Goal: Information Seeking & Learning: Learn about a topic

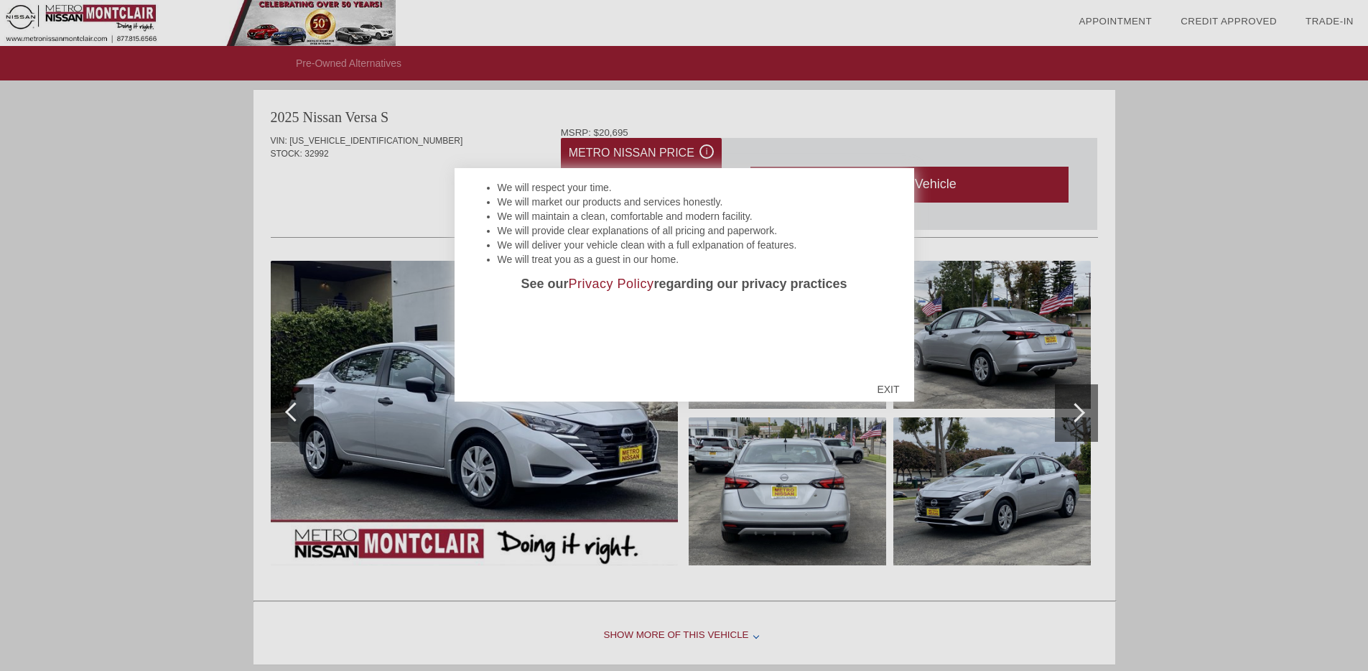
scroll to position [103, 0]
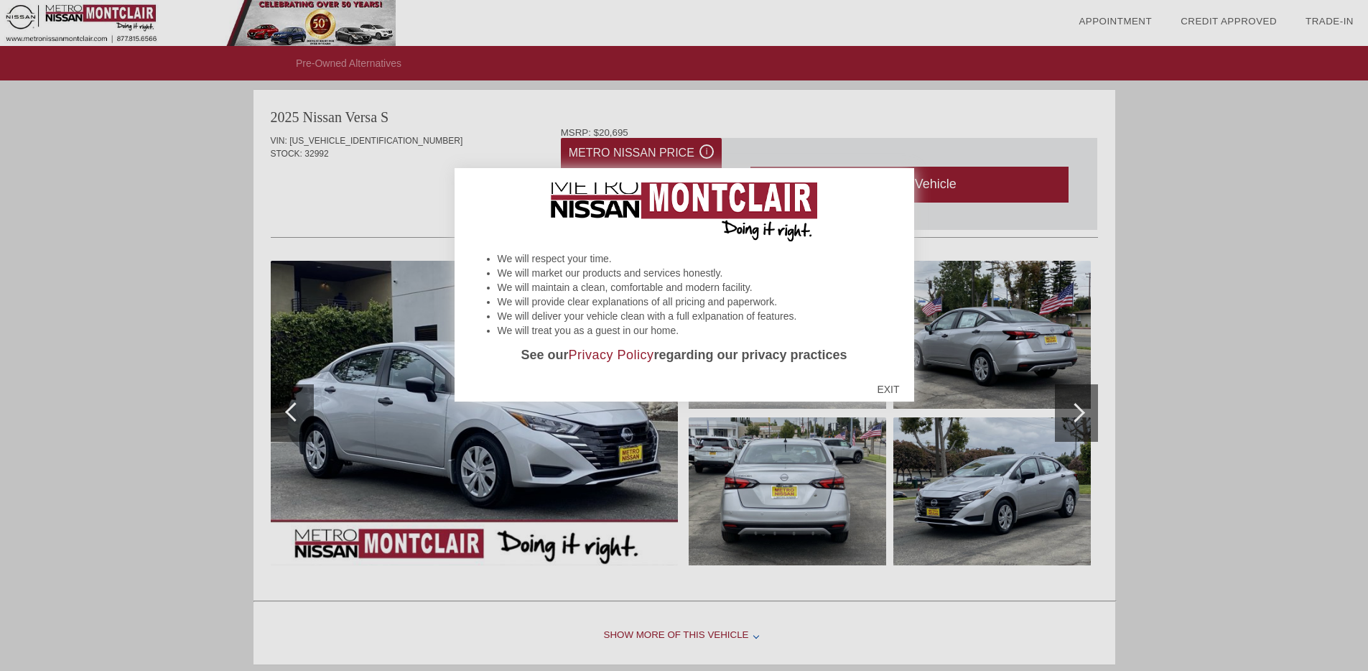
click at [884, 387] on div "EXIT" at bounding box center [887, 389] width 51 height 43
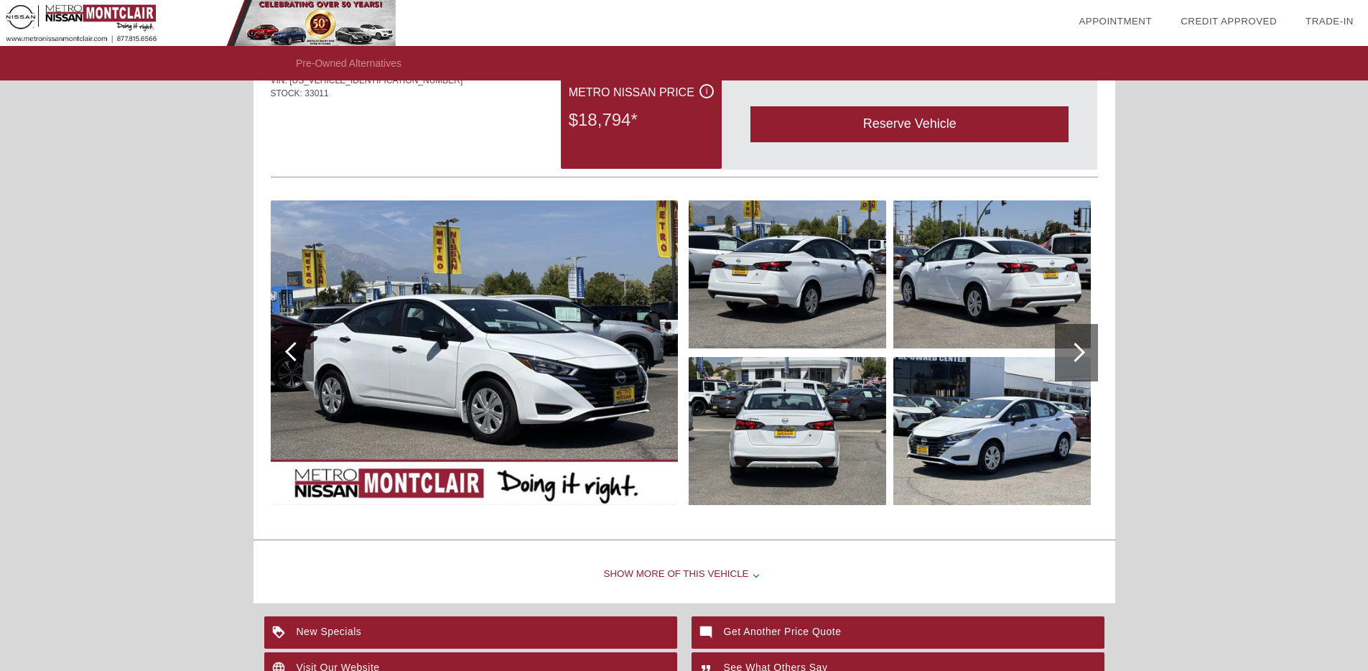
scroll to position [1521, 0]
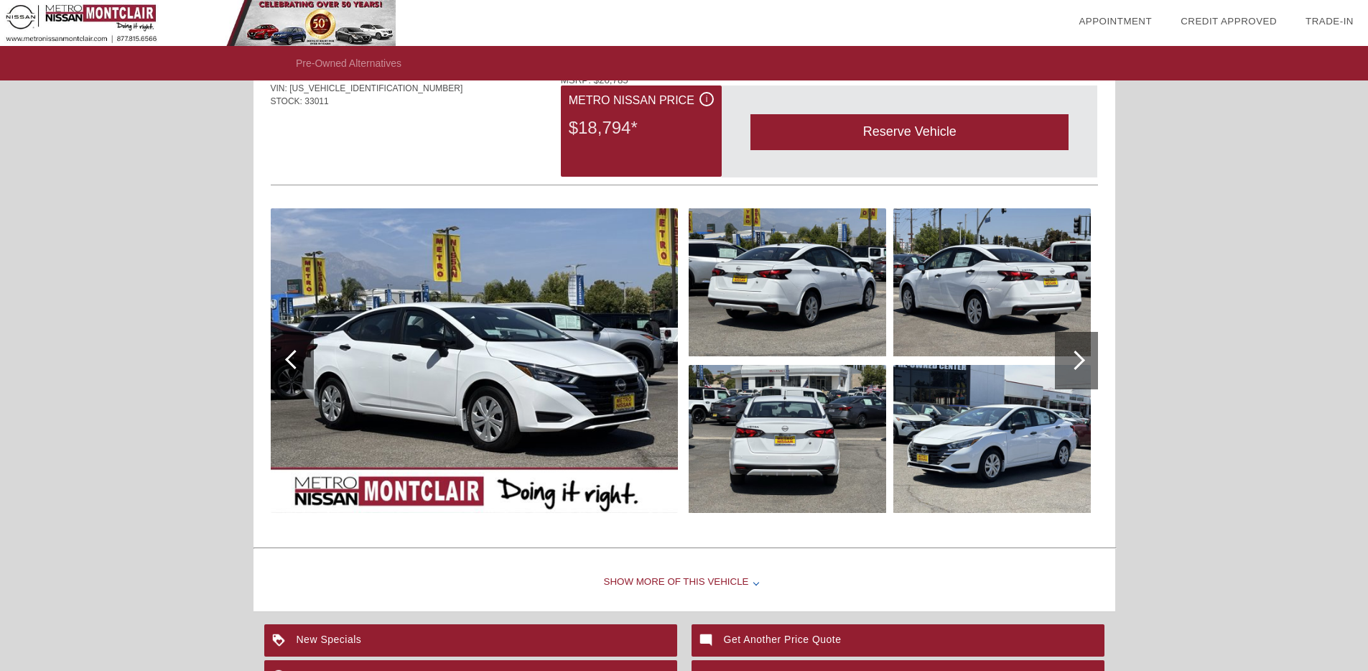
click at [271, 271] on img at bounding box center [474, 360] width 407 height 304
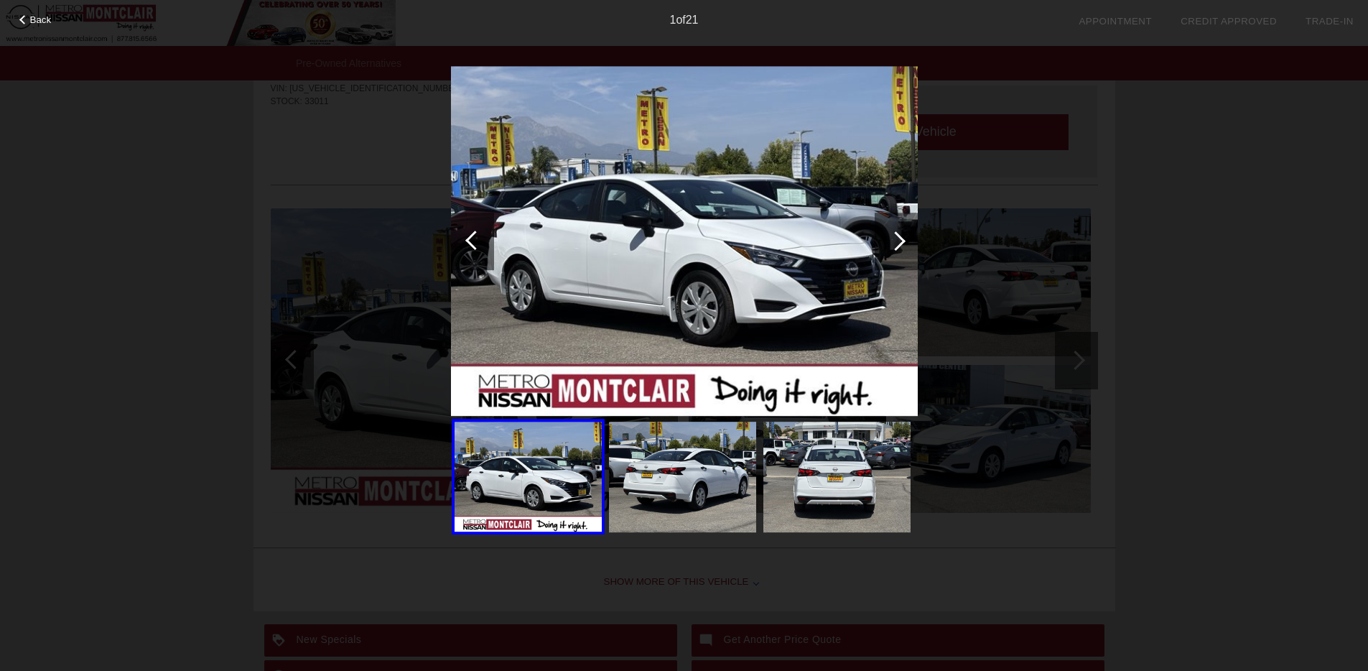
click at [893, 248] on div at bounding box center [895, 240] width 19 height 19
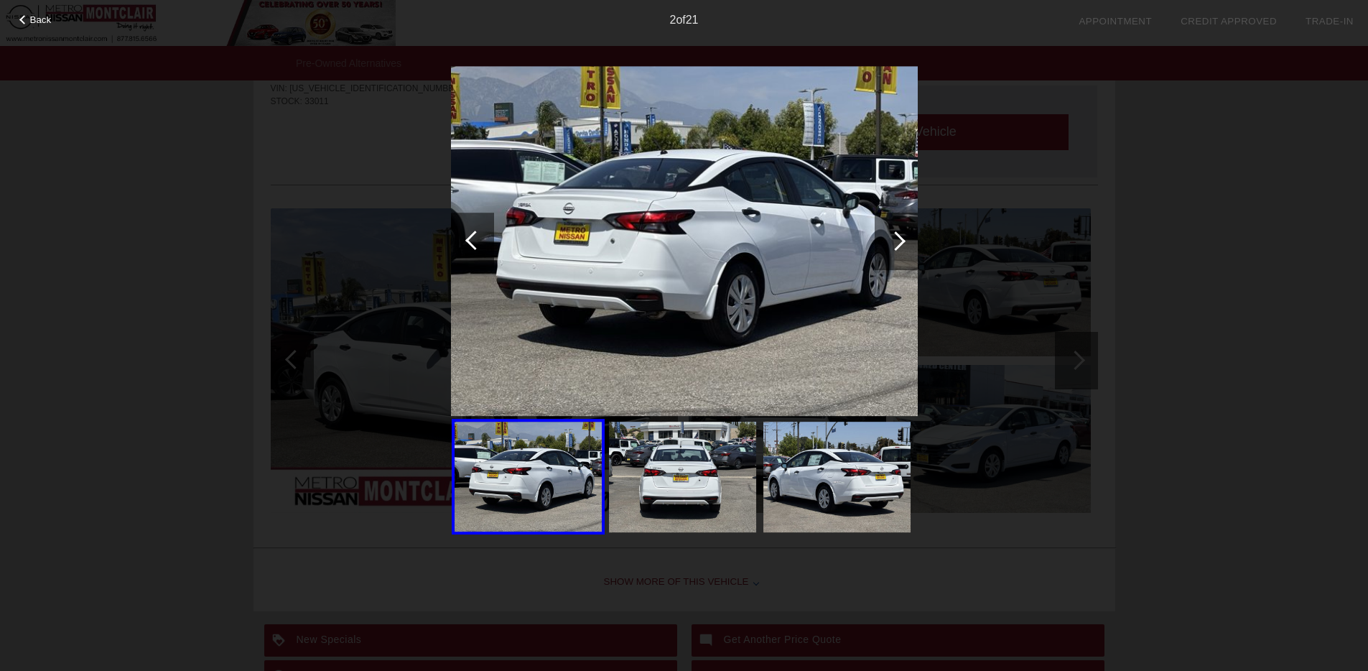
click at [887, 249] on div at bounding box center [895, 241] width 43 height 57
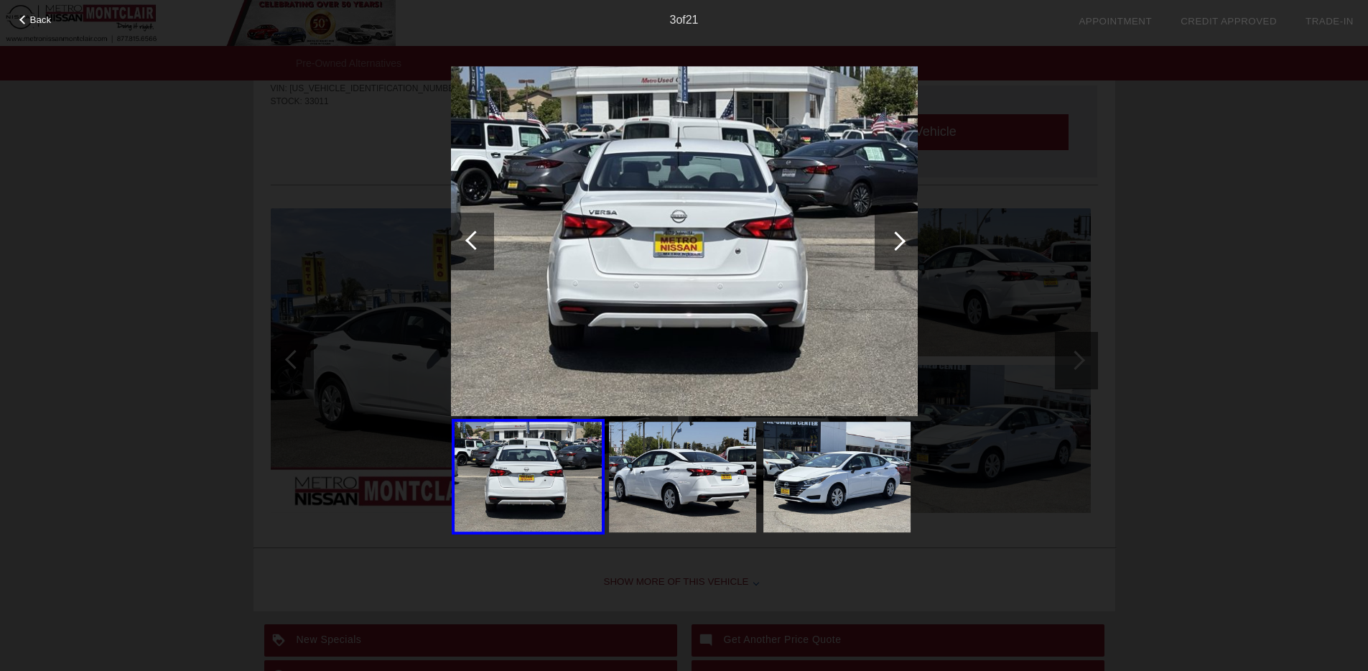
click at [887, 249] on div at bounding box center [895, 241] width 43 height 57
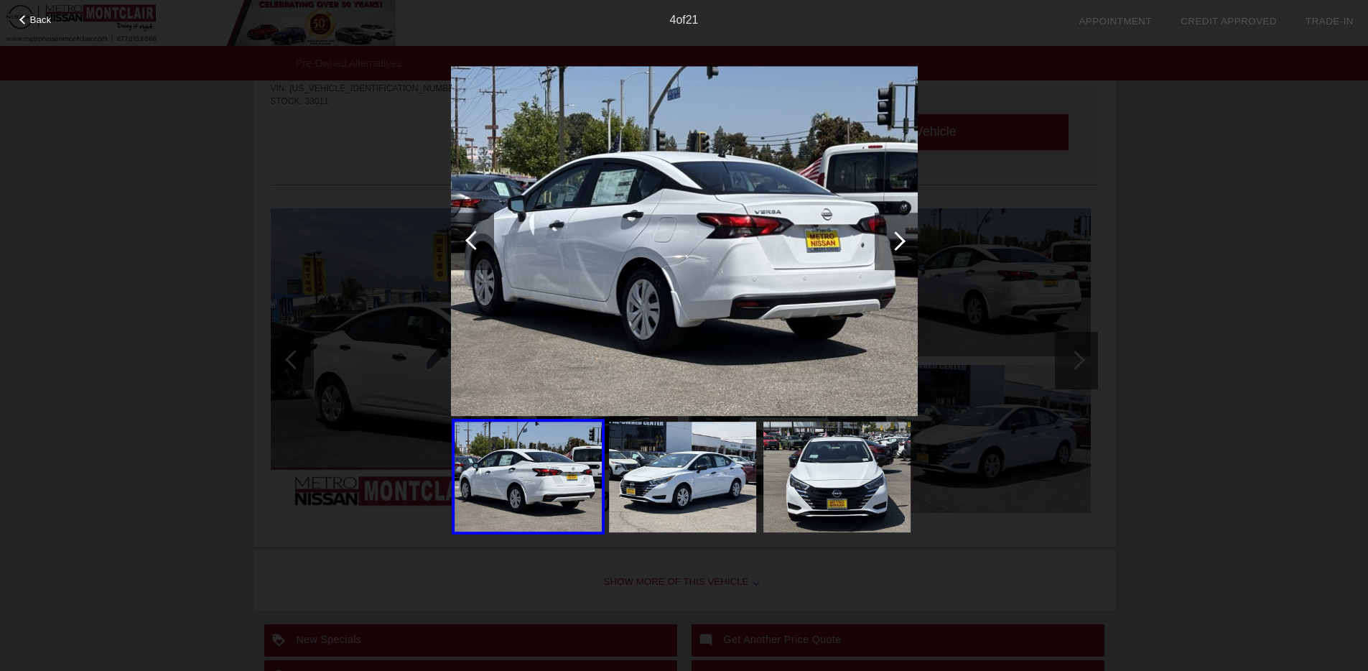
click at [887, 249] on div at bounding box center [895, 241] width 43 height 57
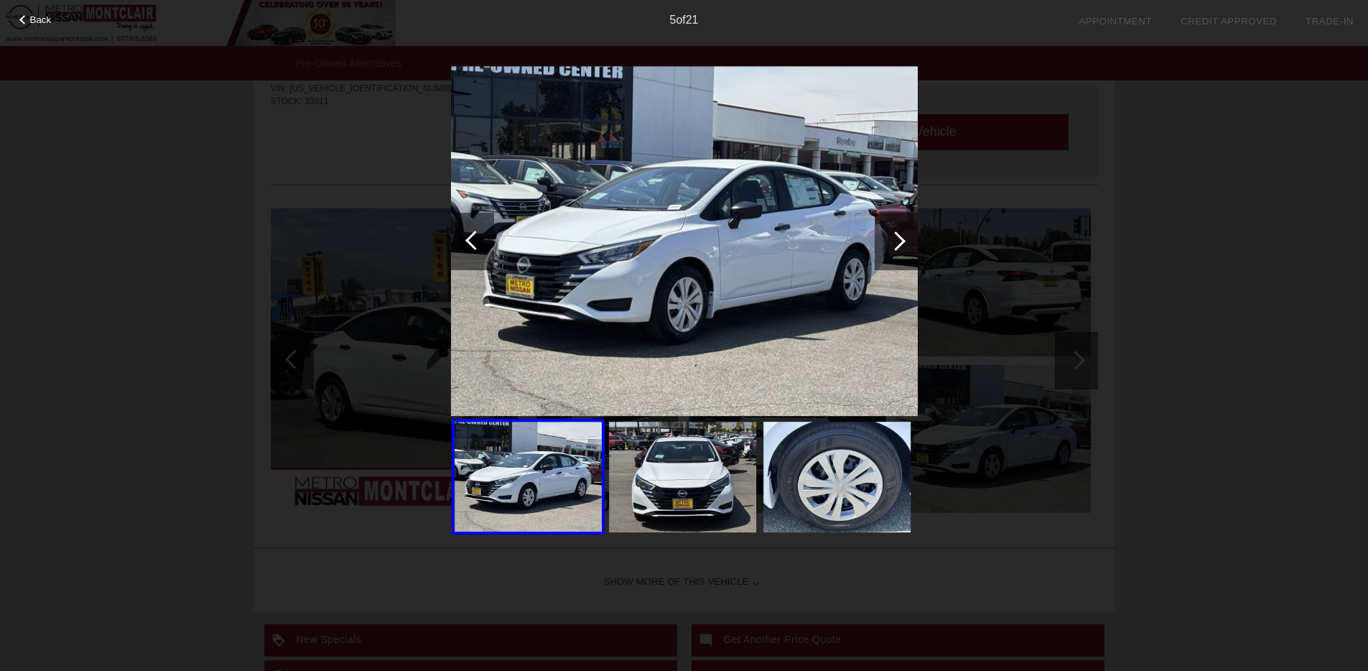
click at [1104, 286] on div "Back 5 of 21" at bounding box center [684, 335] width 1368 height 671
click at [41, 24] on span "Back" at bounding box center [41, 19] width 22 height 11
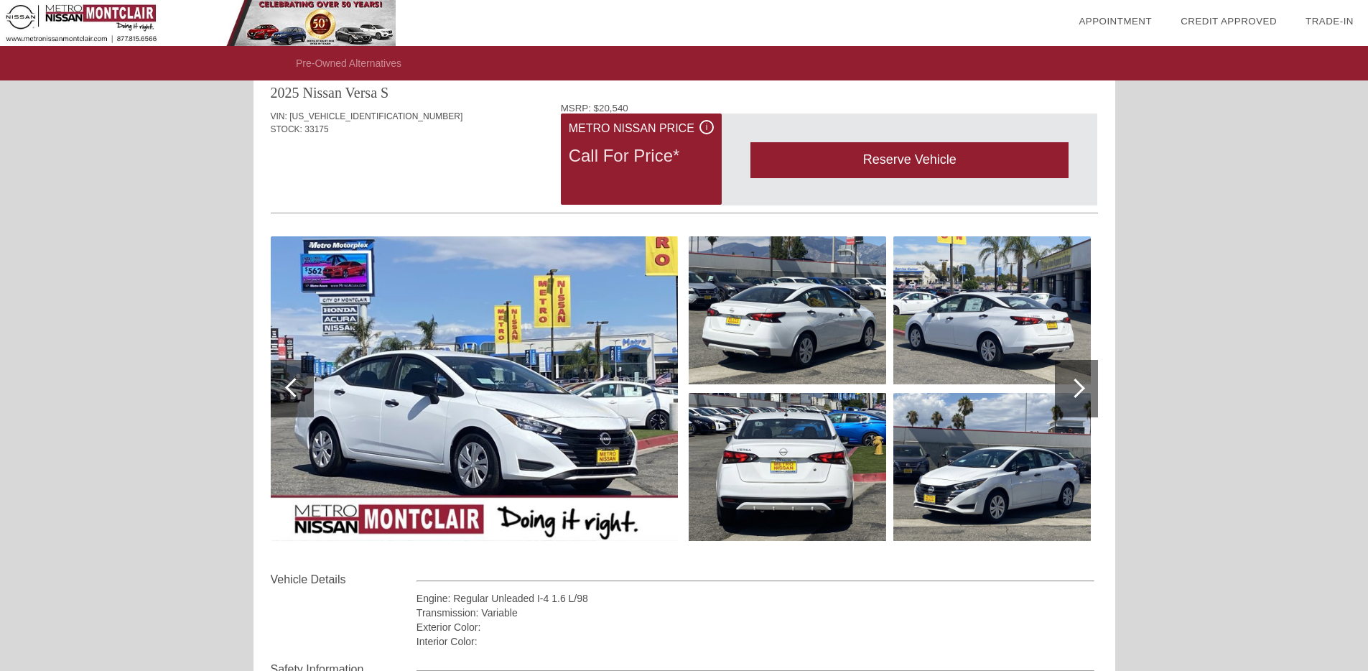
scroll to position [0, 0]
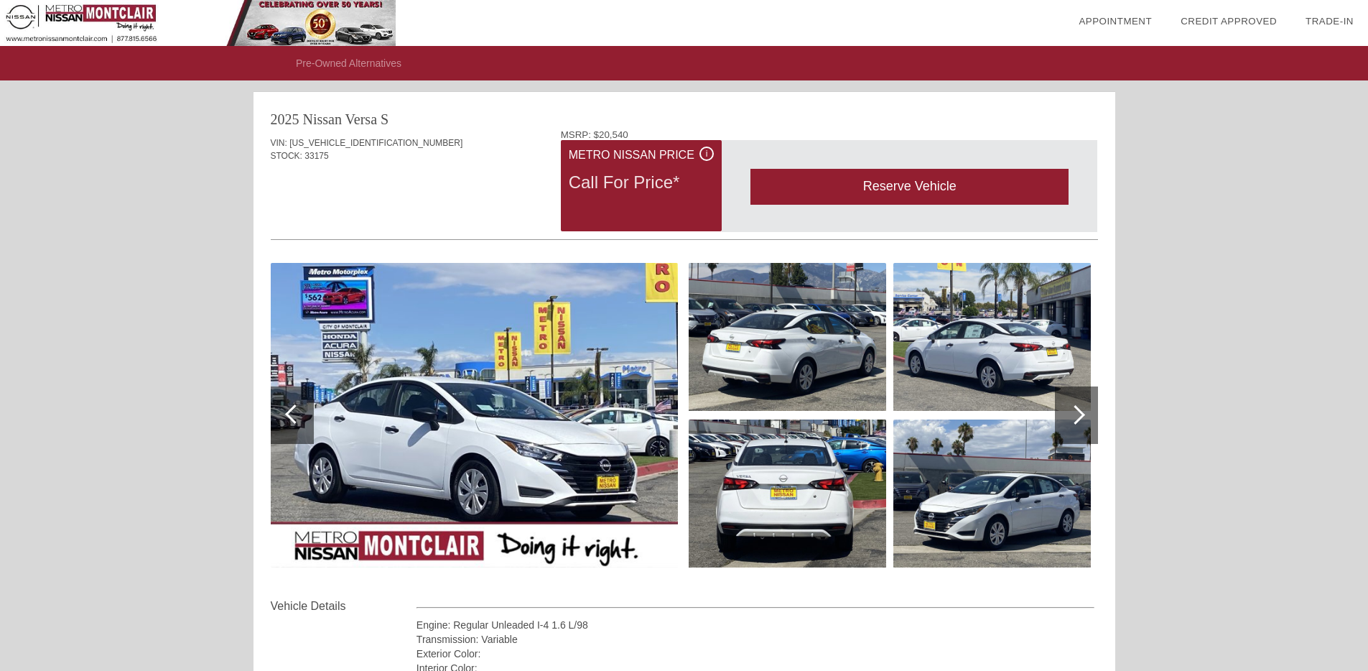
click at [530, 413] on img at bounding box center [474, 415] width 407 height 304
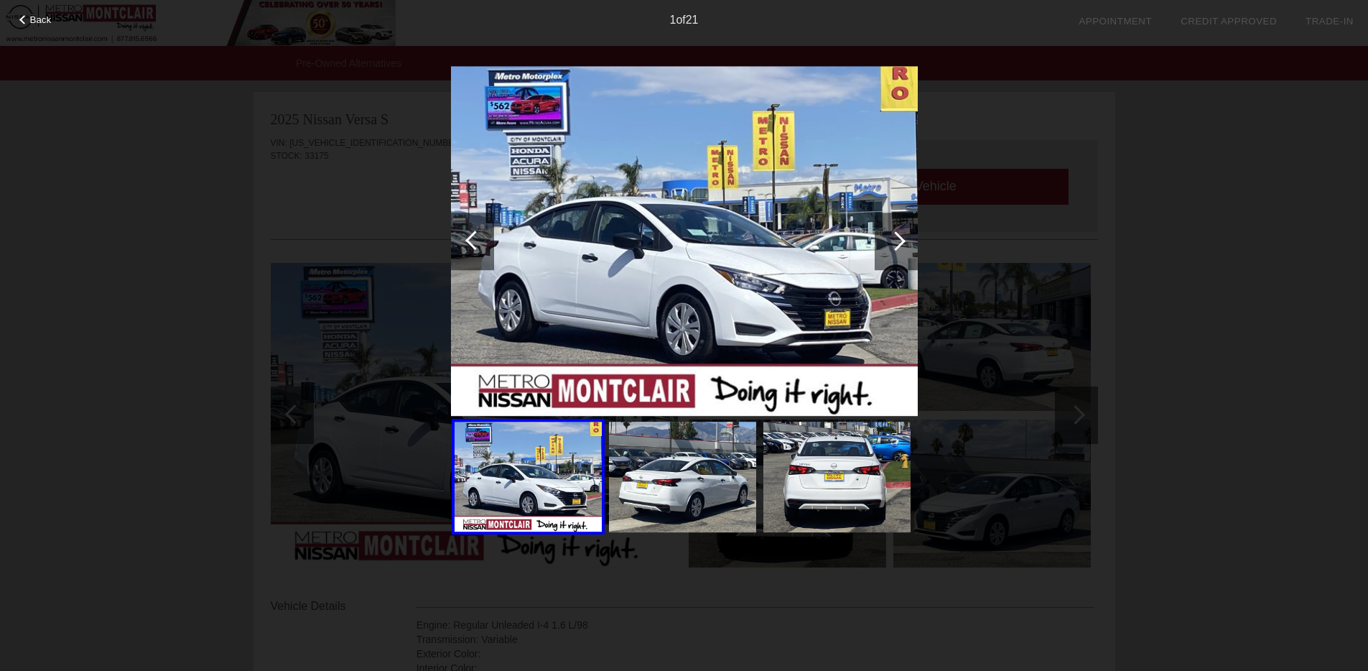
click at [607, 258] on img at bounding box center [684, 241] width 467 height 350
click at [1155, 246] on div "Back 1 of 21" at bounding box center [684, 335] width 1368 height 671
click at [1157, 245] on div "Back 1 of 21" at bounding box center [684, 335] width 1368 height 671
drag, startPoint x: 25, startPoint y: 24, endPoint x: 32, endPoint y: 21, distance: 7.7
click at [26, 24] on div "1 of 21" at bounding box center [684, 14] width 1368 height 29
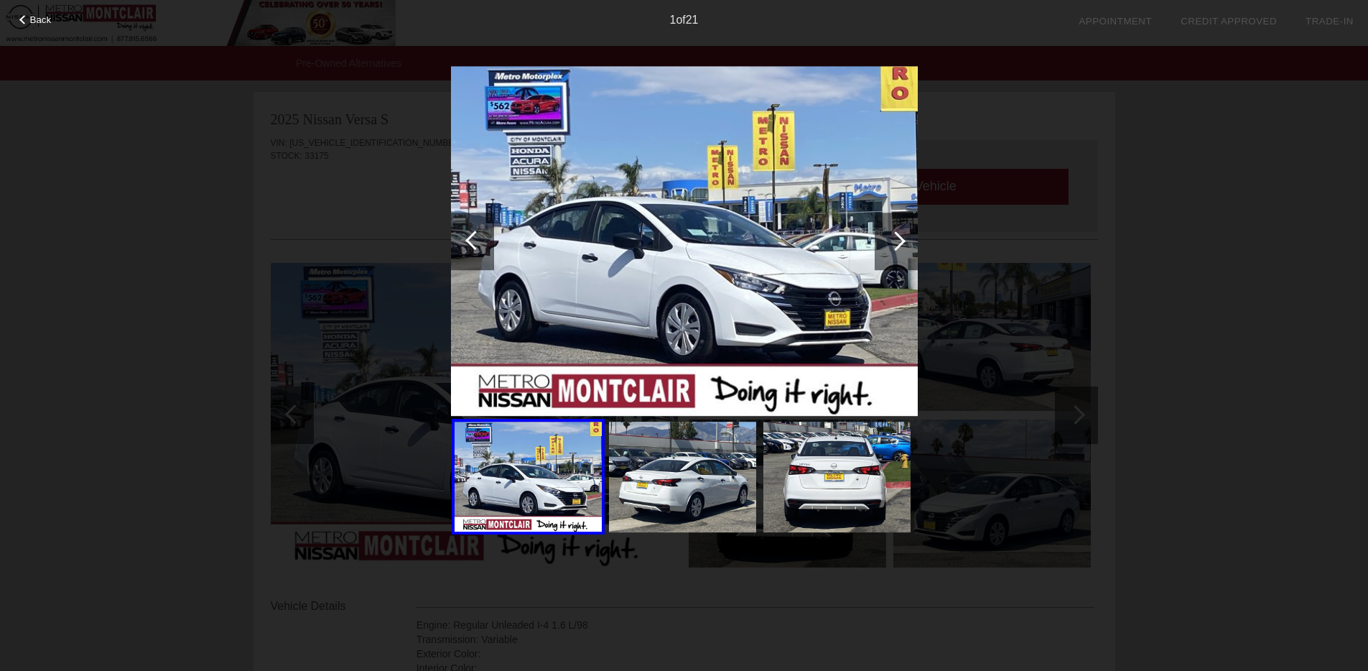
click at [31, 19] on span "Back" at bounding box center [41, 19] width 22 height 11
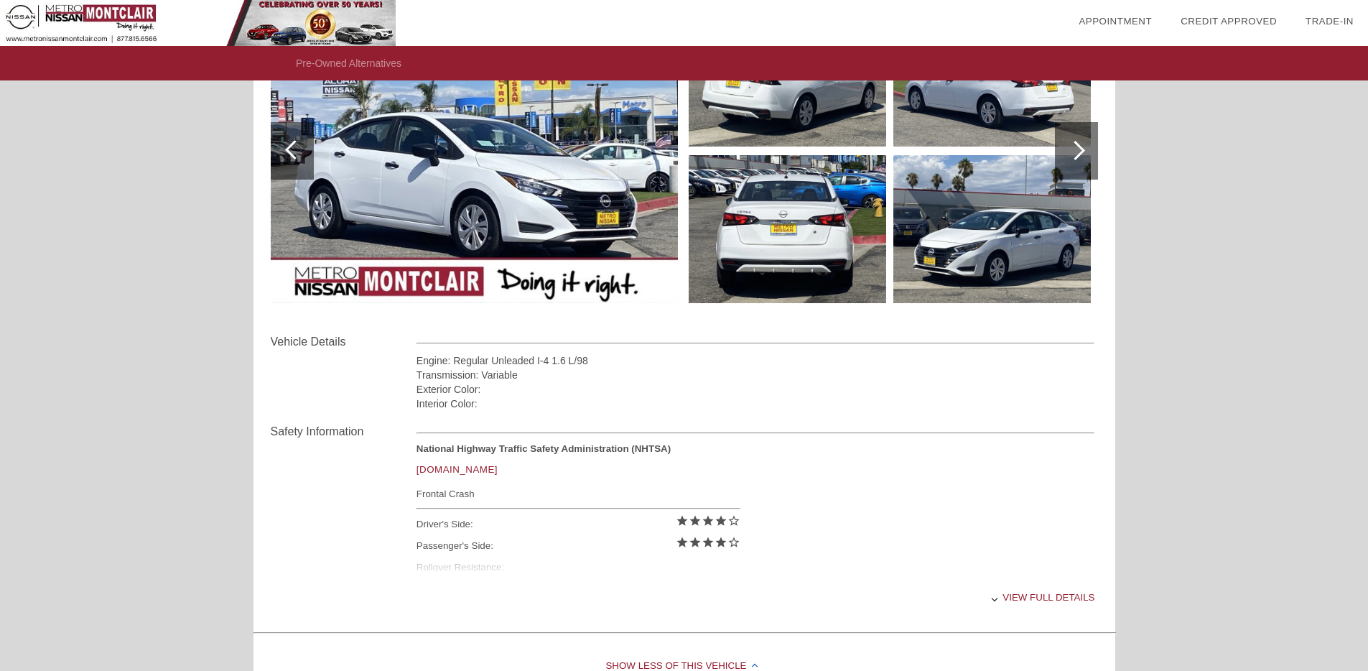
scroll to position [261, 0]
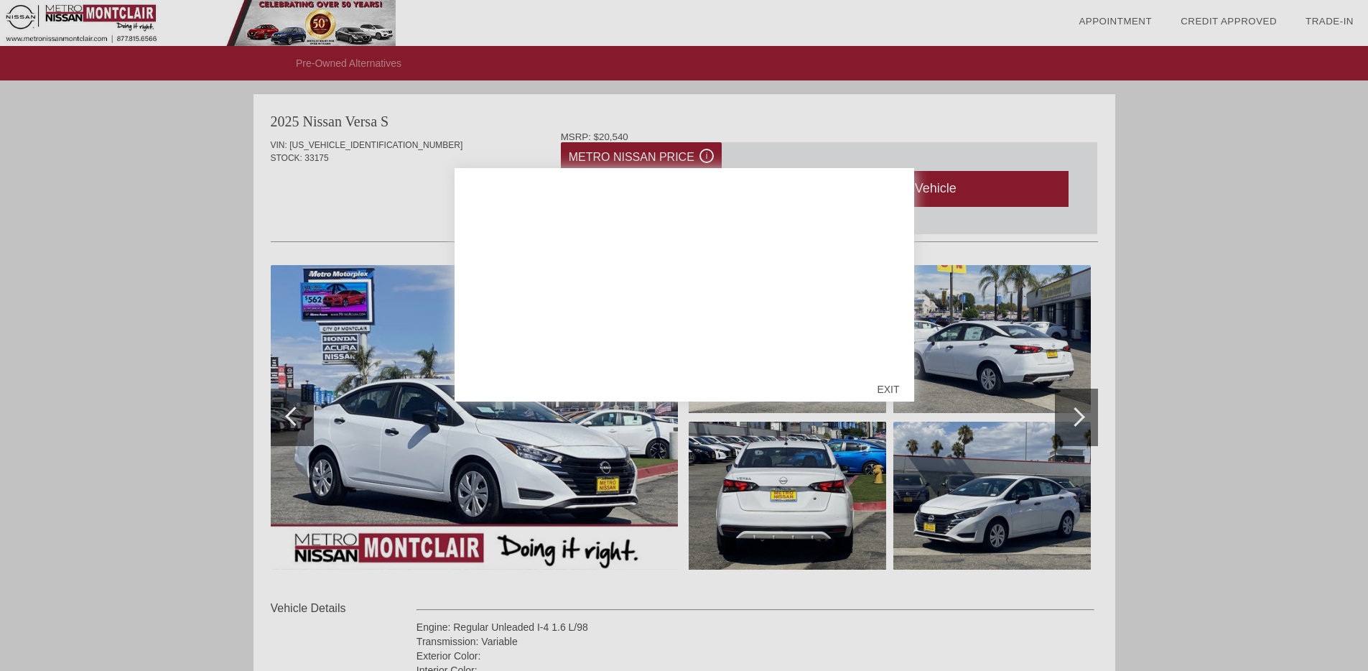
scroll to position [393, 0]
click at [879, 388] on div "EXIT" at bounding box center [887, 389] width 51 height 43
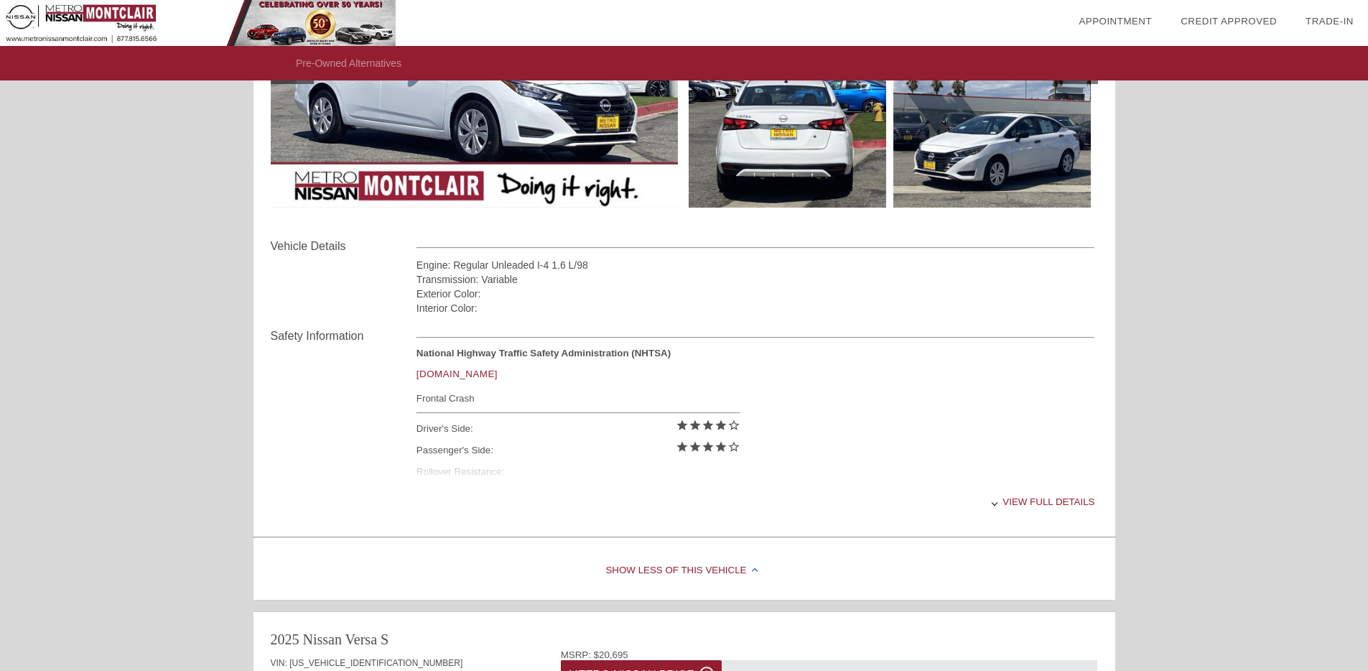
scroll to position [360, 0]
click at [1043, 505] on div "View full details" at bounding box center [755, 501] width 678 height 35
drag, startPoint x: 410, startPoint y: 449, endPoint x: 561, endPoint y: 477, distance: 153.3
click at [549, 477] on div "Safety Information National Highway Traffic Safety Administration (NHTSA) [DOMA…" at bounding box center [684, 423] width 827 height 216
click at [577, 477] on div "Rollover Resistance:" at bounding box center [578, 472] width 324 height 22
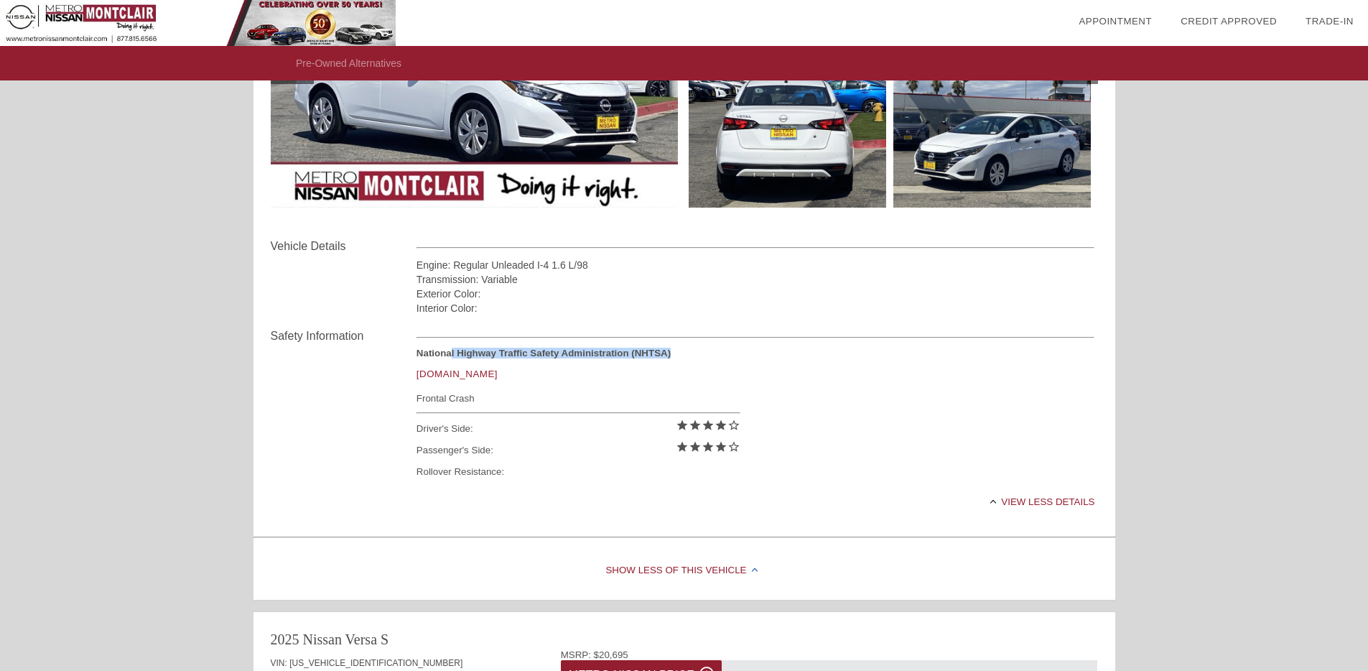
drag, startPoint x: 450, startPoint y: 351, endPoint x: 661, endPoint y: 363, distance: 211.4
click at [661, 363] on div "National Highway Traffic Safety Administration (NHTSA) [DOMAIN_NAME]" at bounding box center [578, 368] width 324 height 42
drag, startPoint x: 694, startPoint y: 389, endPoint x: 730, endPoint y: 372, distance: 40.5
click at [696, 390] on div "Frontal Crash" at bounding box center [578, 398] width 324 height 18
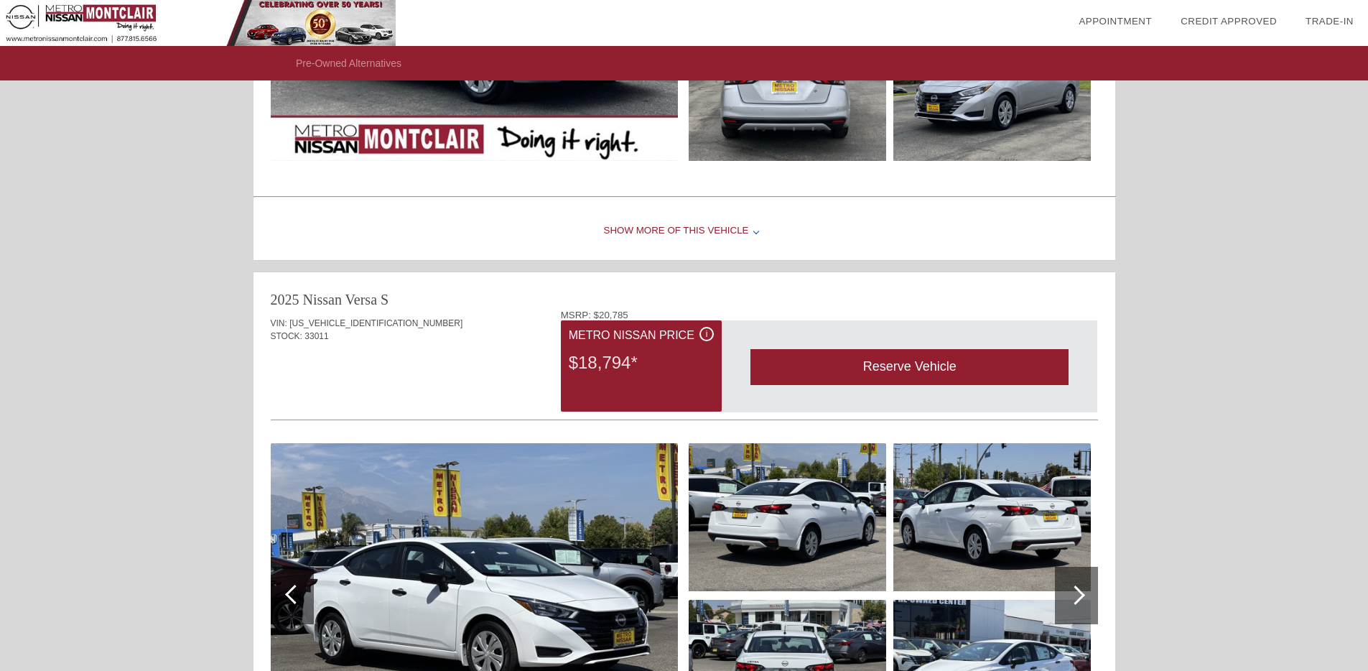
scroll to position [1278, 0]
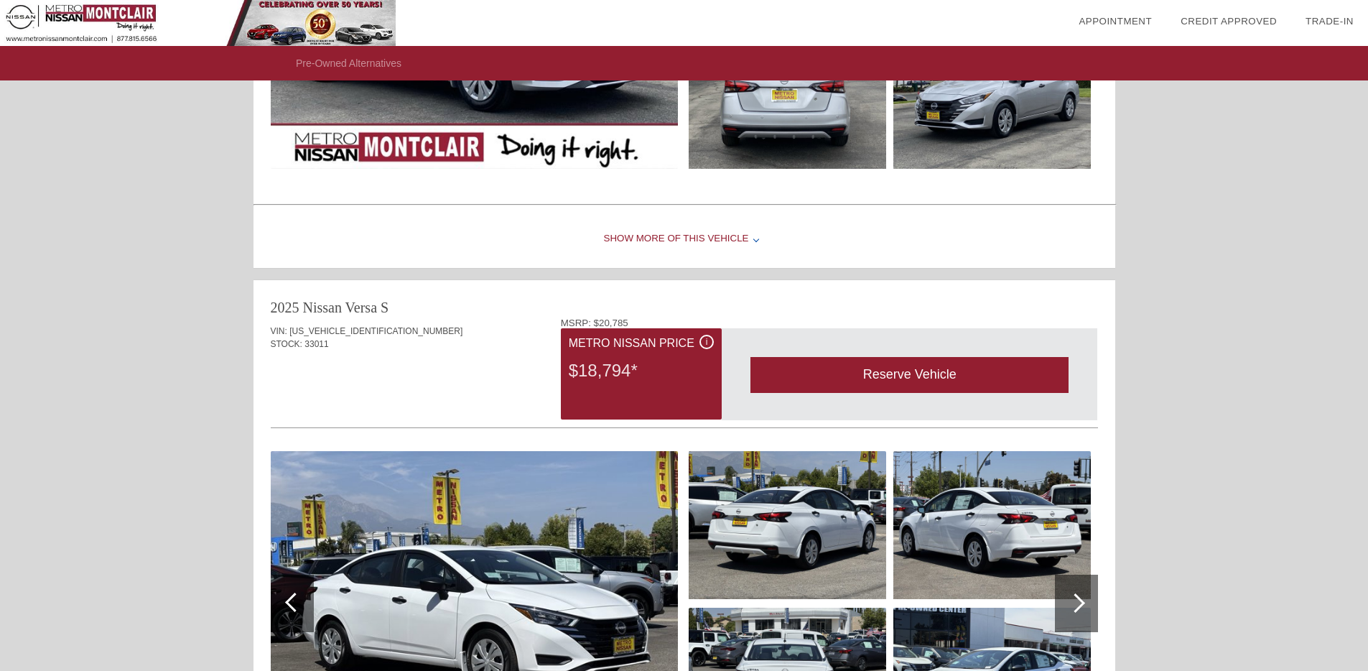
click at [707, 342] on div "i" at bounding box center [706, 342] width 14 height 14
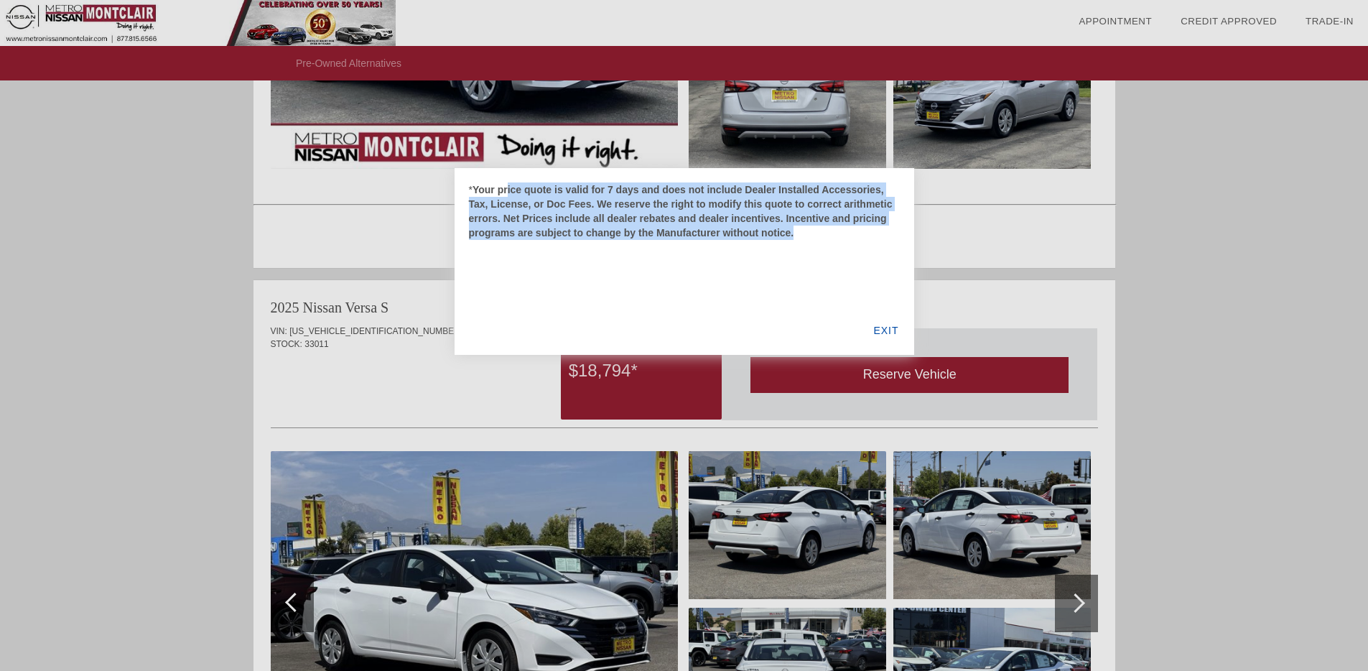
drag, startPoint x: 503, startPoint y: 191, endPoint x: 871, endPoint y: 286, distance: 379.8
click at [864, 261] on div "* Your price quote is valid for 7 days and does not include Dealer Installed Ac…" at bounding box center [683, 261] width 459 height 187
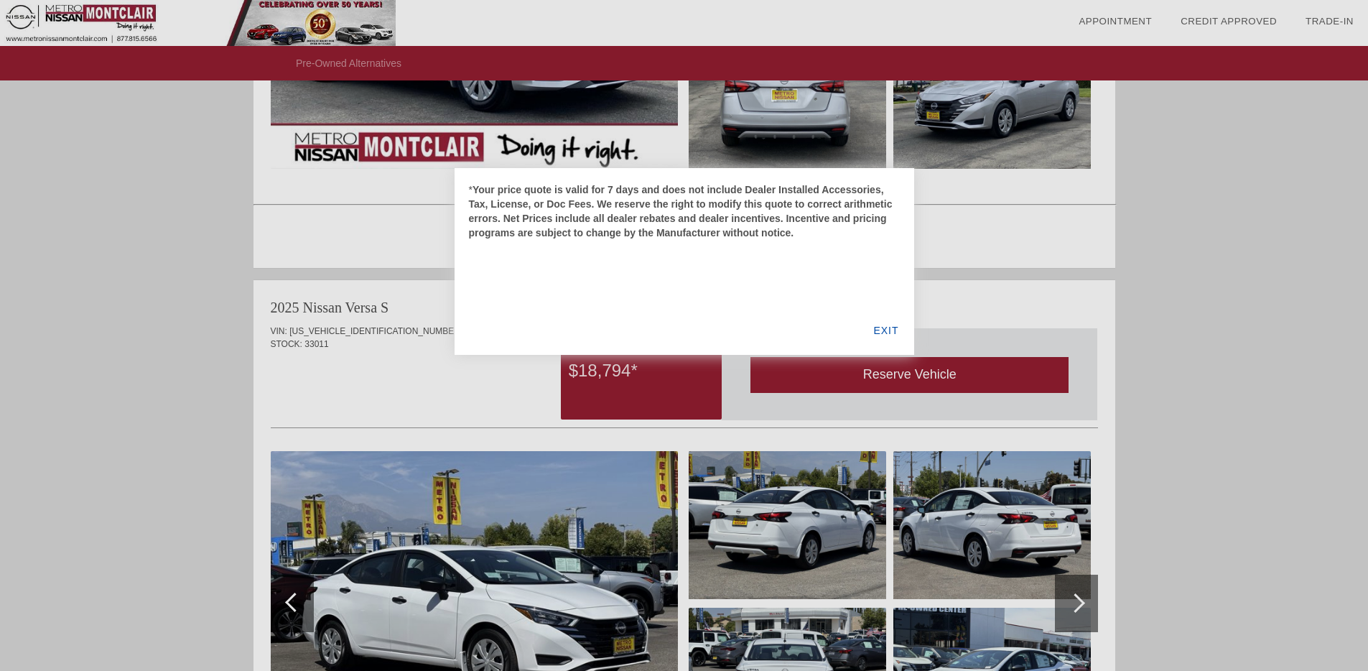
click at [885, 332] on div "EXIT" at bounding box center [885, 330] width 55 height 49
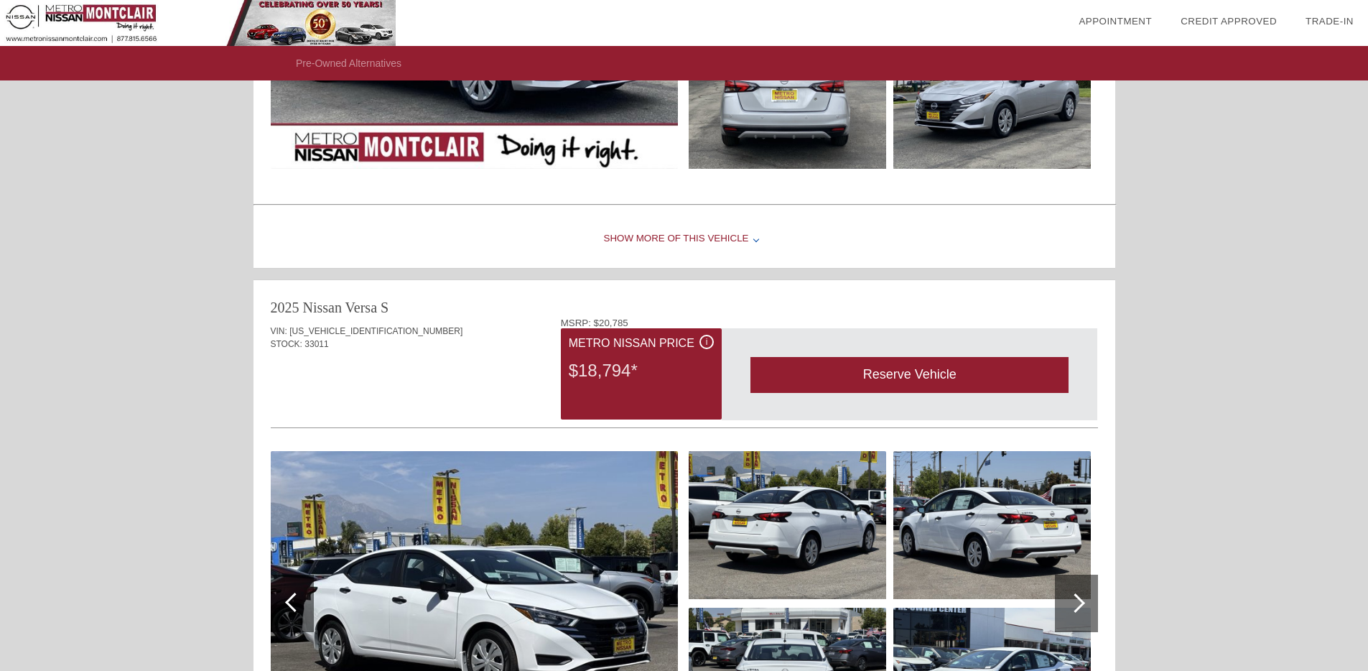
click at [533, 556] on img at bounding box center [474, 603] width 407 height 304
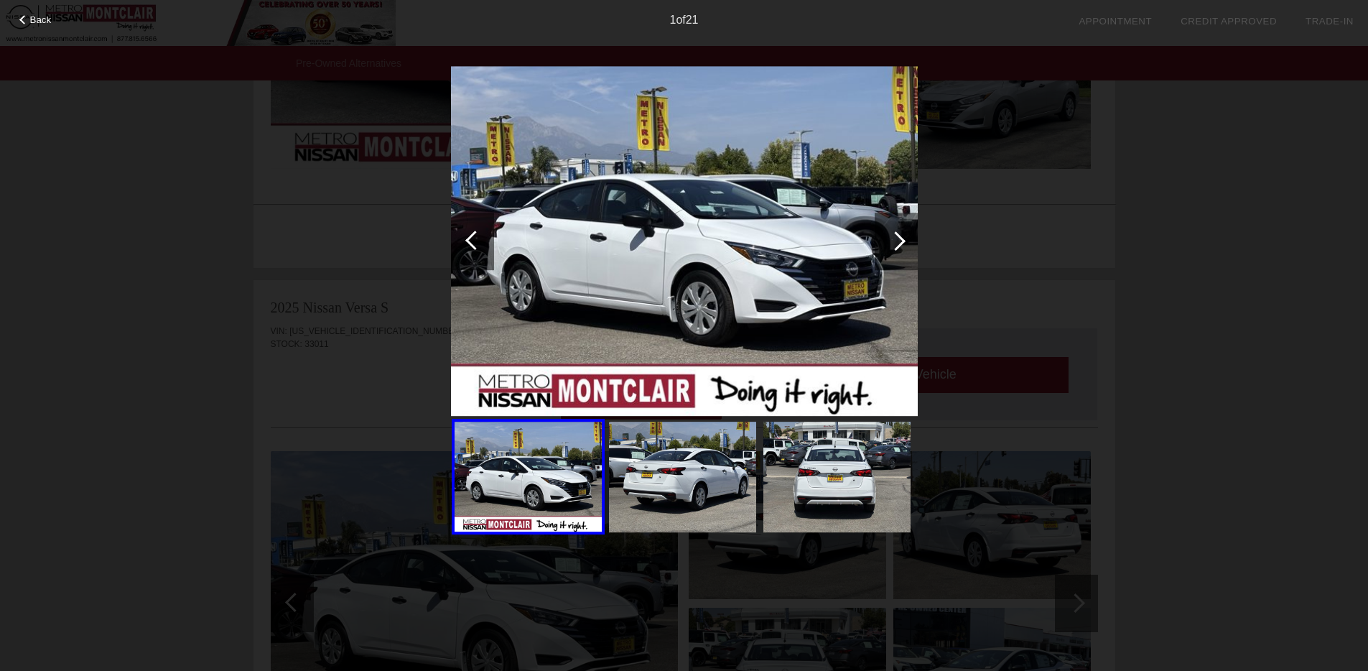
click at [894, 234] on div at bounding box center [895, 240] width 19 height 19
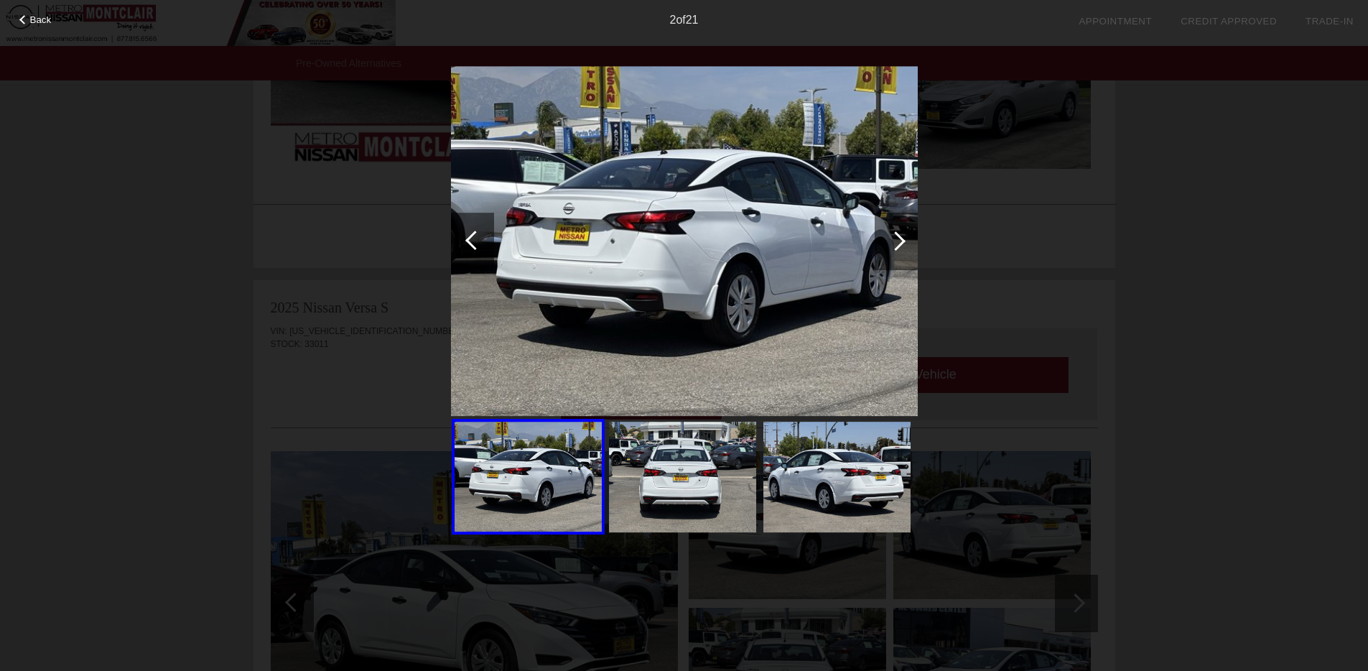
click at [894, 234] on div at bounding box center [895, 240] width 19 height 19
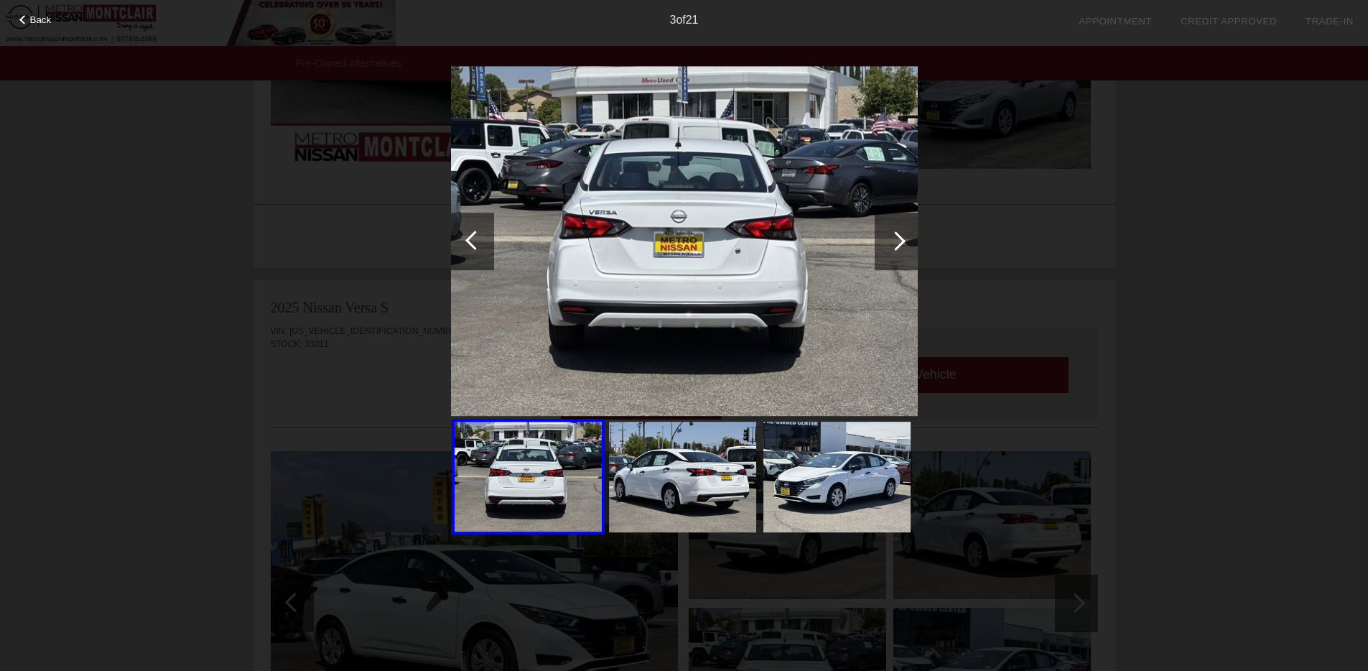
click at [894, 234] on div at bounding box center [895, 240] width 19 height 19
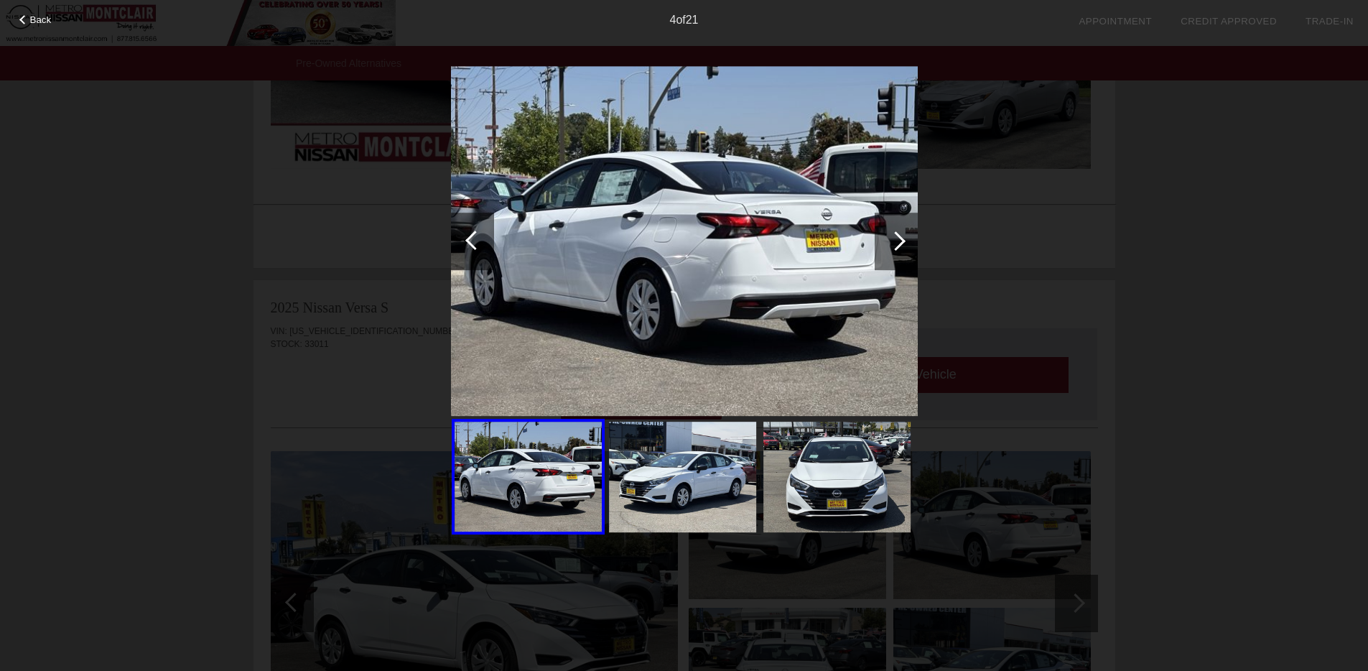
click at [894, 234] on div at bounding box center [895, 240] width 19 height 19
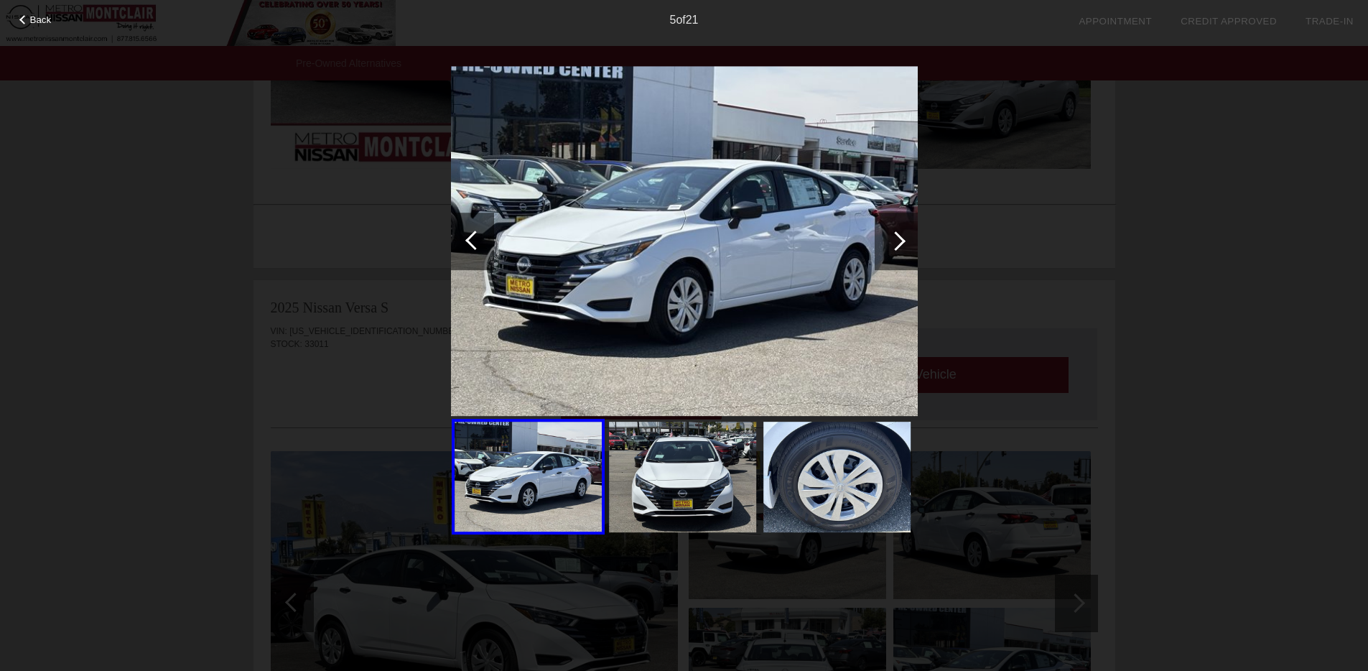
click at [894, 234] on div at bounding box center [895, 240] width 19 height 19
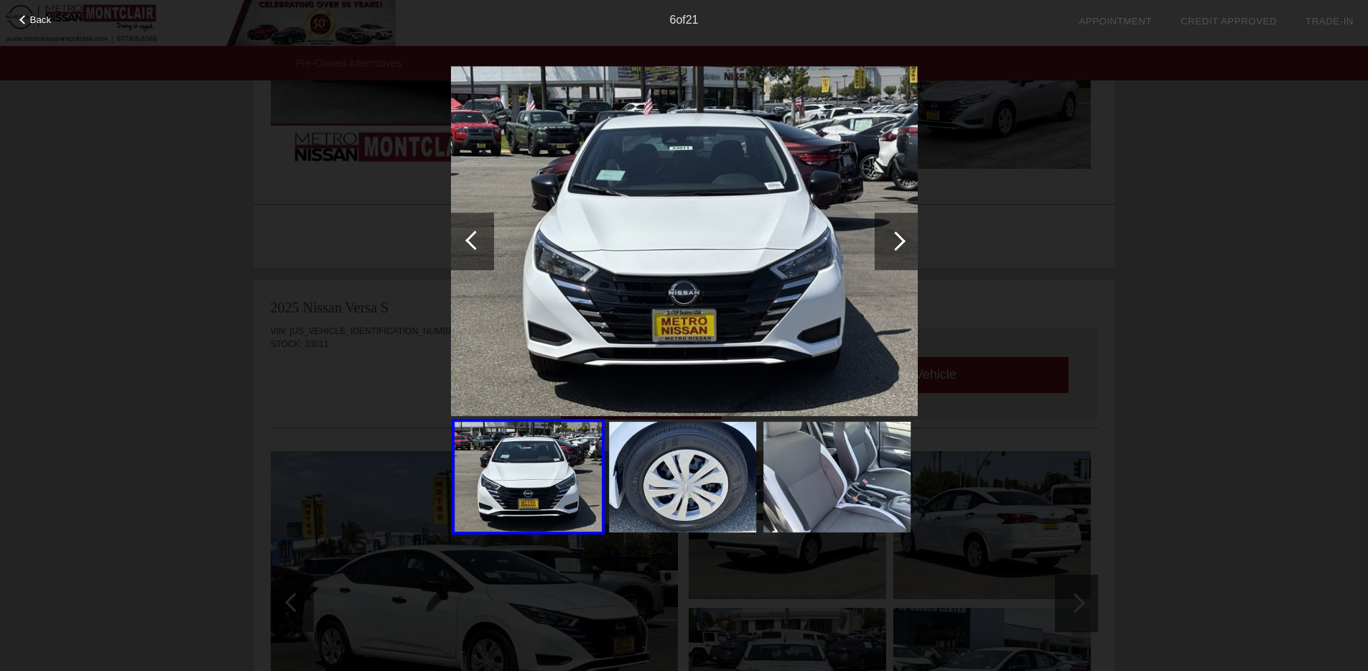
click at [894, 234] on div at bounding box center [895, 240] width 19 height 19
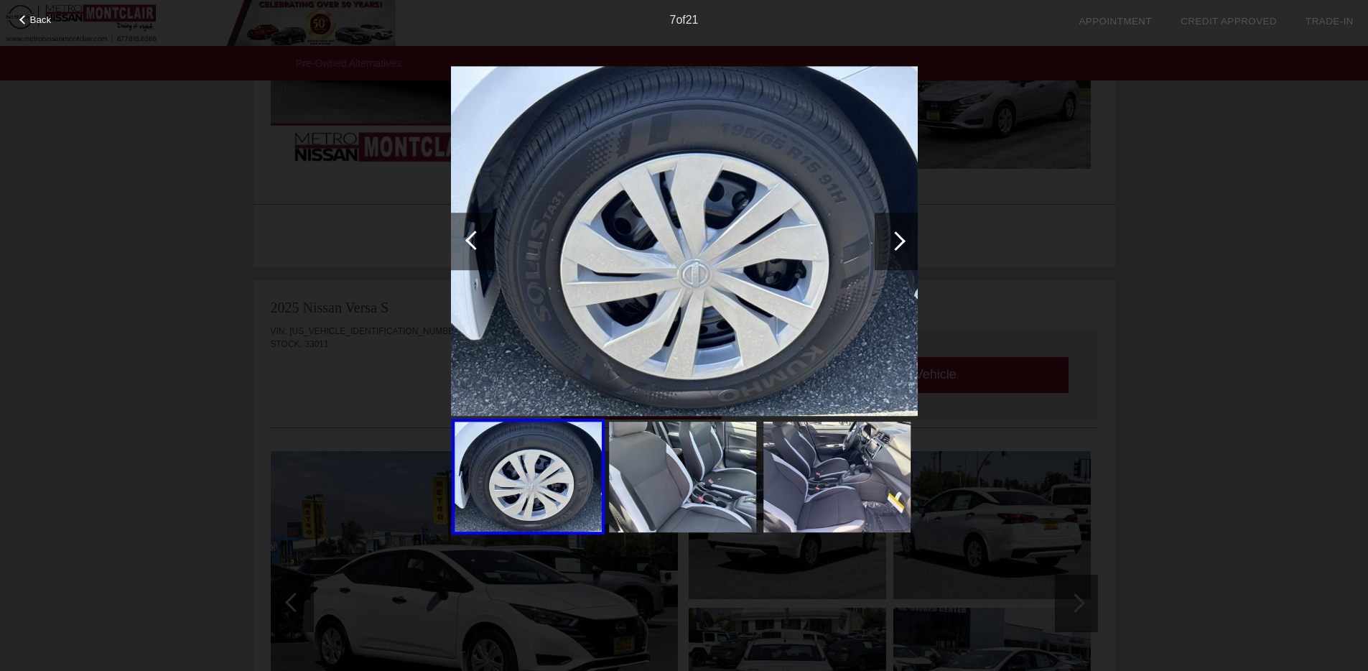
click at [903, 246] on div at bounding box center [895, 241] width 43 height 57
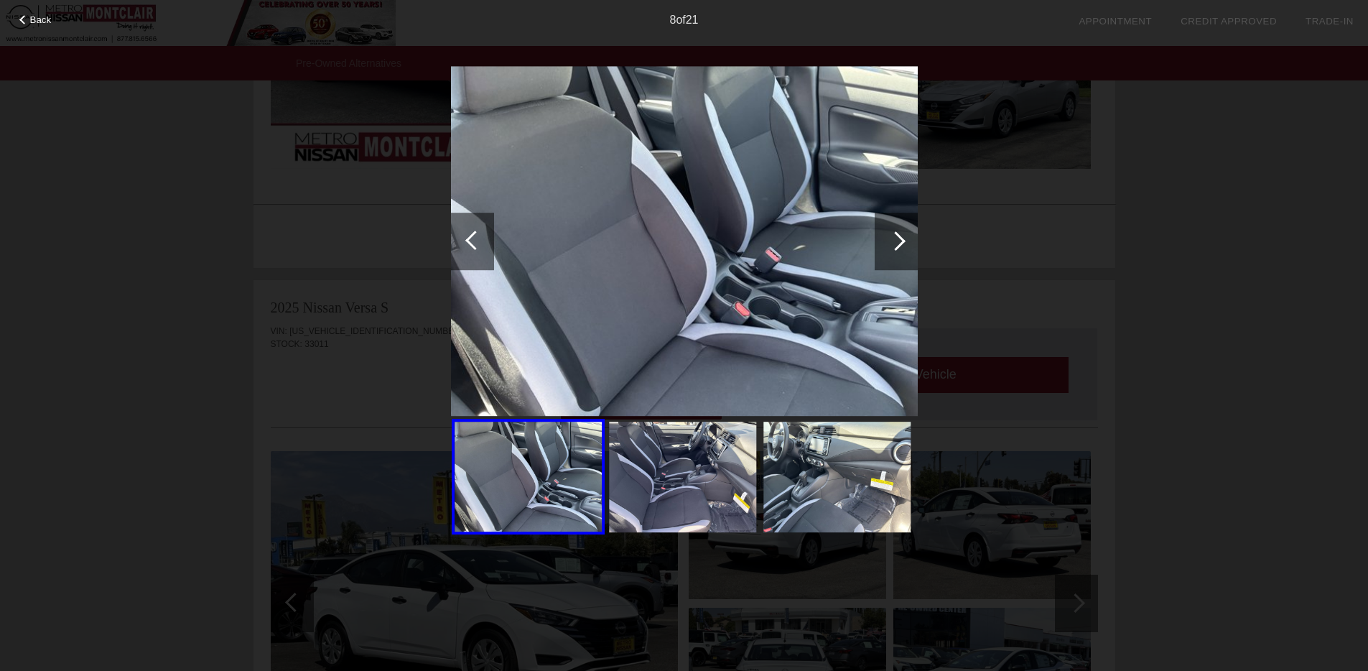
click at [903, 246] on div at bounding box center [895, 241] width 43 height 57
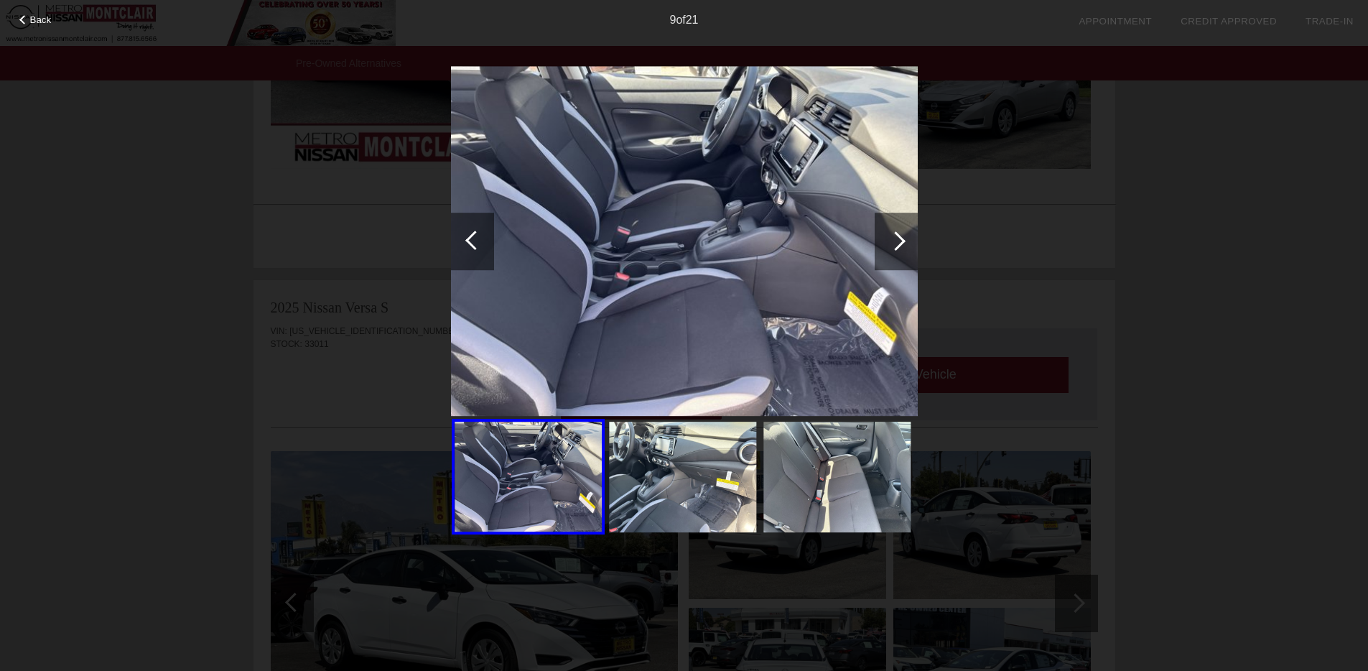
click at [903, 246] on div at bounding box center [895, 241] width 43 height 57
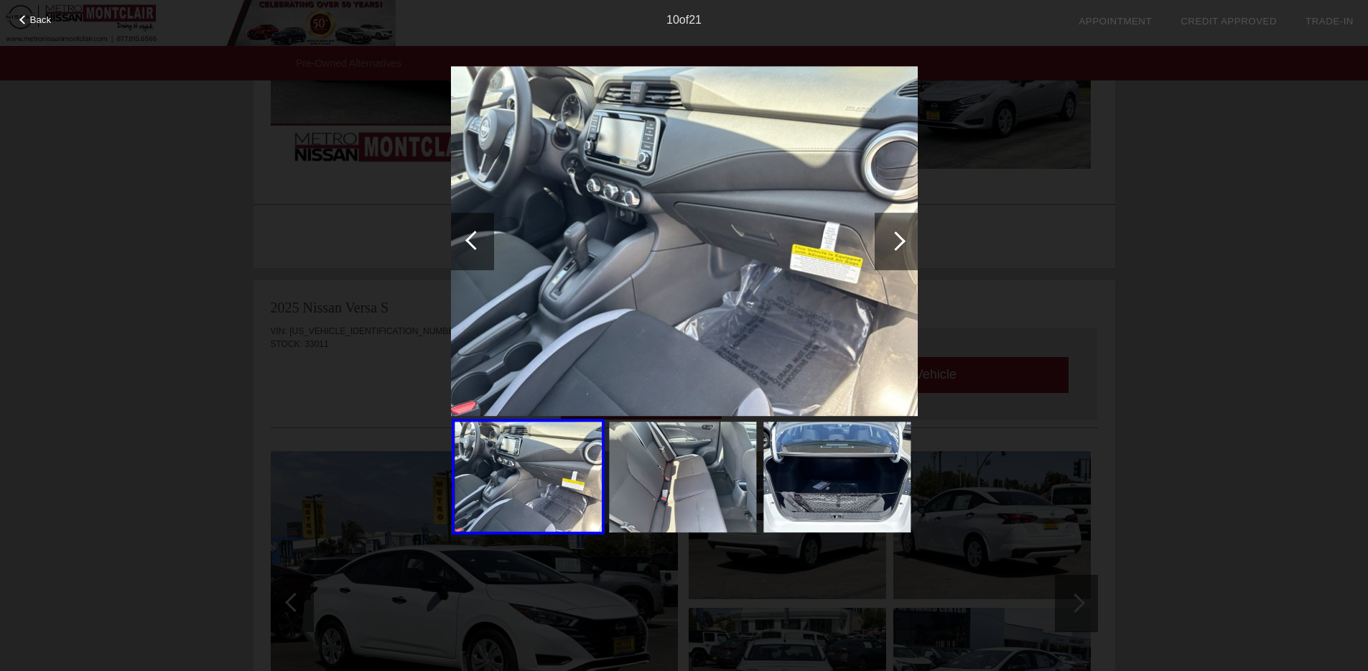
click at [903, 246] on div at bounding box center [895, 241] width 43 height 57
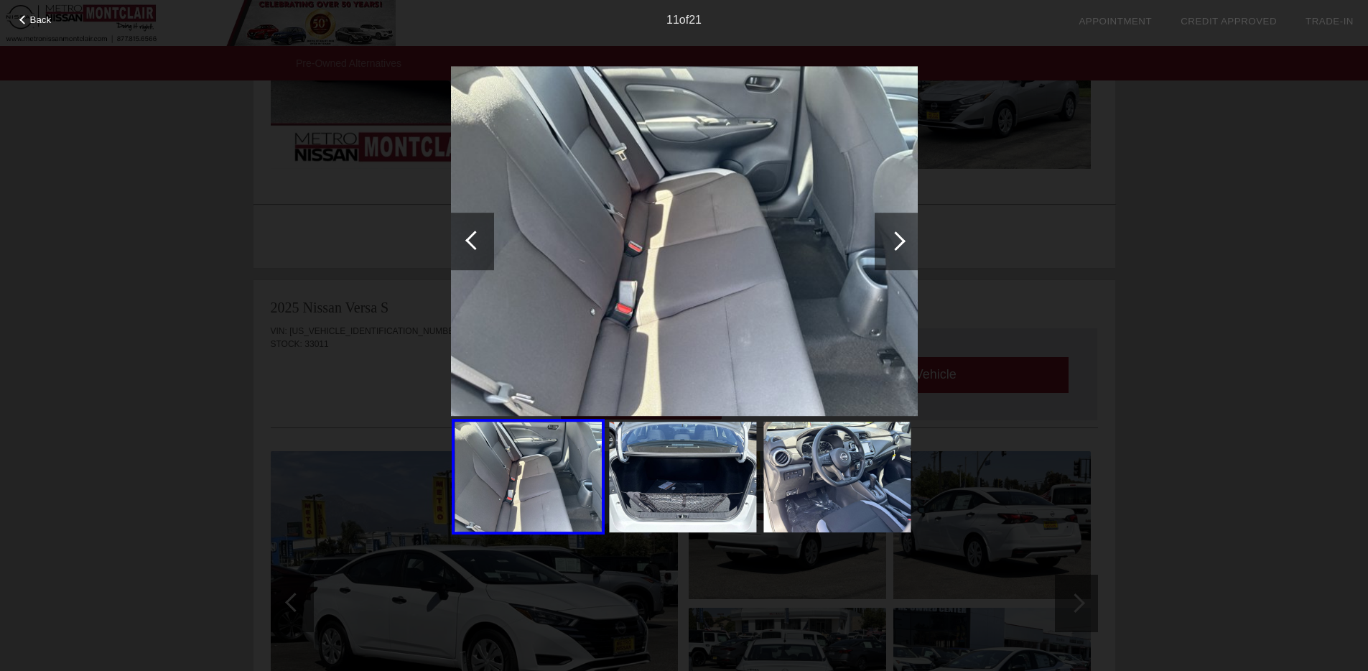
click at [903, 246] on div at bounding box center [895, 241] width 43 height 57
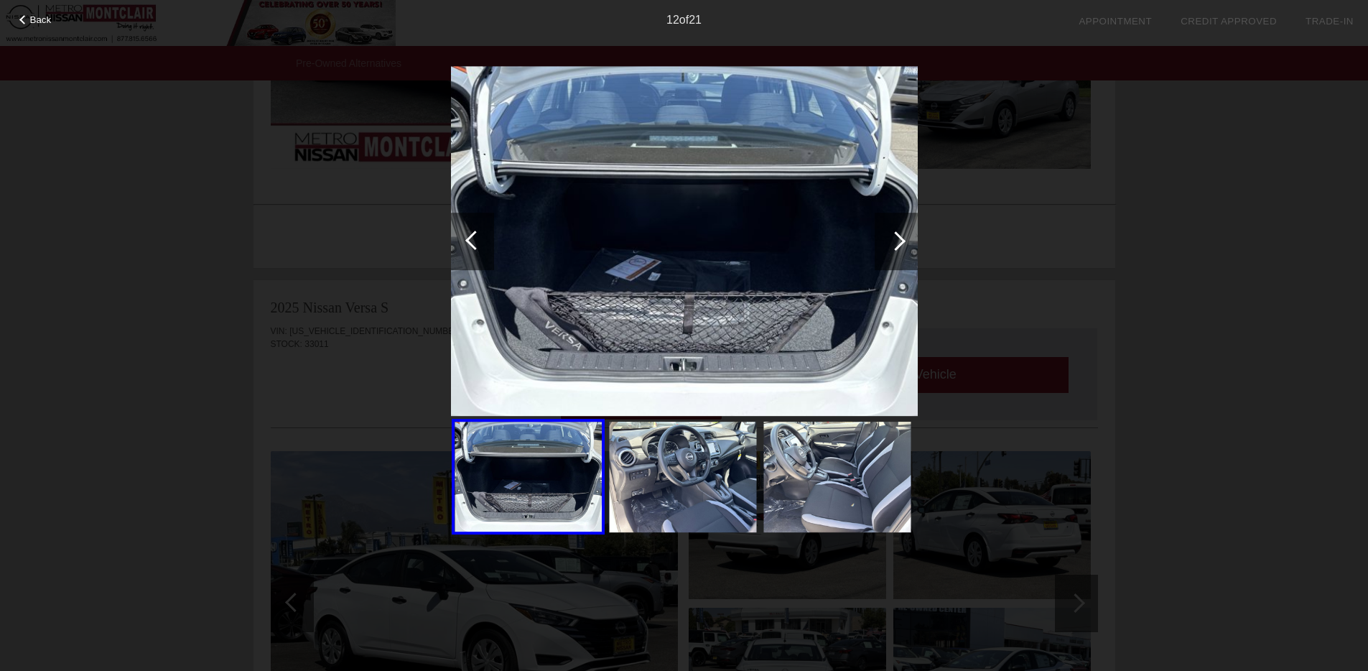
click at [903, 246] on div at bounding box center [895, 241] width 43 height 57
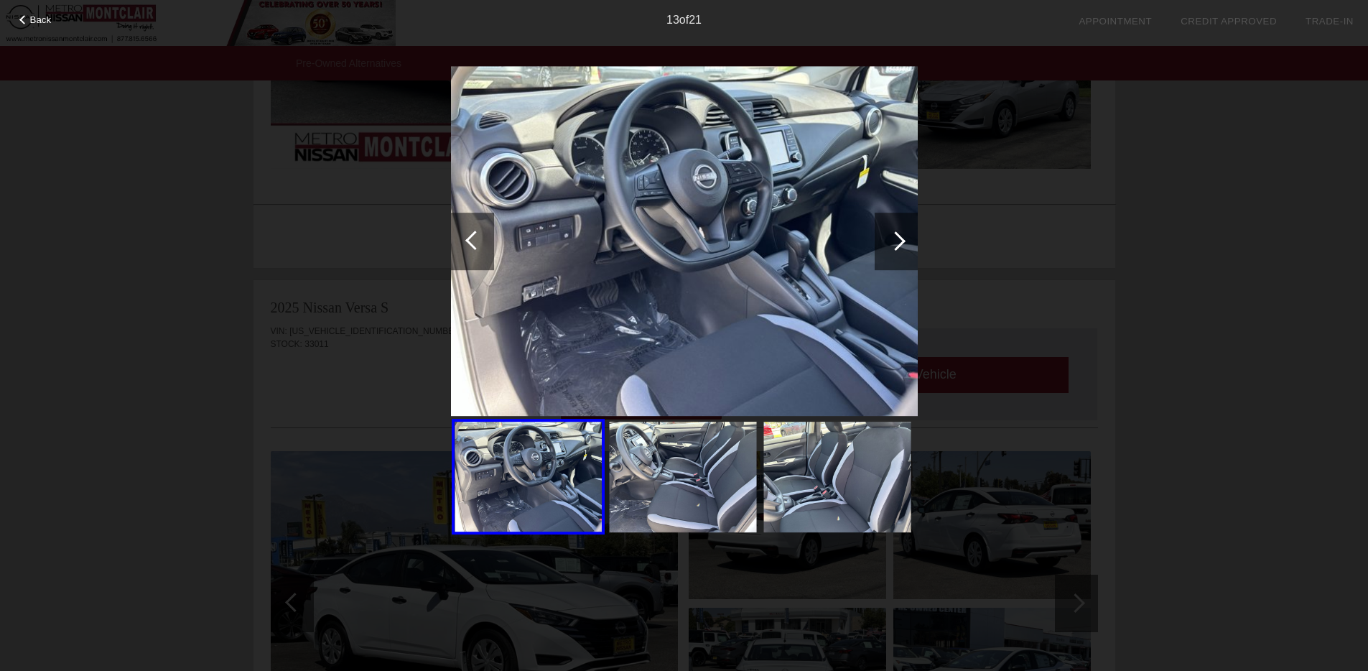
click at [903, 246] on div at bounding box center [895, 241] width 43 height 57
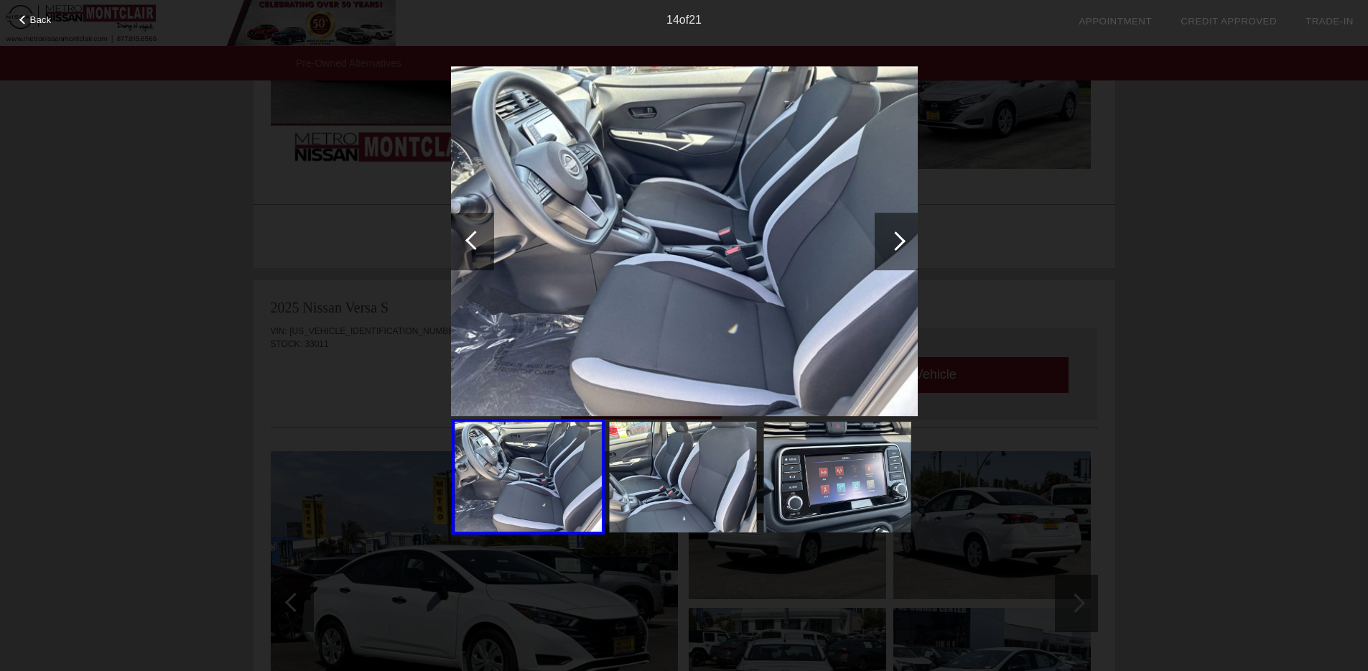
click at [903, 246] on div at bounding box center [895, 241] width 43 height 57
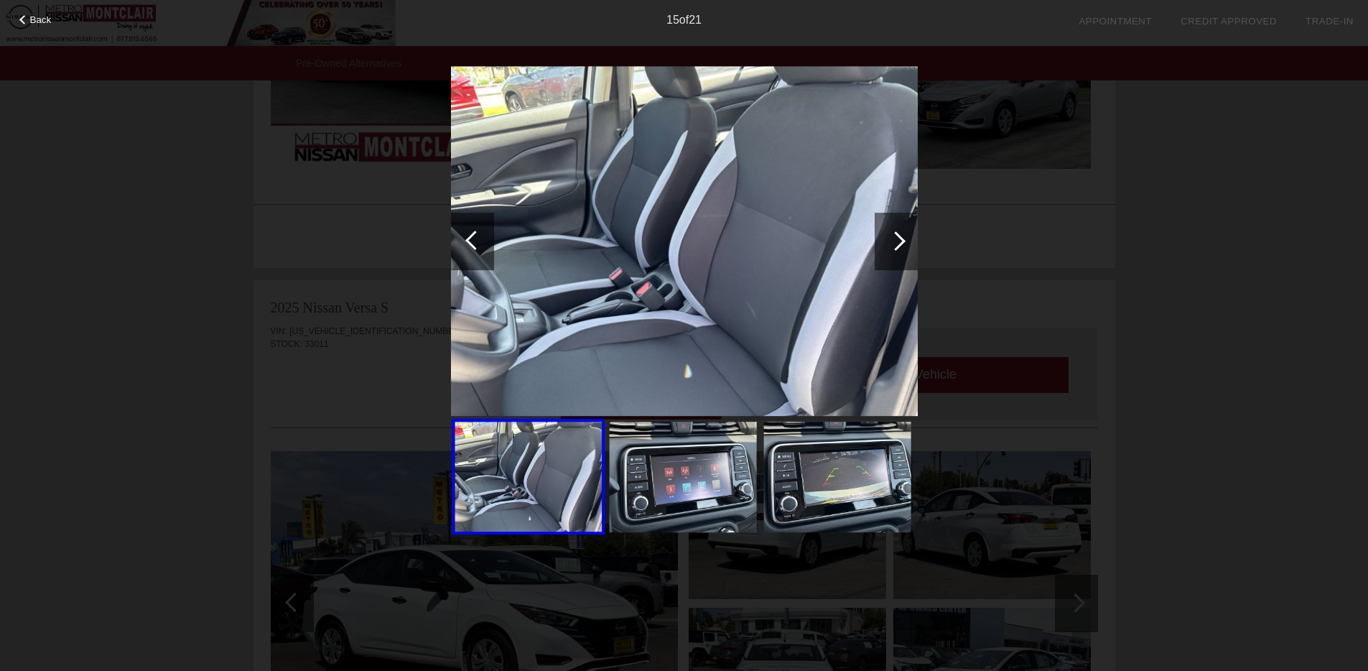
click at [903, 246] on div at bounding box center [895, 241] width 43 height 57
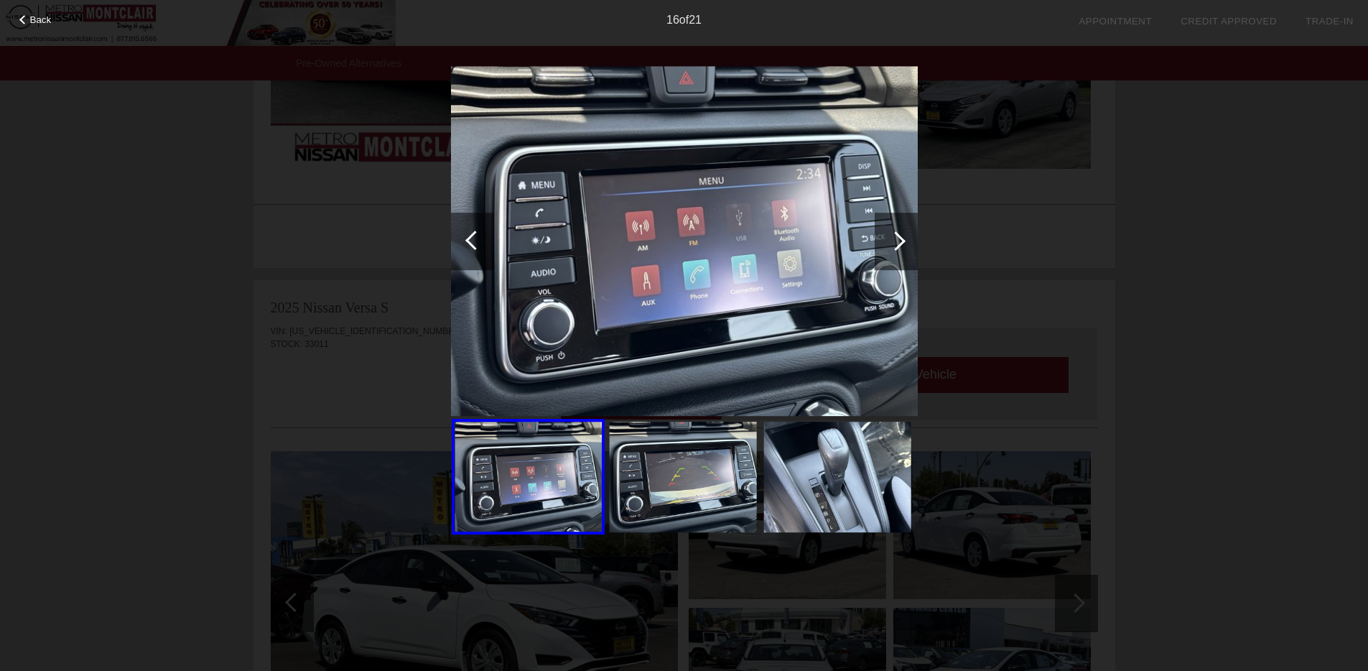
click at [903, 246] on div at bounding box center [895, 241] width 43 height 57
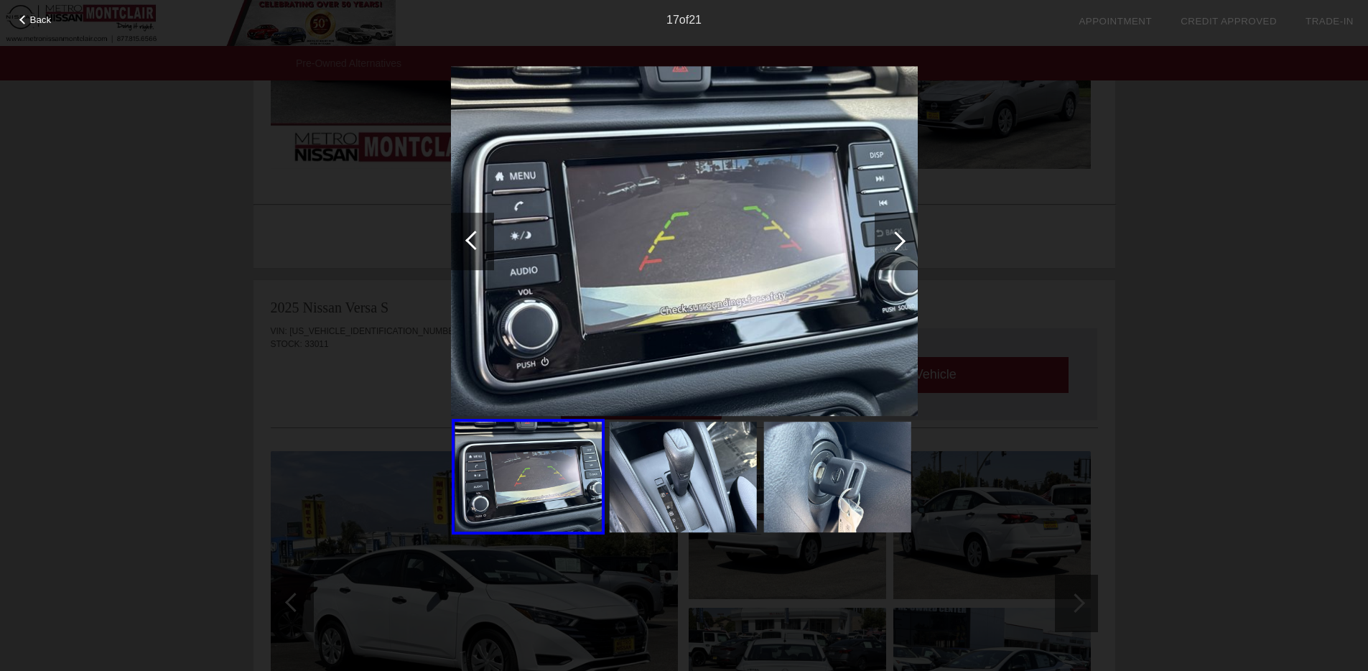
click at [903, 246] on div at bounding box center [895, 241] width 43 height 57
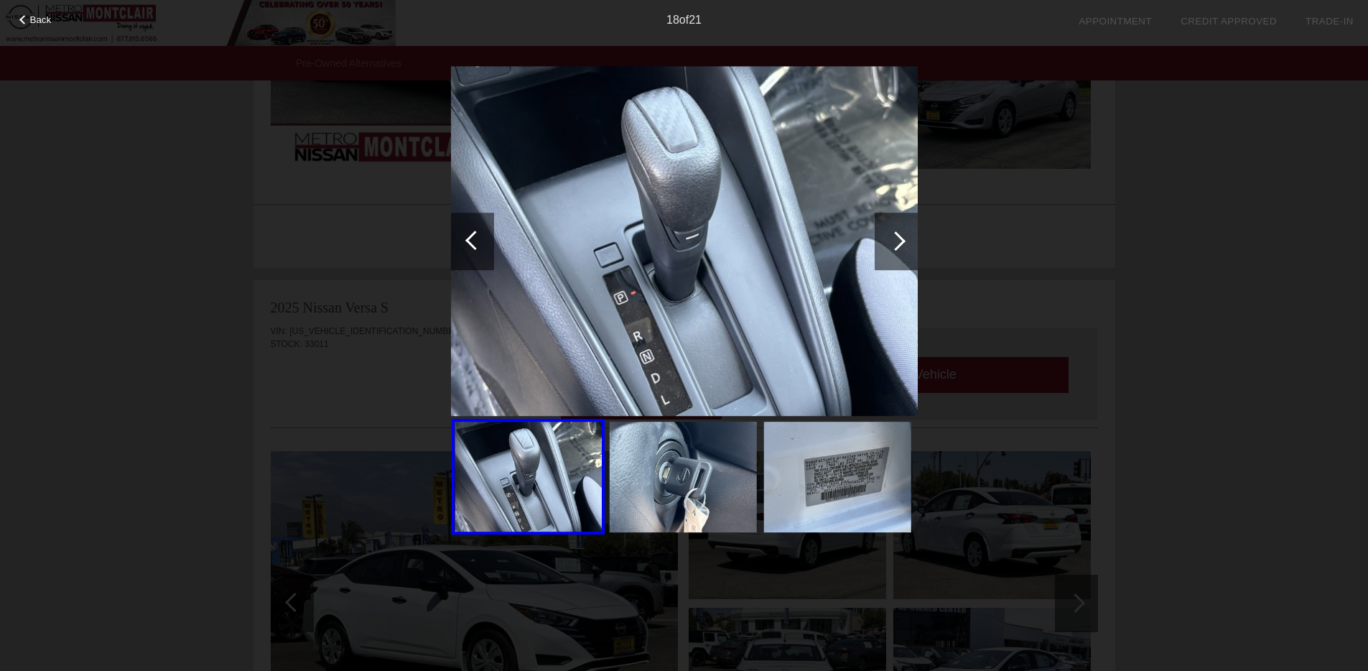
click at [903, 246] on div at bounding box center [895, 241] width 43 height 57
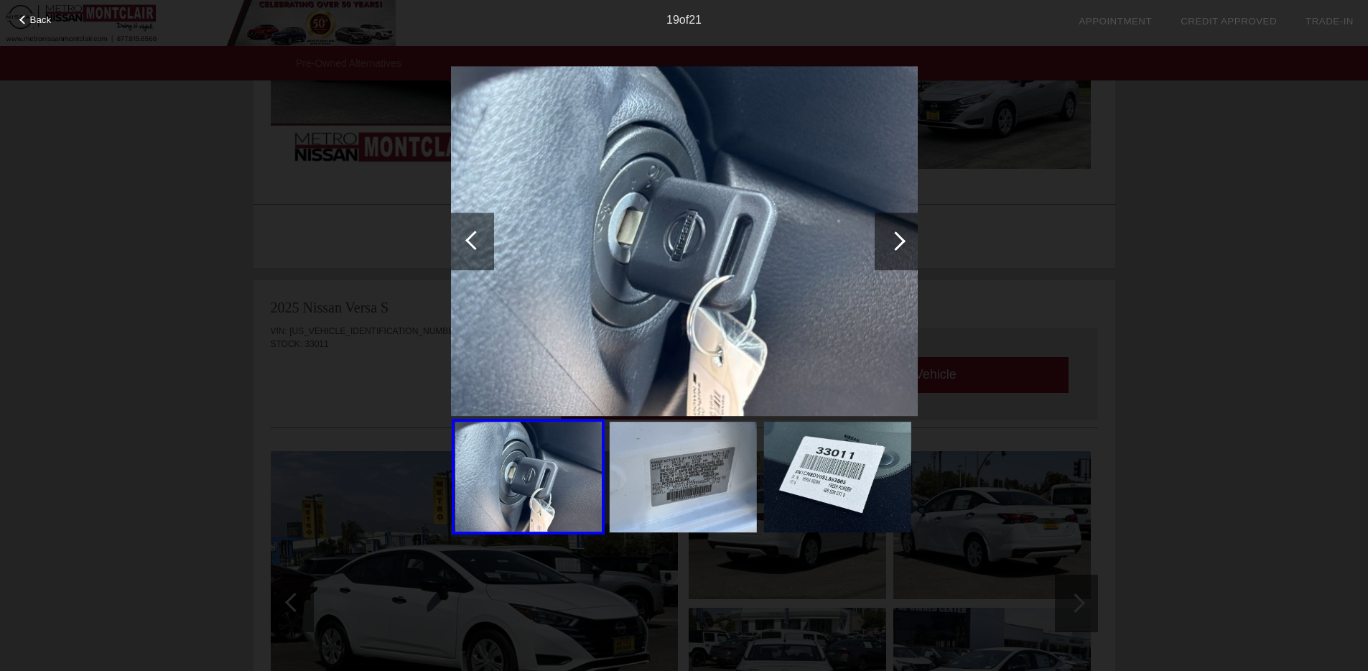
click at [903, 246] on div at bounding box center [895, 241] width 43 height 57
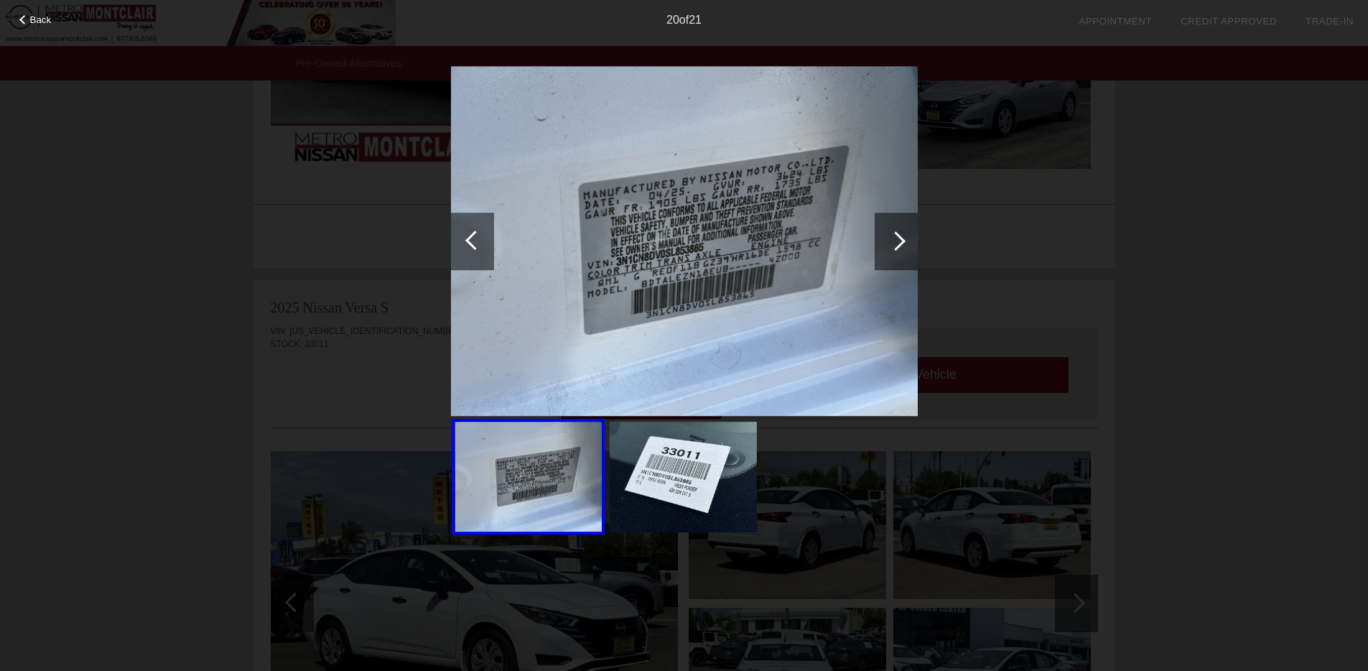
click at [903, 246] on div at bounding box center [895, 241] width 43 height 57
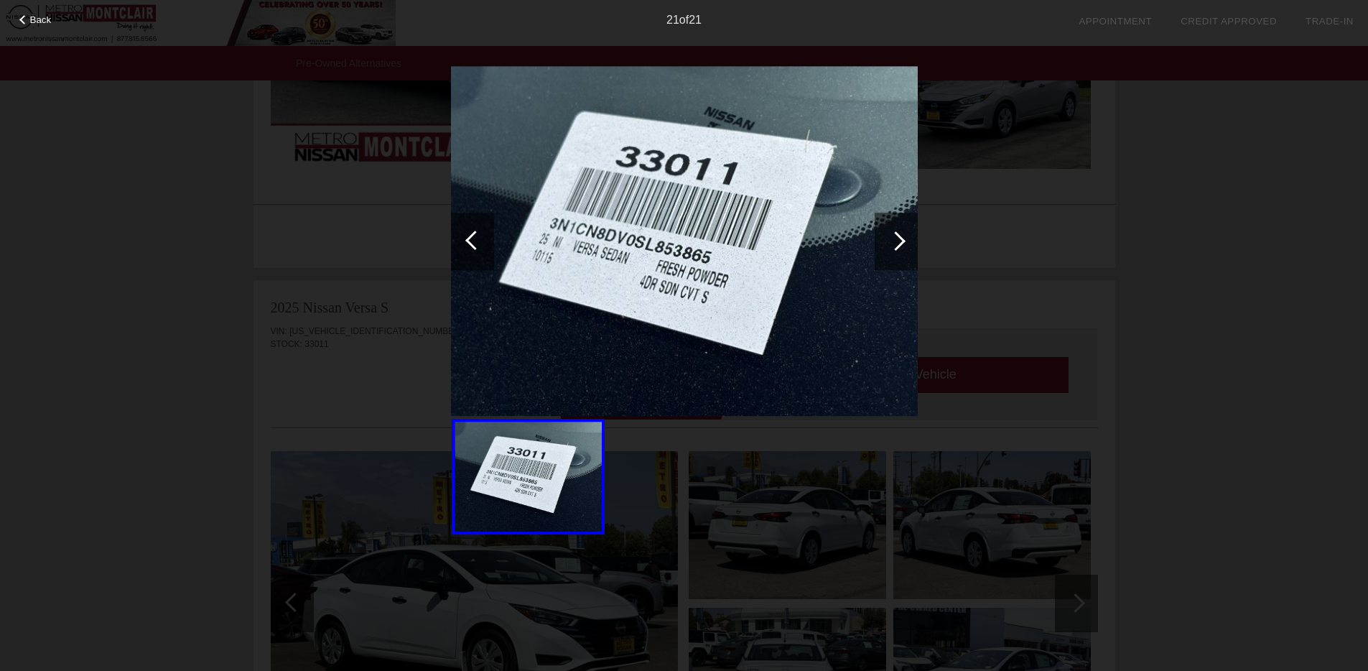
click at [903, 246] on div at bounding box center [895, 241] width 43 height 57
click at [1269, 205] on div "Back 21 of 21" at bounding box center [684, 335] width 1368 height 671
click at [45, 17] on span "Back" at bounding box center [41, 19] width 22 height 11
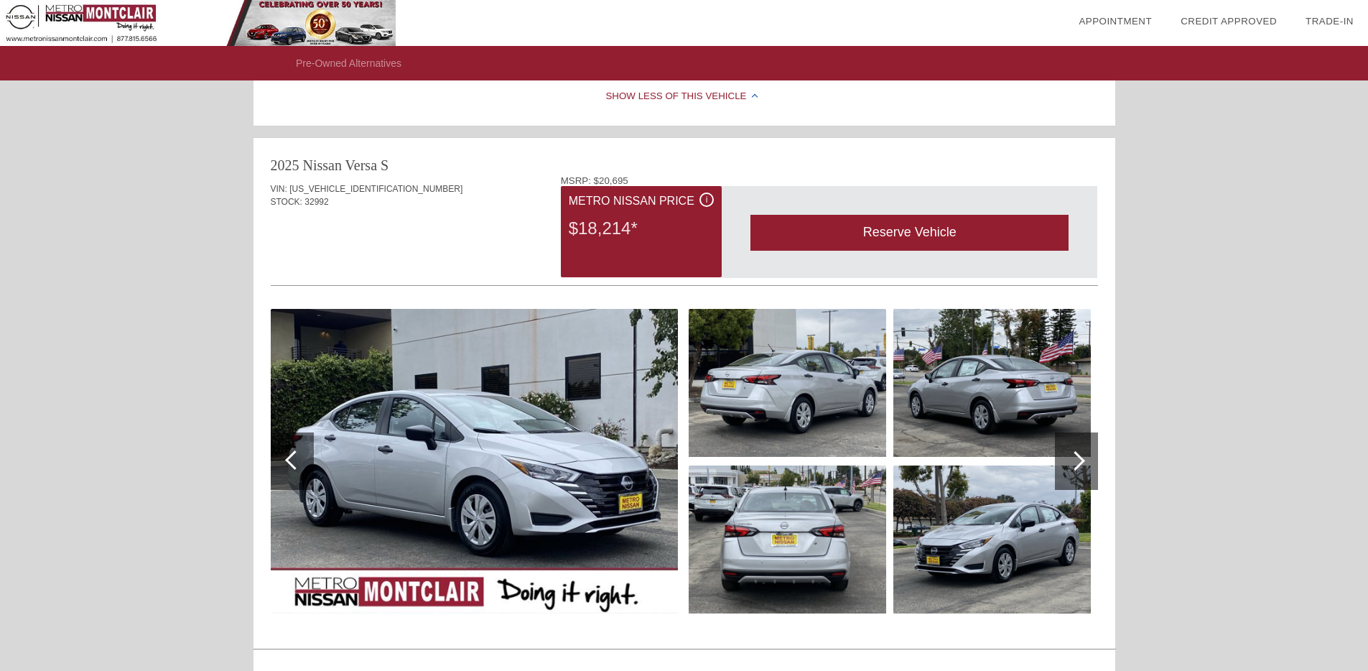
scroll to position [810, 0]
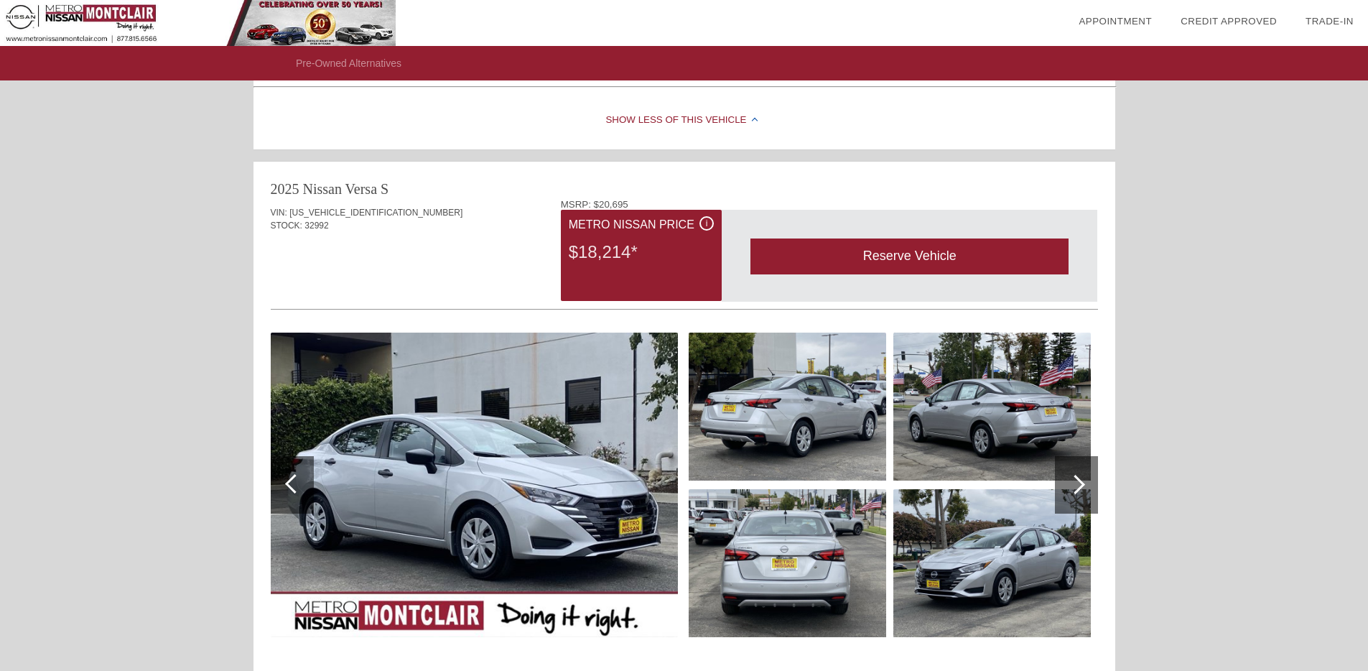
click at [468, 526] on img at bounding box center [474, 484] width 407 height 304
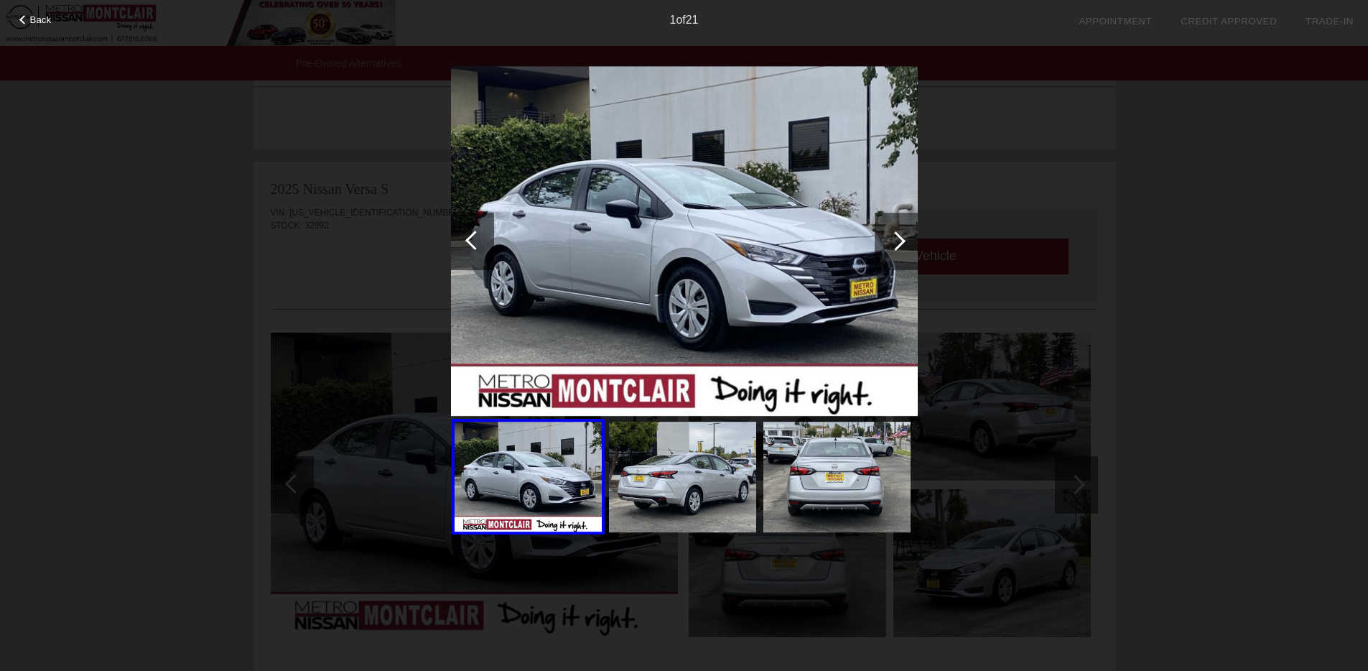
click at [903, 241] on div at bounding box center [895, 240] width 19 height 19
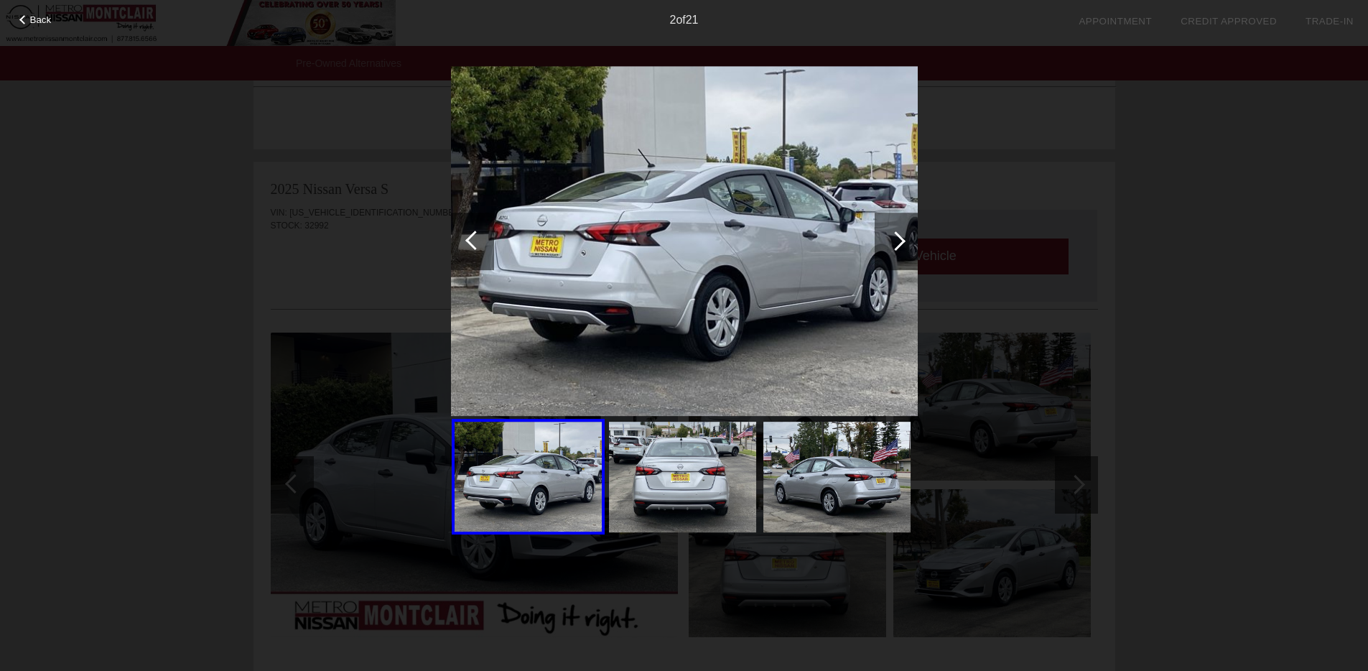
click at [895, 243] on div at bounding box center [895, 240] width 19 height 19
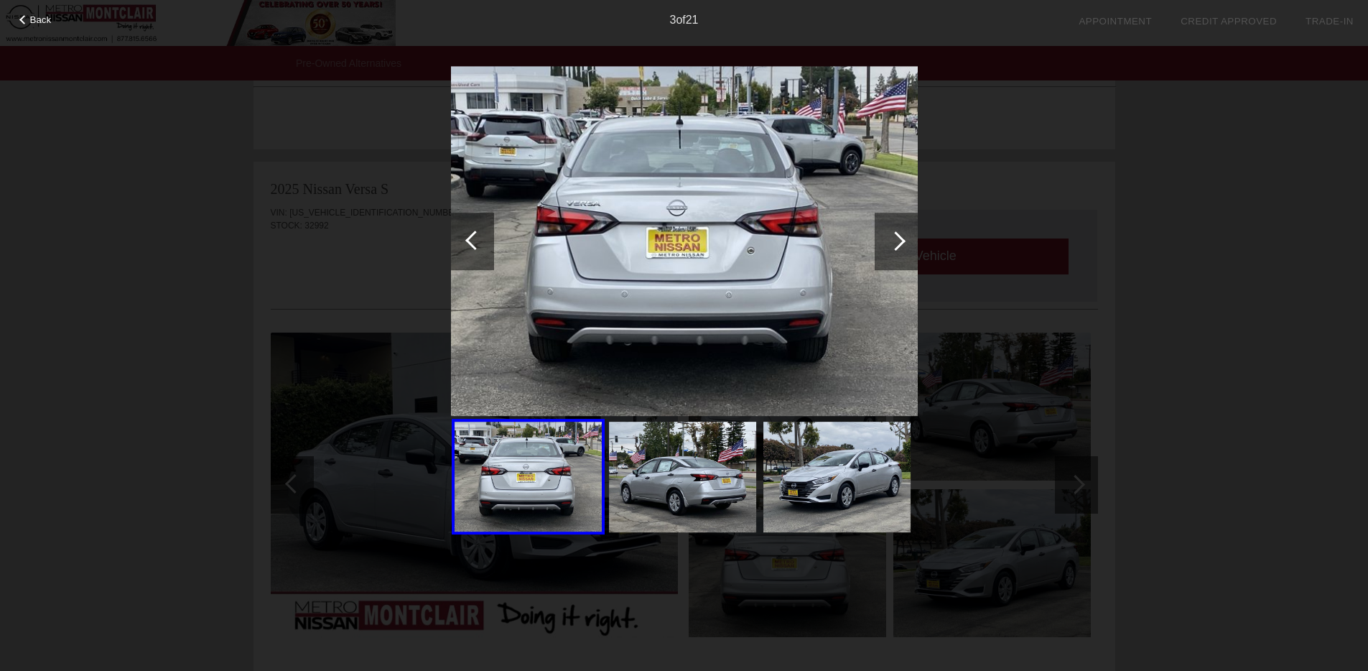
click at [895, 243] on div at bounding box center [895, 240] width 19 height 19
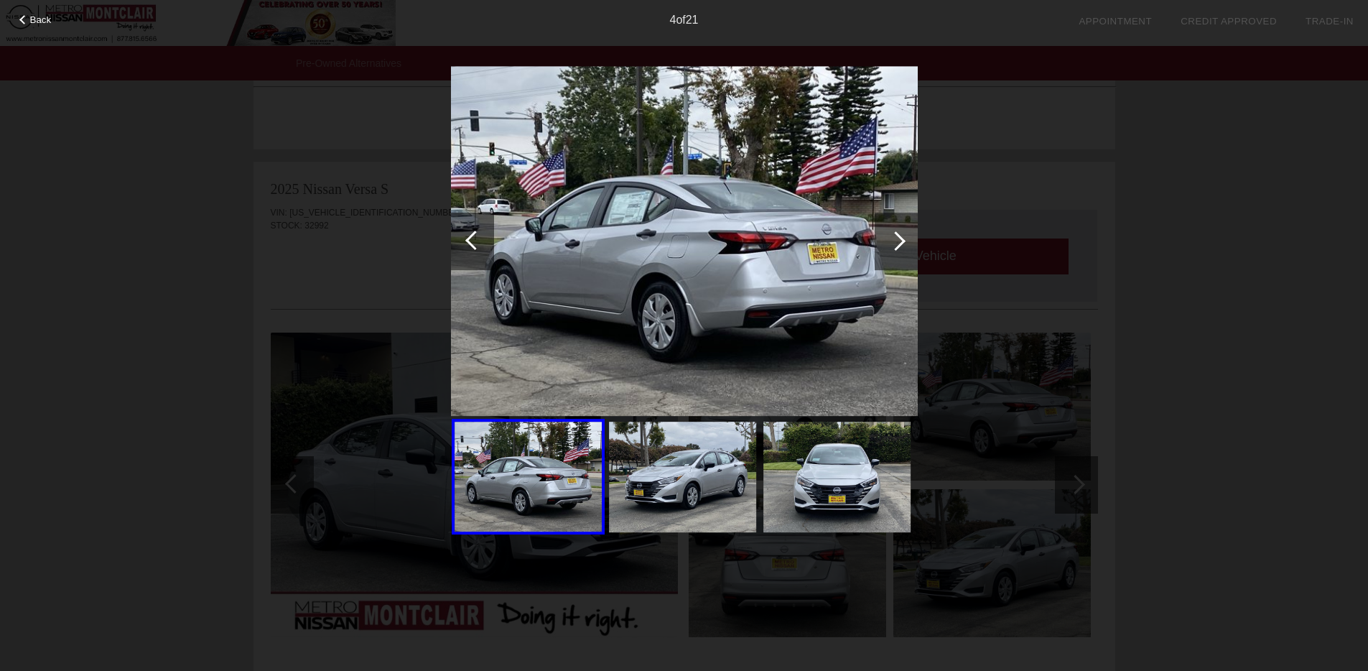
click at [895, 243] on div at bounding box center [895, 240] width 19 height 19
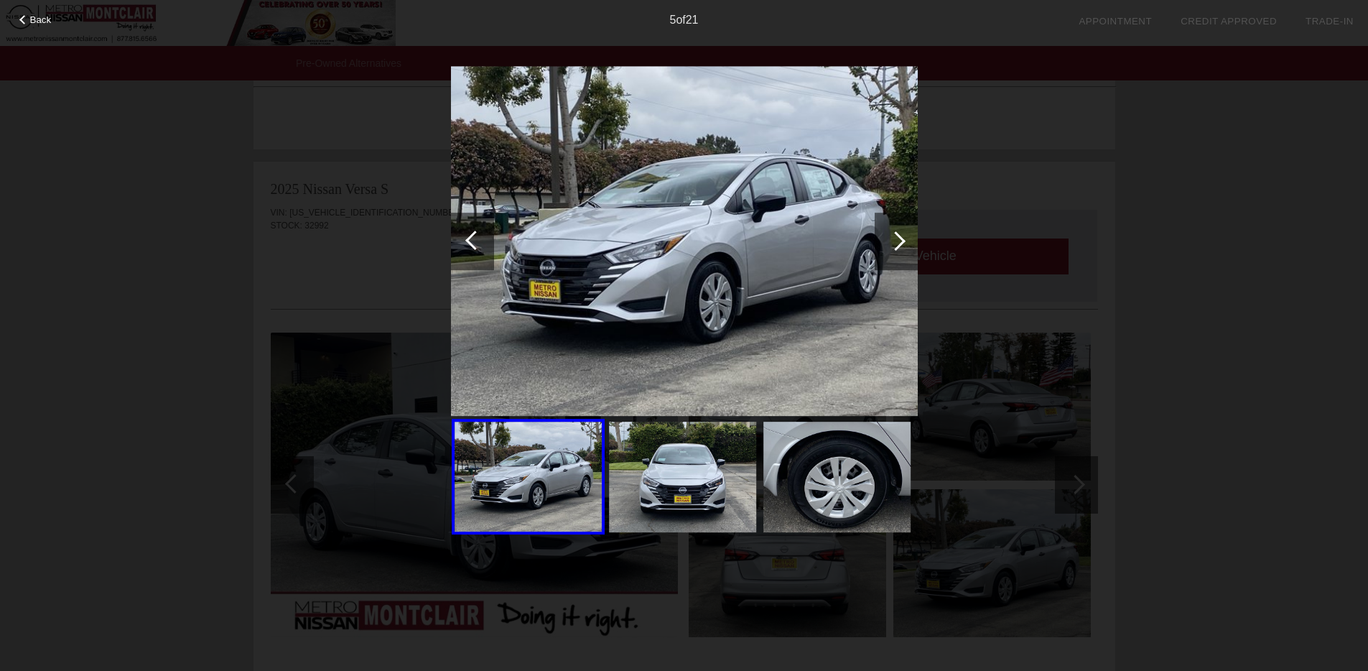
click at [895, 243] on div at bounding box center [895, 240] width 19 height 19
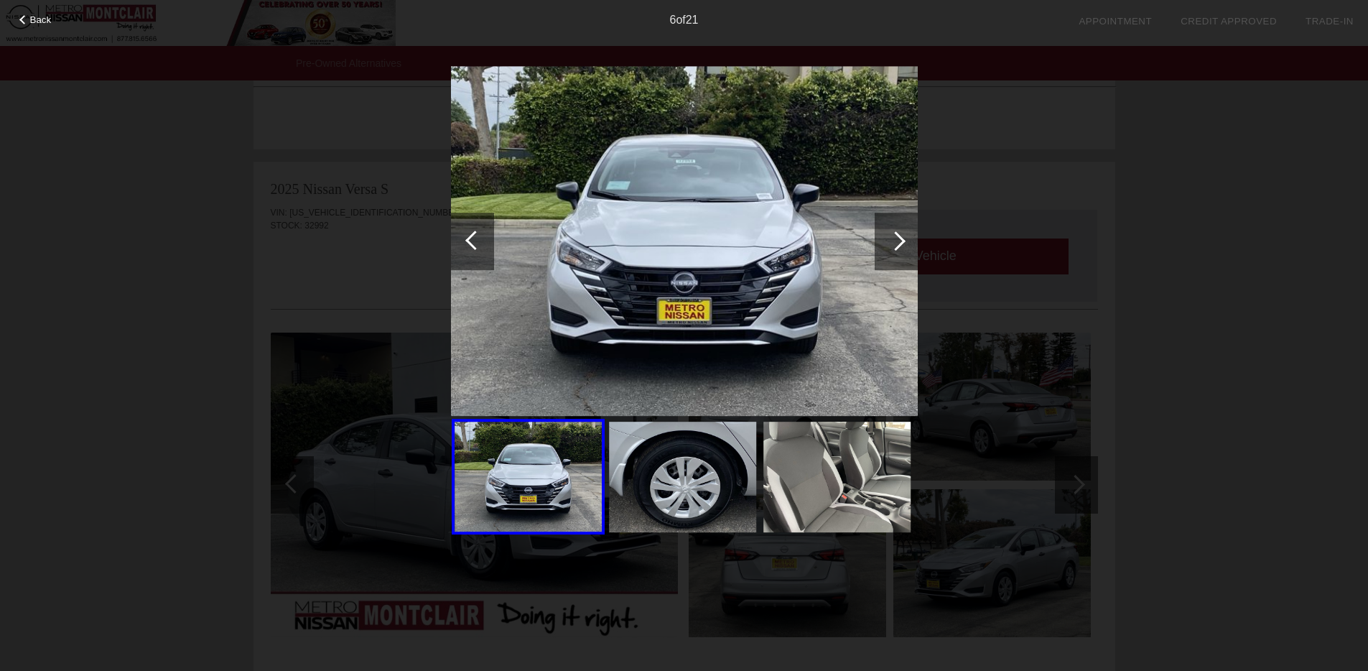
click at [895, 243] on div at bounding box center [895, 240] width 19 height 19
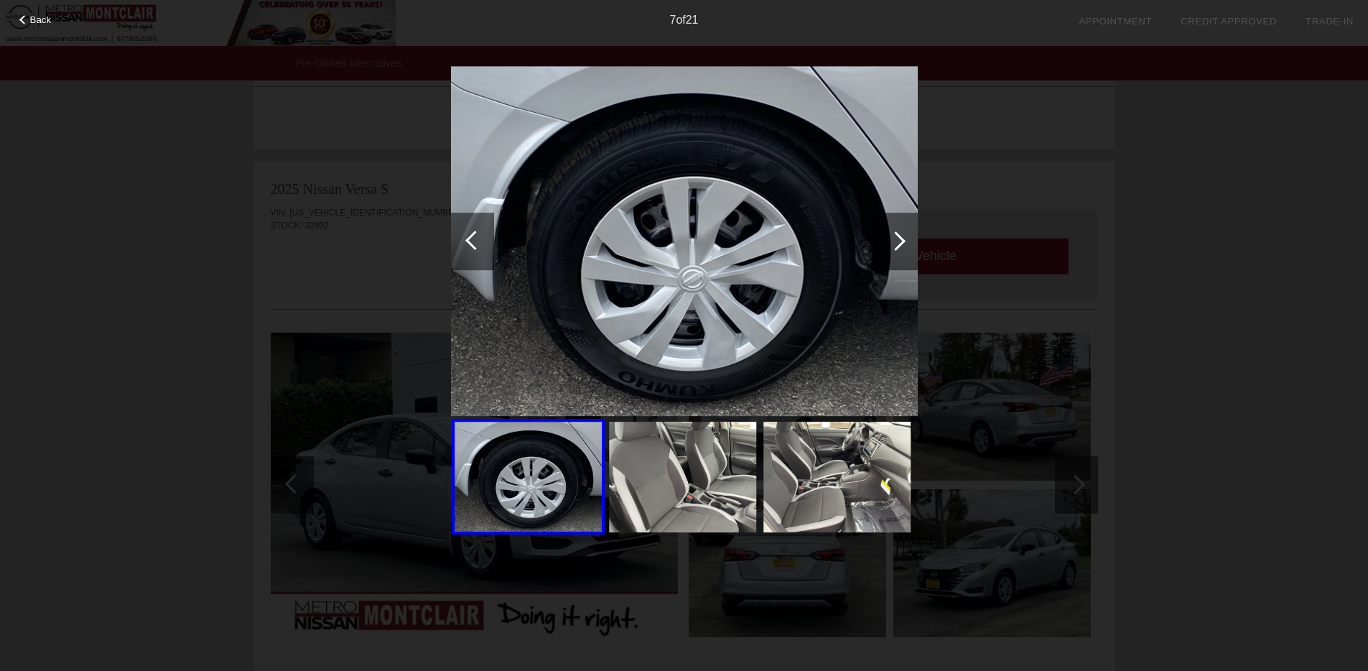
click at [895, 243] on div at bounding box center [895, 240] width 19 height 19
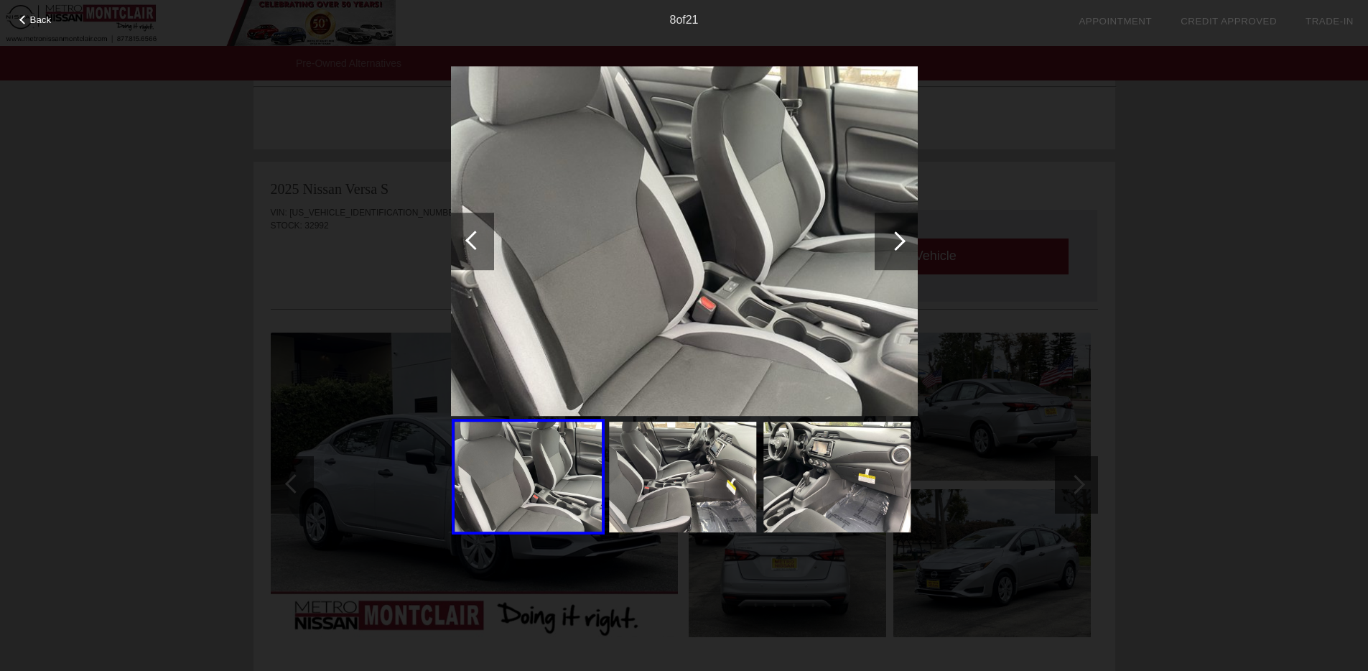
click at [895, 243] on div at bounding box center [895, 240] width 19 height 19
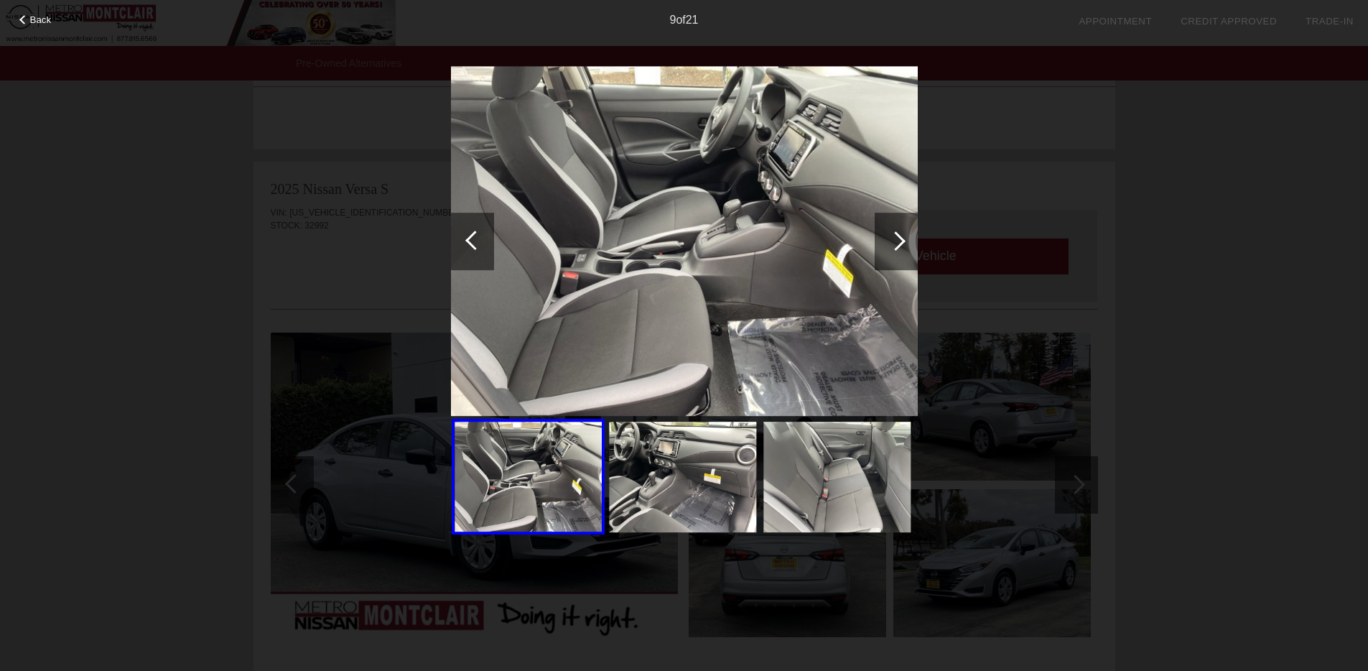
click at [895, 243] on div at bounding box center [895, 240] width 19 height 19
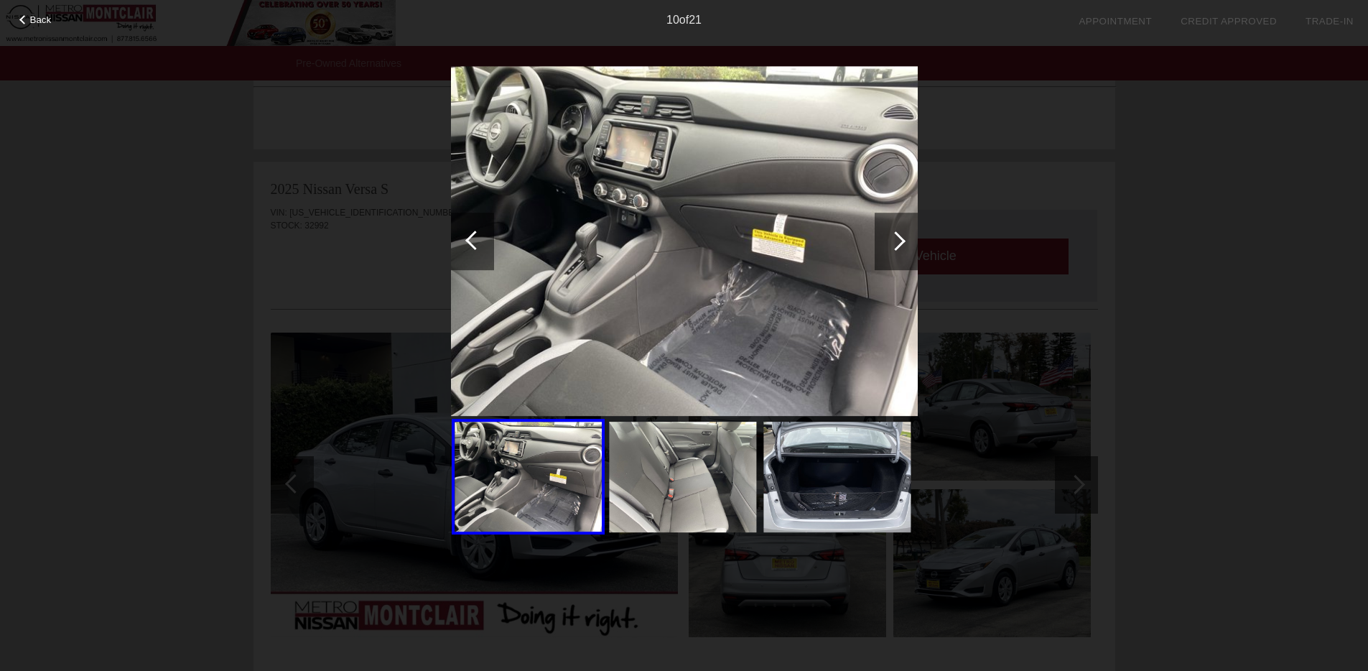
click at [895, 243] on div at bounding box center [895, 240] width 19 height 19
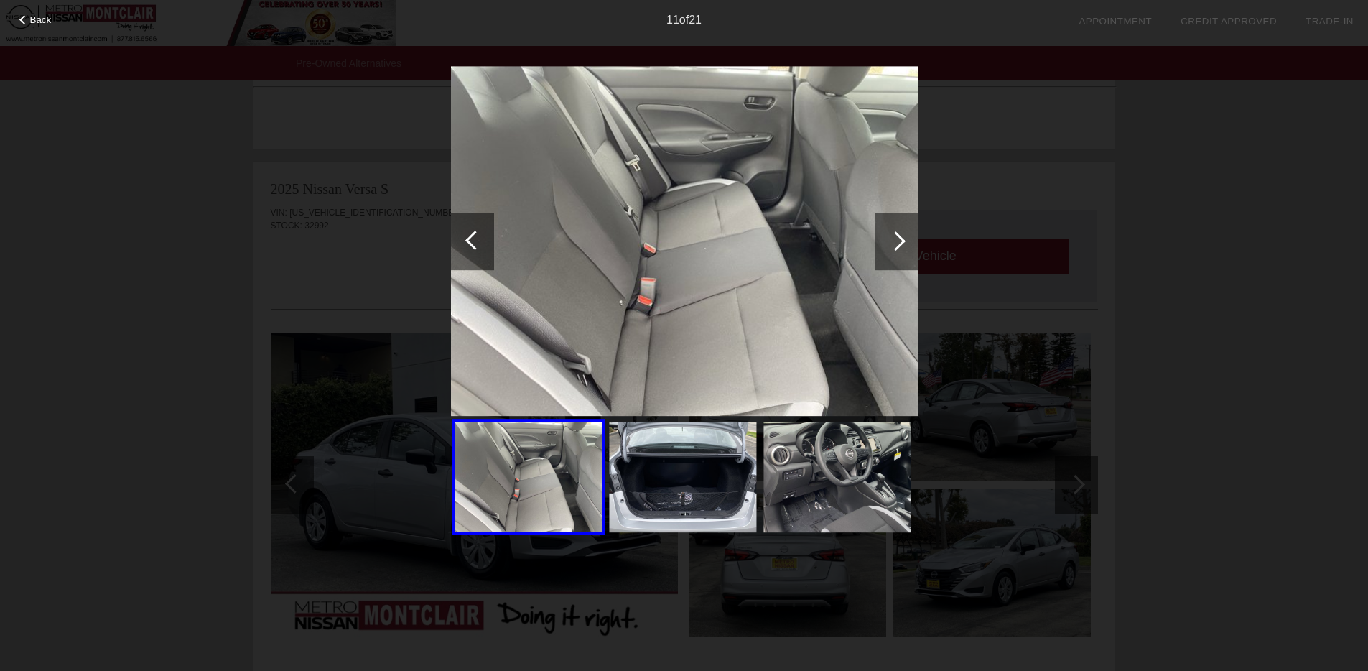
click at [895, 243] on div at bounding box center [895, 240] width 19 height 19
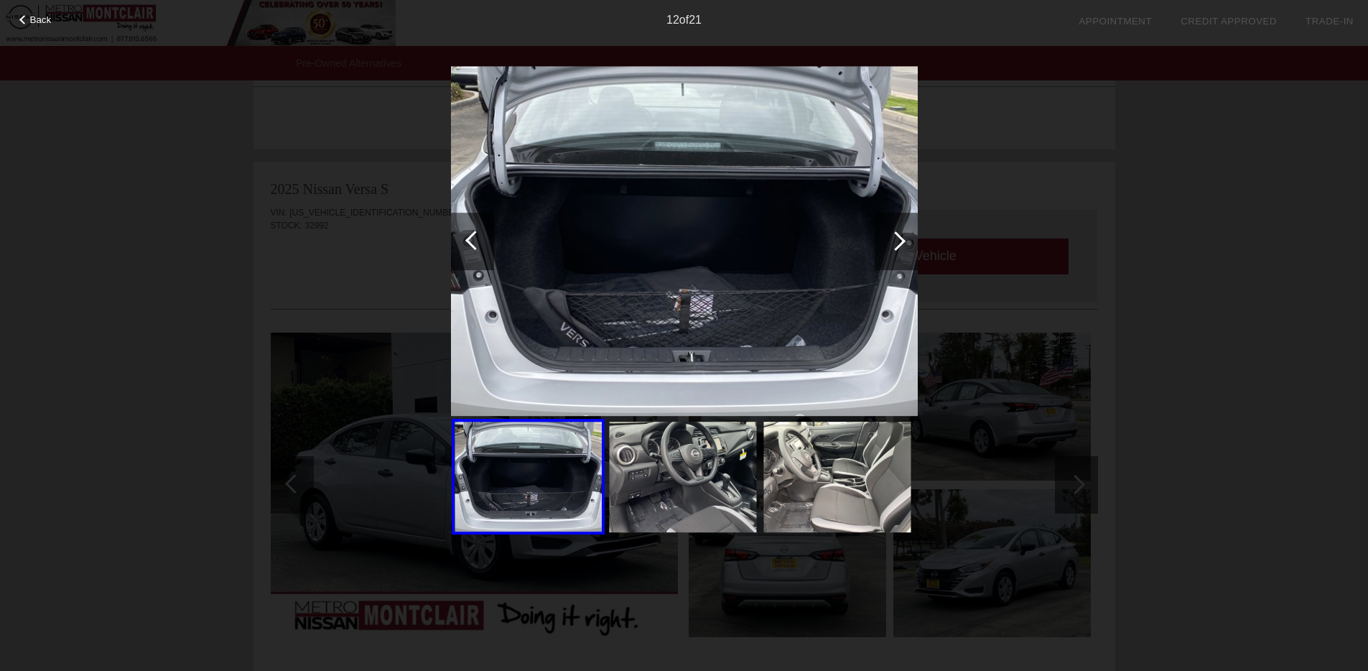
click at [895, 243] on div at bounding box center [895, 240] width 19 height 19
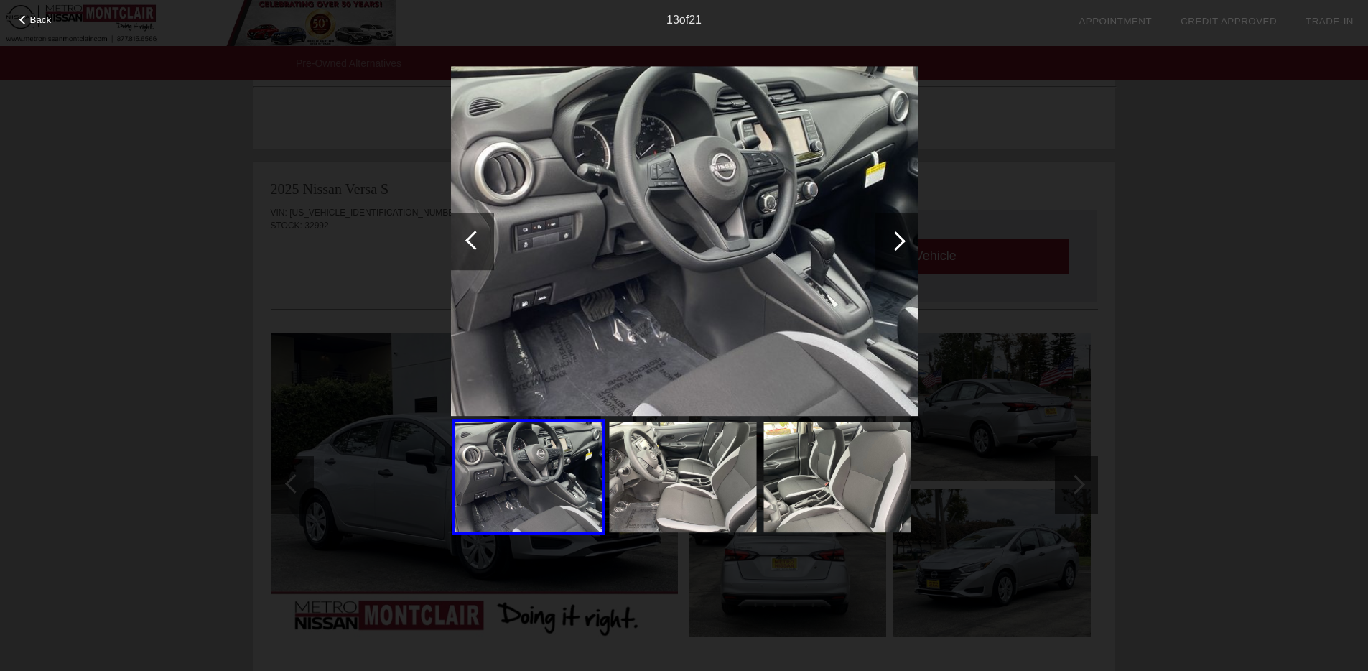
click at [895, 243] on div at bounding box center [895, 240] width 19 height 19
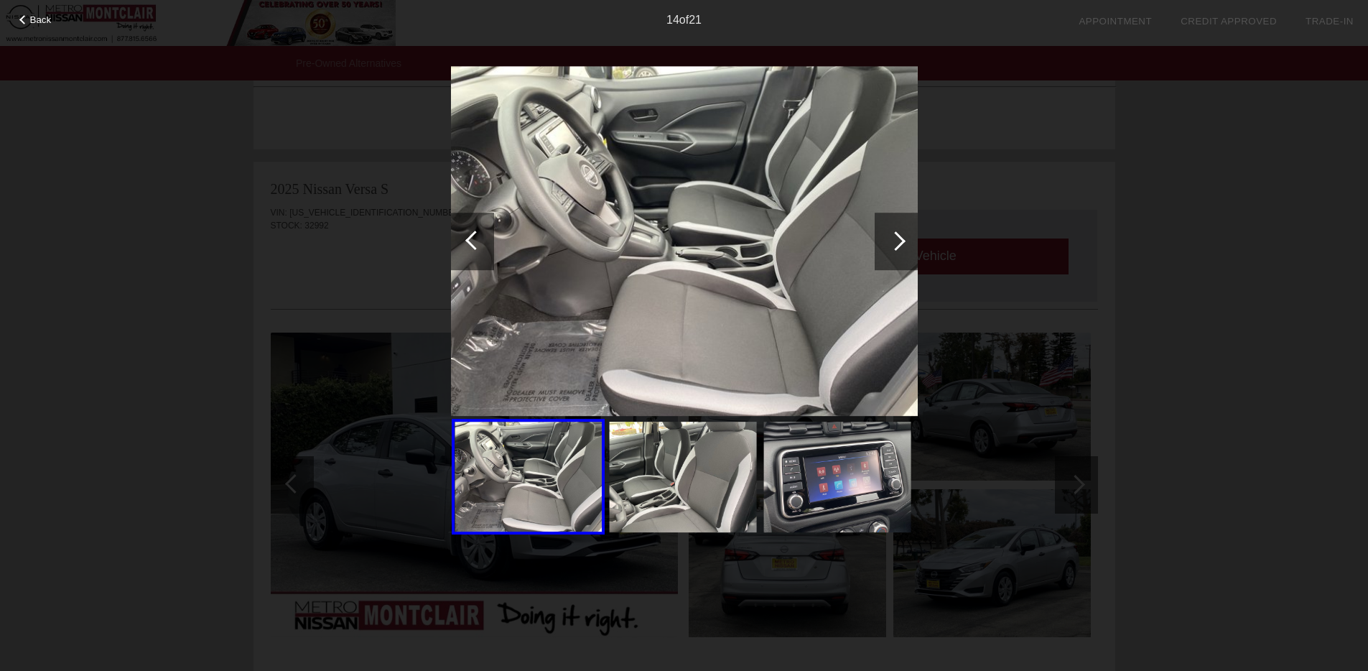
click at [895, 243] on div at bounding box center [895, 240] width 19 height 19
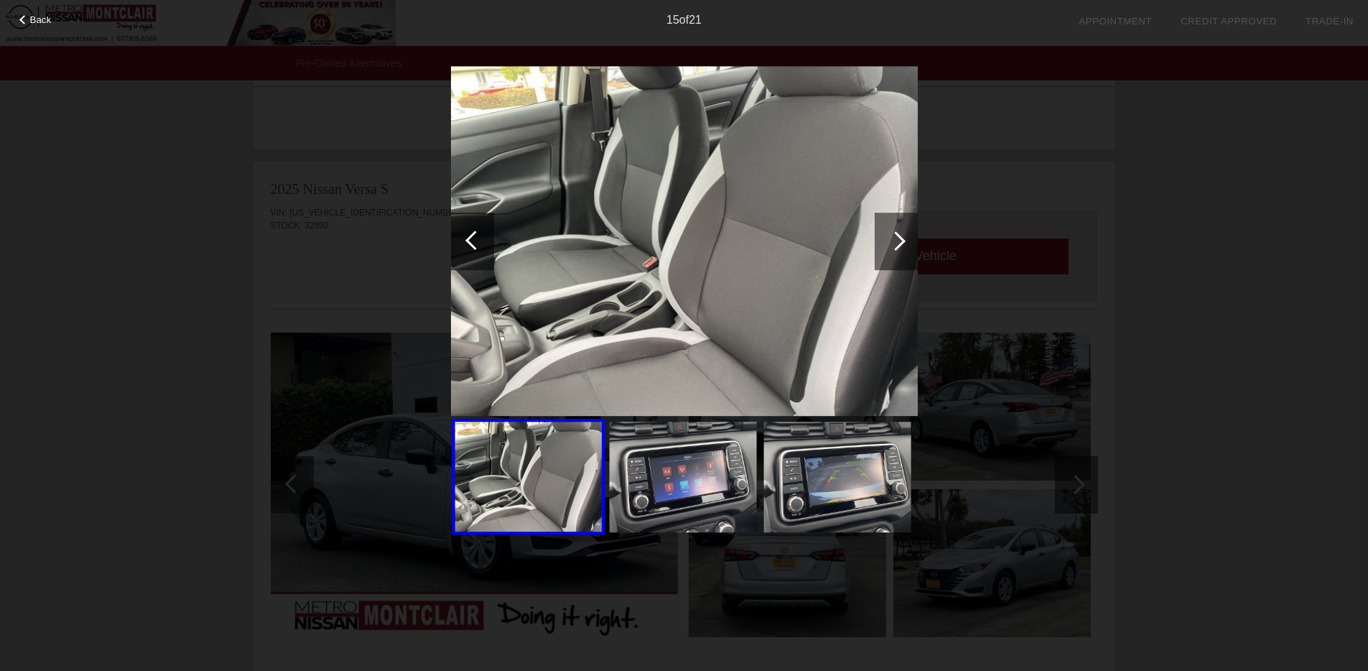
click at [895, 243] on div at bounding box center [895, 240] width 19 height 19
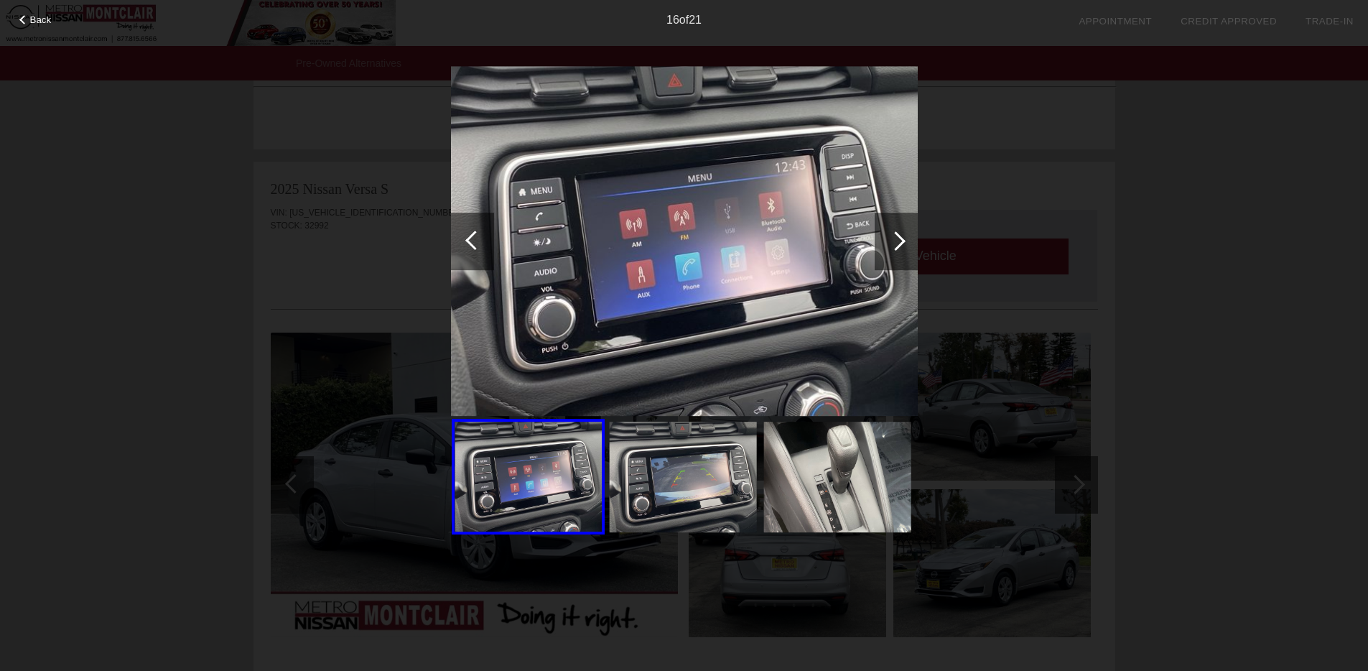
click at [895, 243] on div at bounding box center [895, 240] width 19 height 19
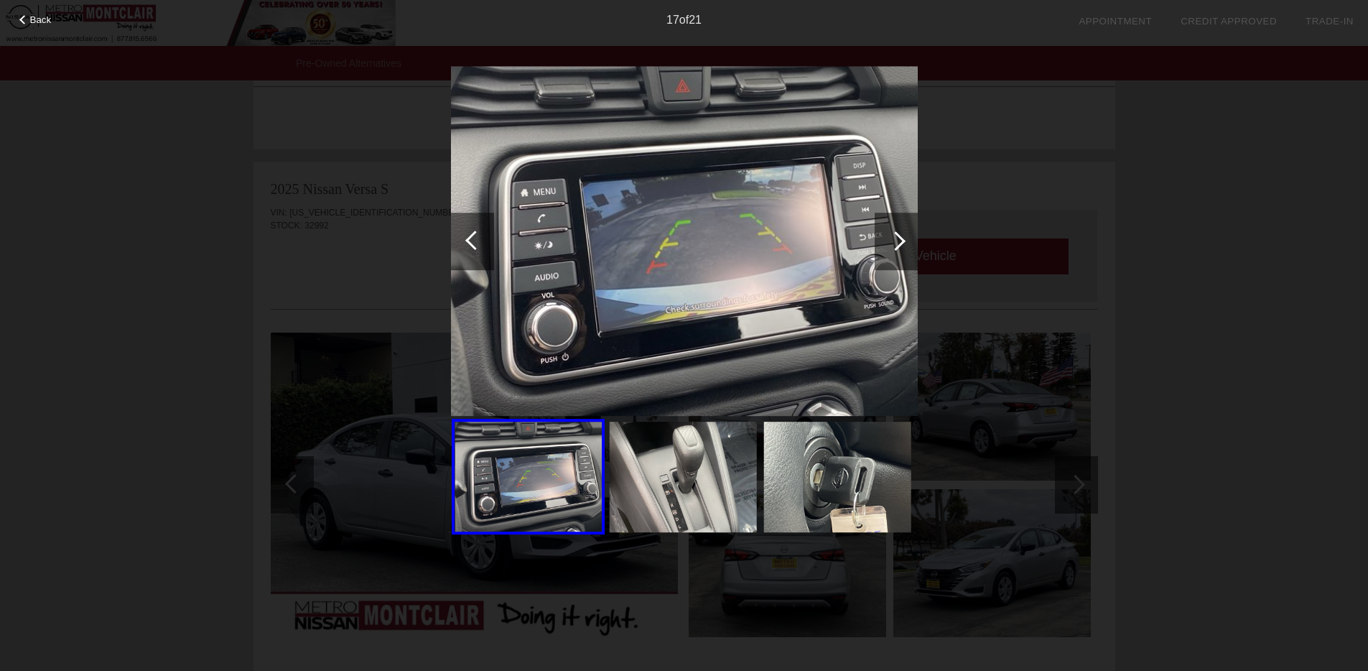
click at [895, 243] on div at bounding box center [895, 240] width 19 height 19
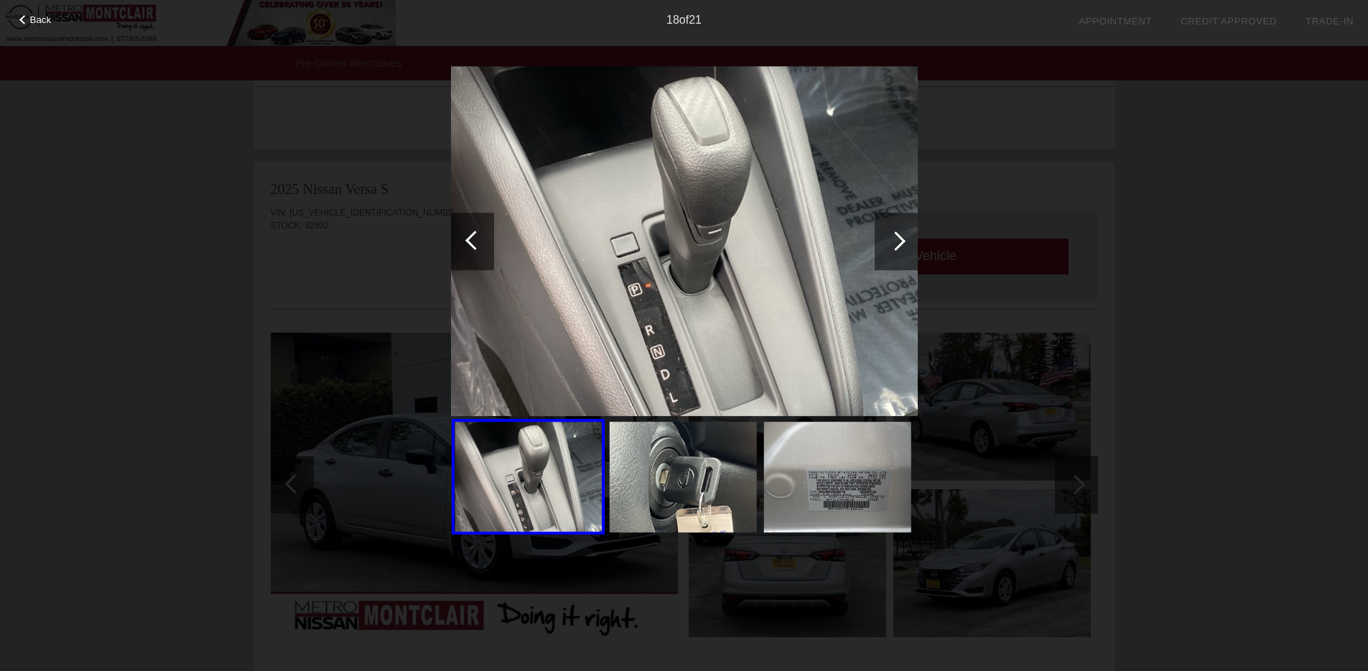
click at [895, 243] on div at bounding box center [895, 240] width 19 height 19
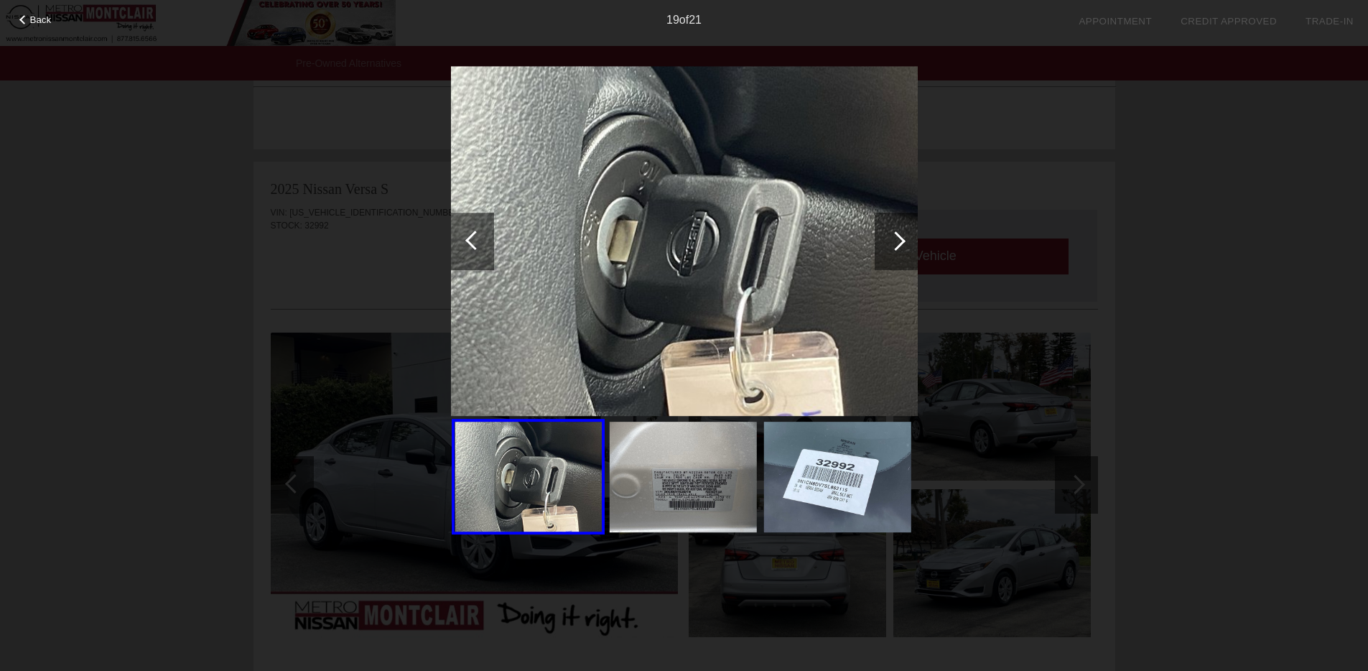
click at [895, 243] on div at bounding box center [895, 240] width 19 height 19
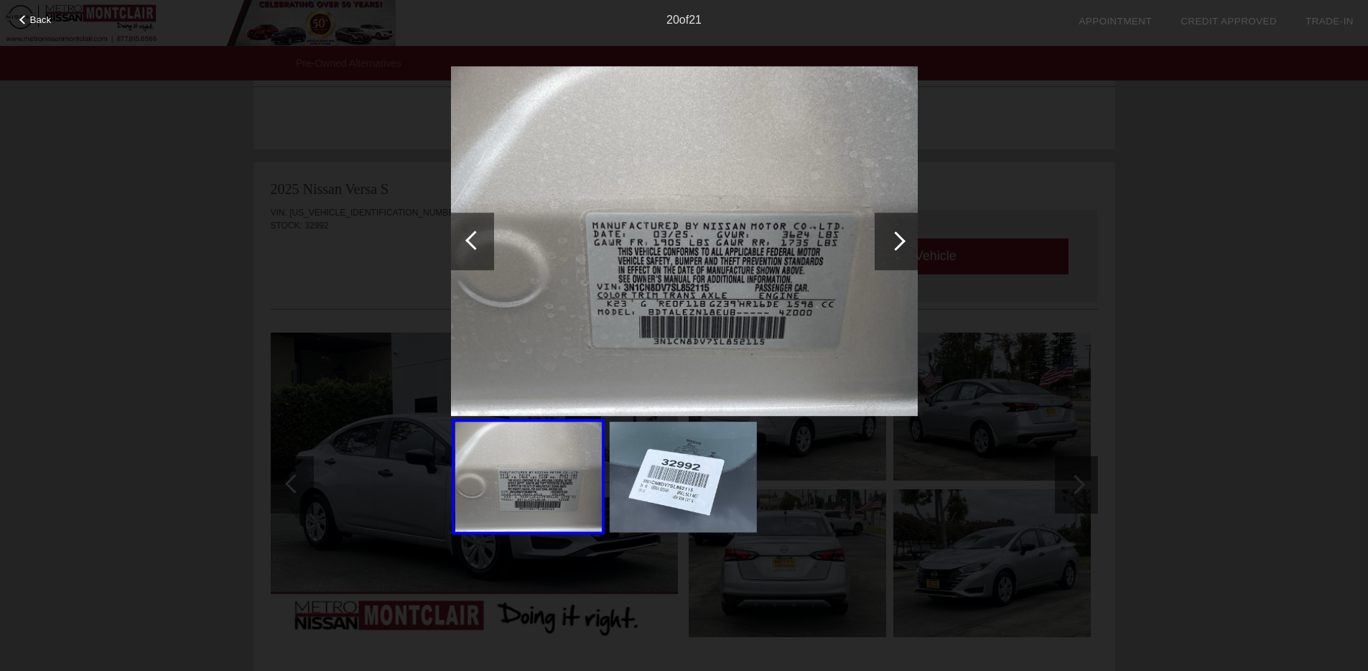
click at [462, 233] on div at bounding box center [472, 241] width 43 height 57
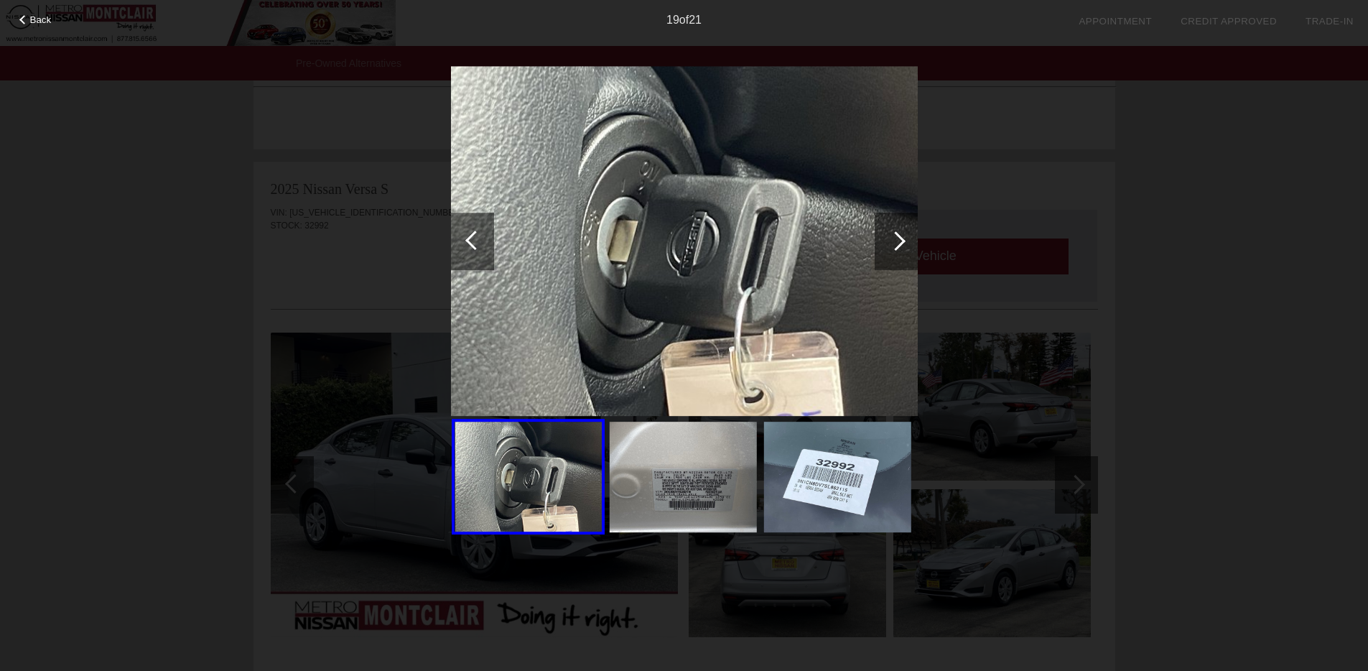
click at [895, 236] on div at bounding box center [895, 240] width 19 height 19
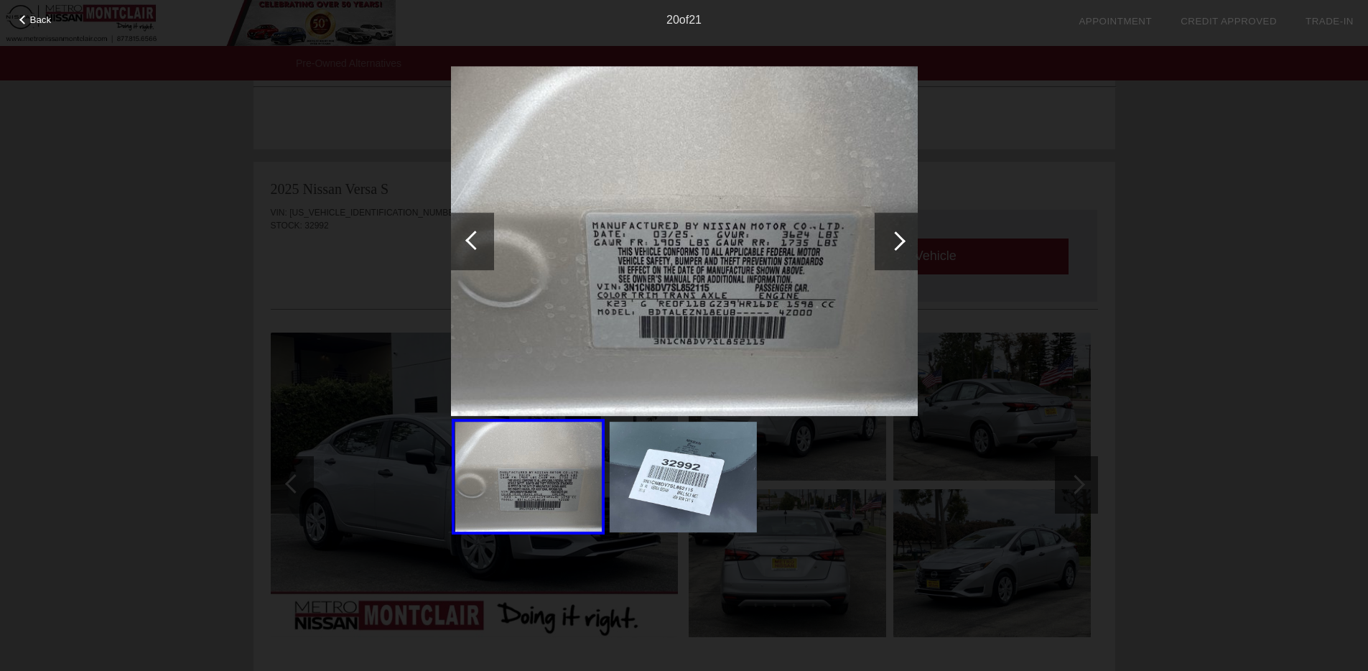
click at [895, 236] on div at bounding box center [895, 240] width 19 height 19
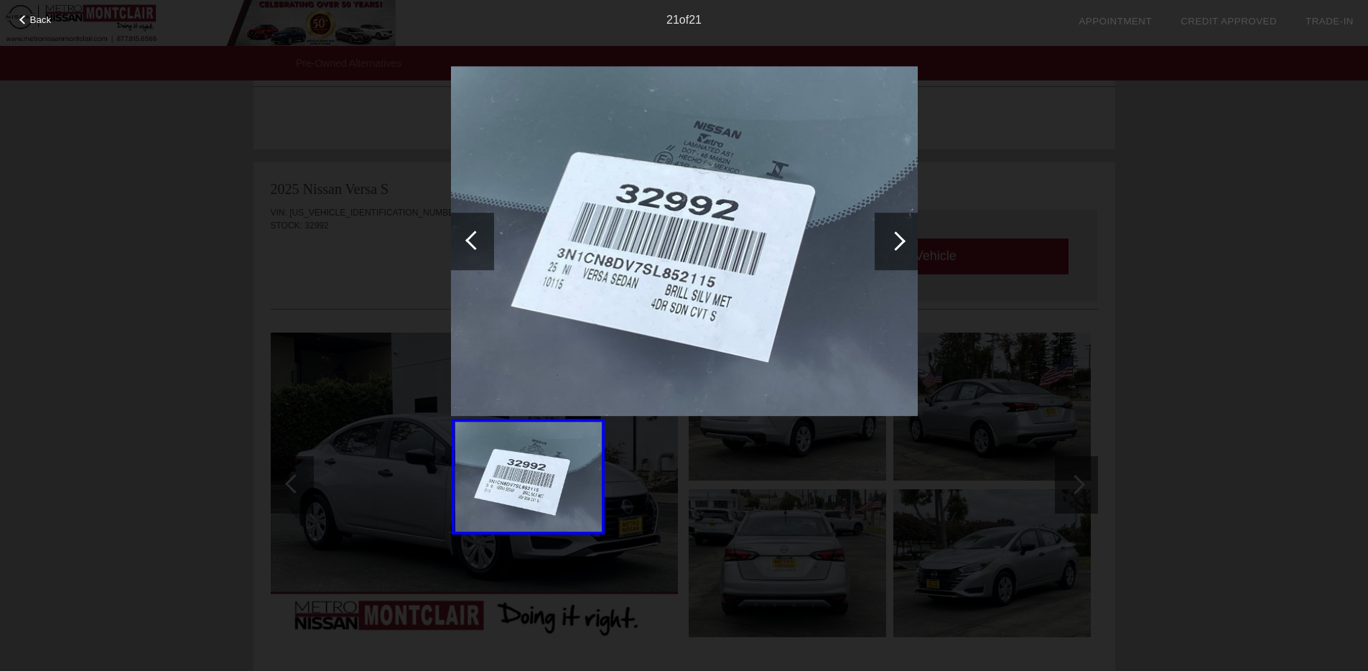
click at [895, 236] on div at bounding box center [895, 240] width 19 height 19
click at [897, 250] on div at bounding box center [895, 241] width 43 height 57
click at [1159, 213] on div "Back 21 of 21" at bounding box center [684, 335] width 1368 height 671
click at [199, 263] on div "Back 21 of 21" at bounding box center [684, 335] width 1368 height 671
click at [50, 22] on span "Back" at bounding box center [41, 19] width 22 height 11
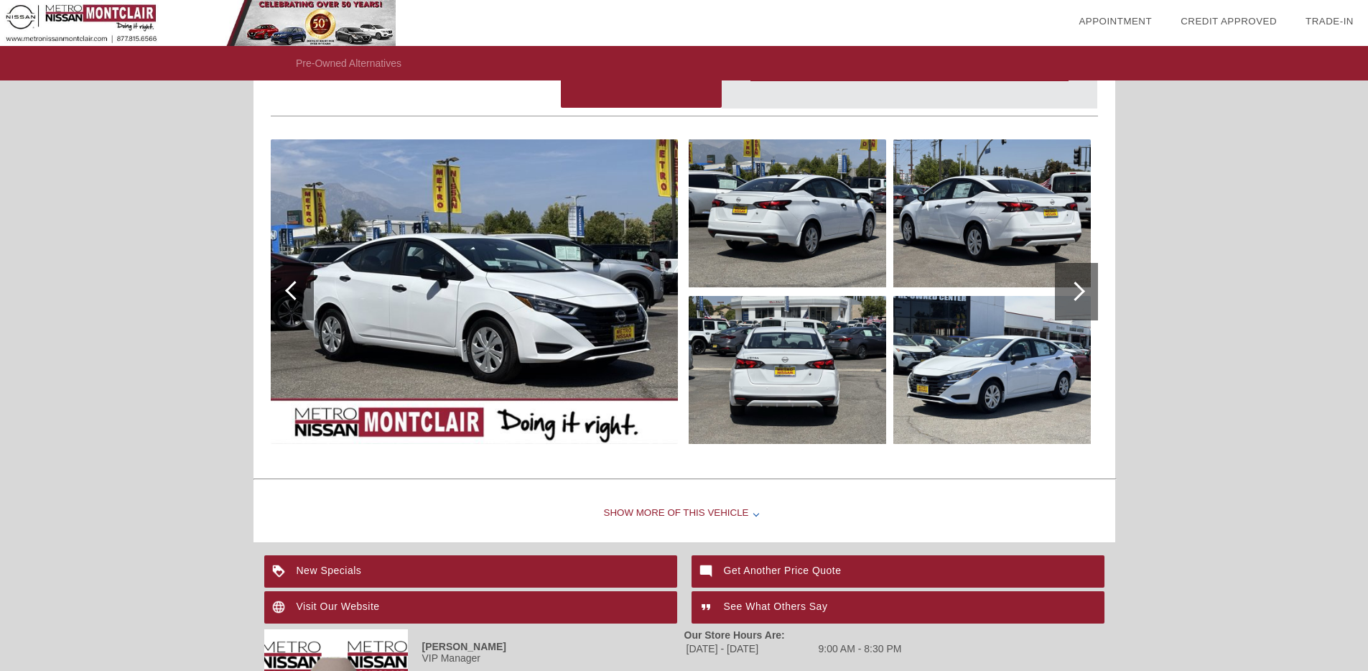
scroll to position [1585, 0]
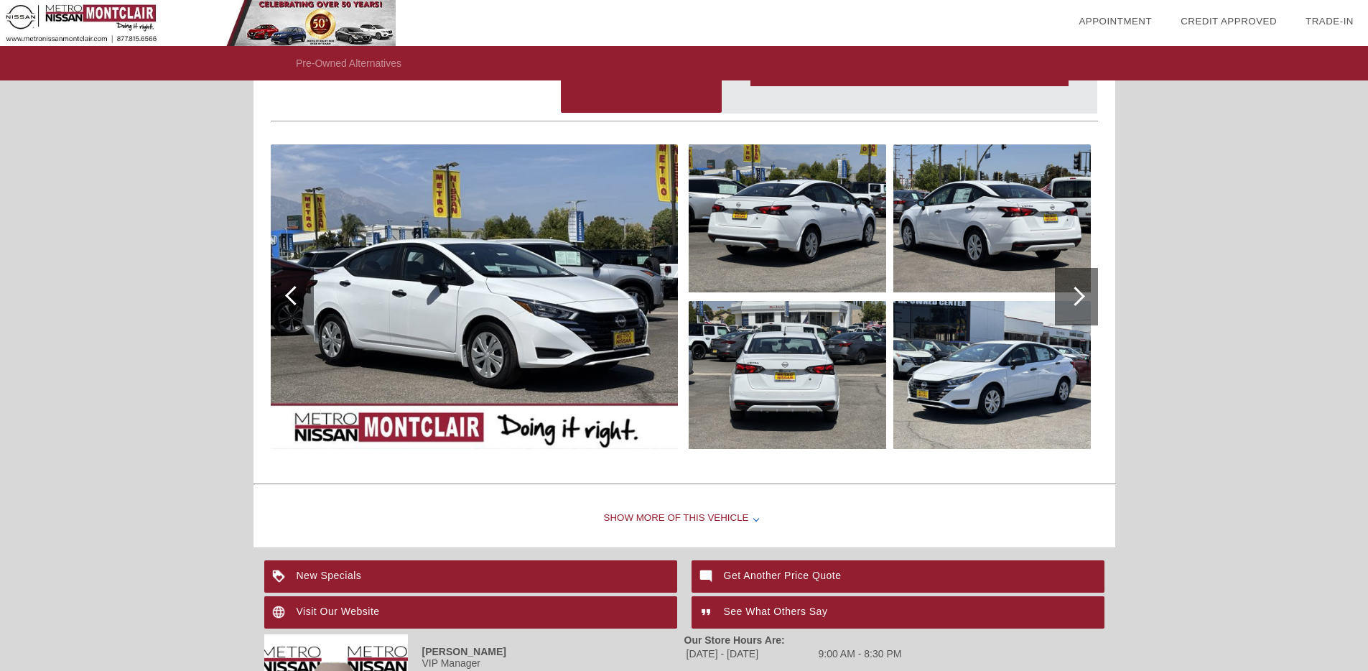
click at [435, 230] on img at bounding box center [474, 296] width 407 height 304
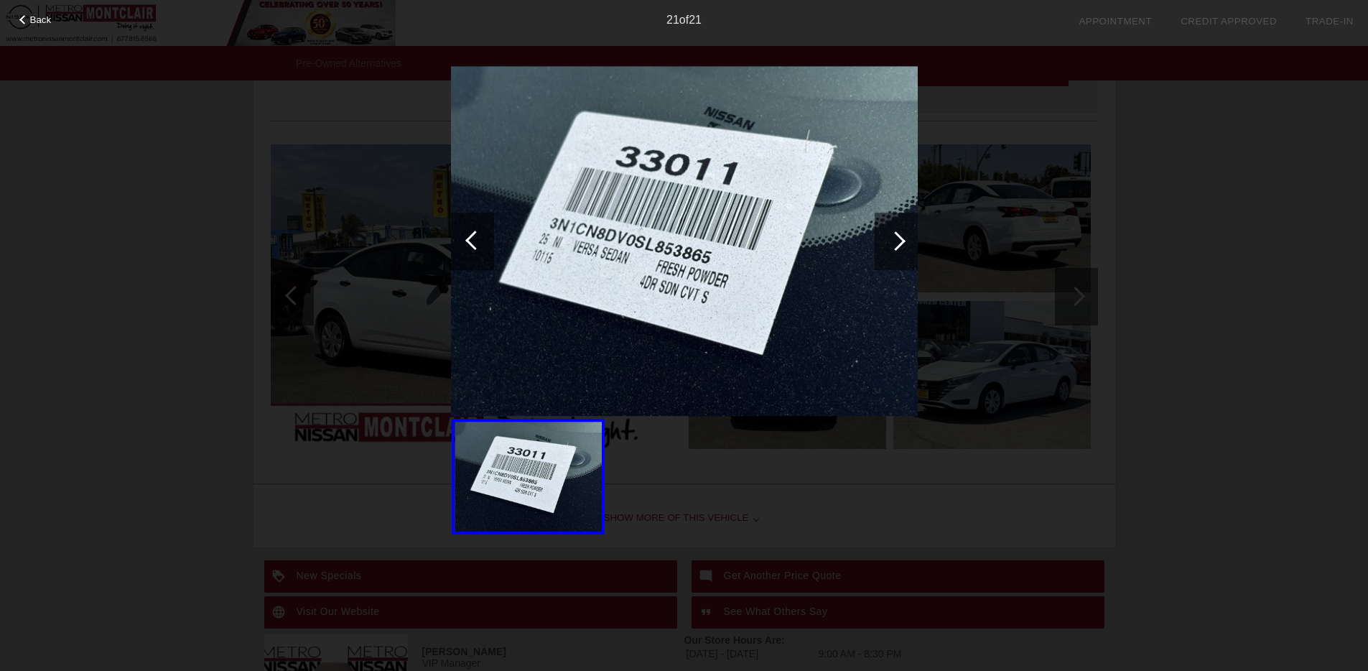
click at [887, 237] on div at bounding box center [895, 241] width 43 height 57
click at [893, 234] on div at bounding box center [895, 240] width 19 height 19
click at [28, 26] on div "21 of 21" at bounding box center [684, 14] width 1368 height 29
click at [39, 18] on span "Back" at bounding box center [41, 19] width 22 height 11
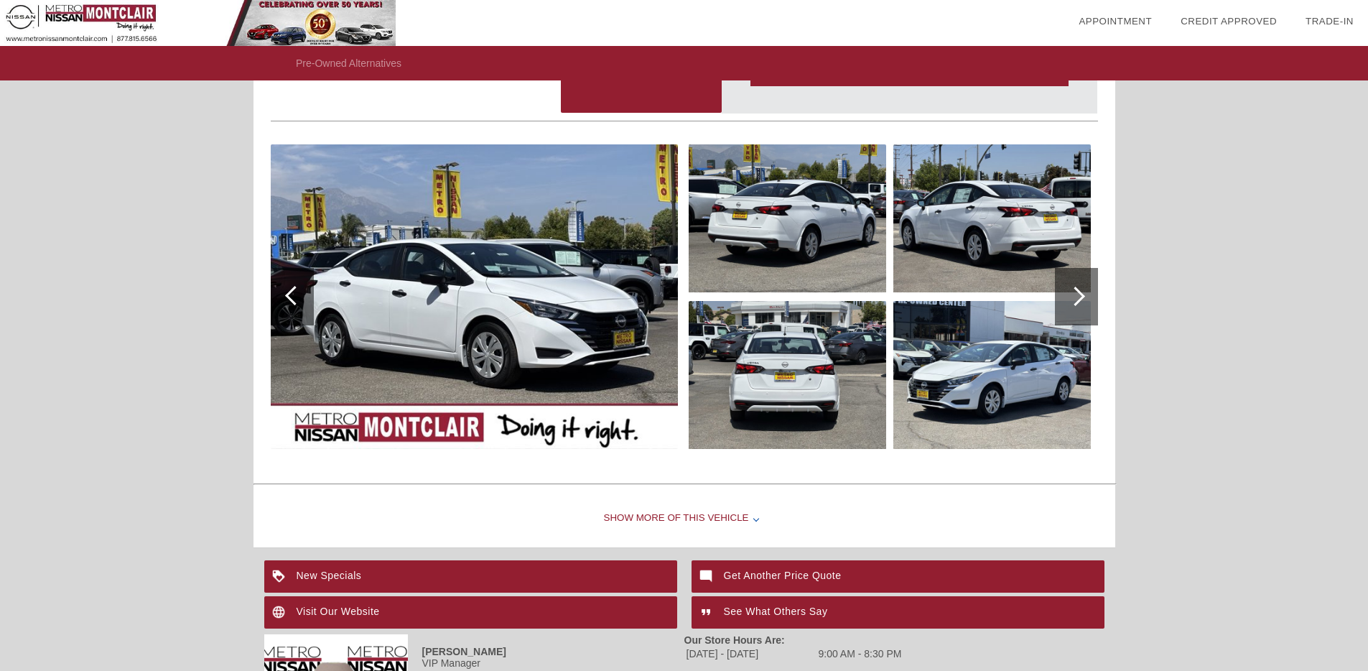
click at [532, 287] on img at bounding box center [474, 296] width 407 height 304
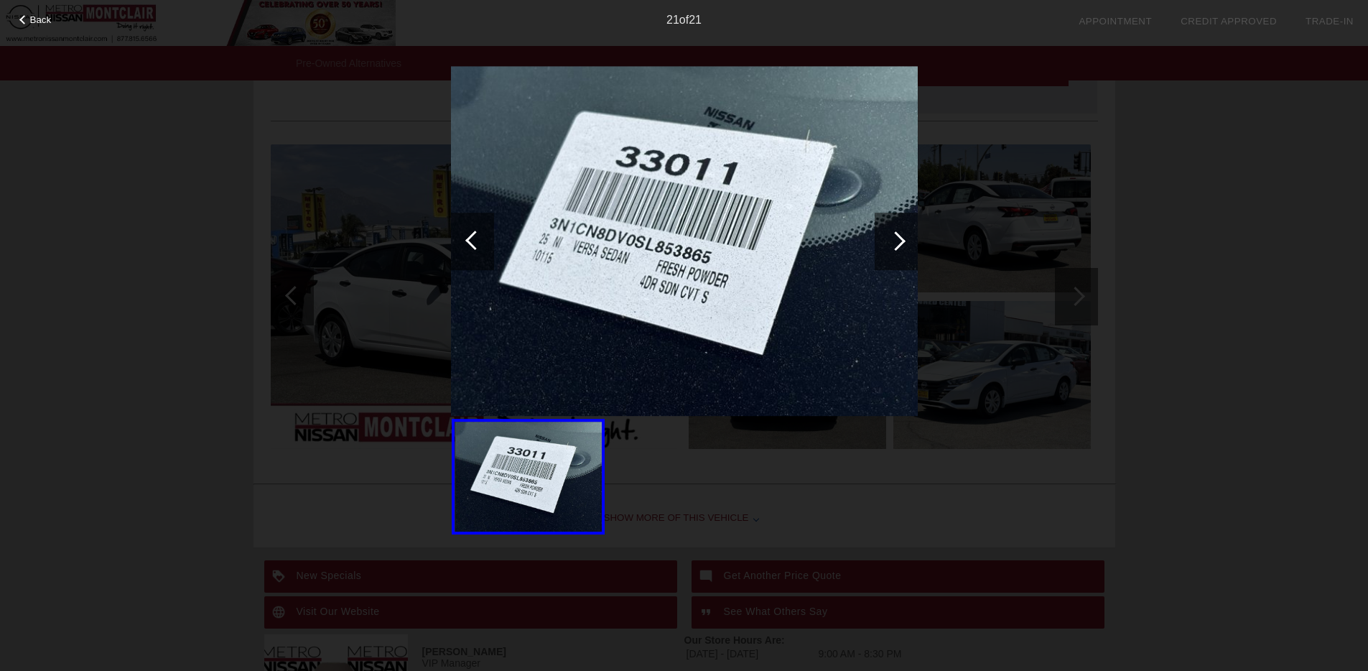
click at [471, 235] on div at bounding box center [474, 239] width 19 height 19
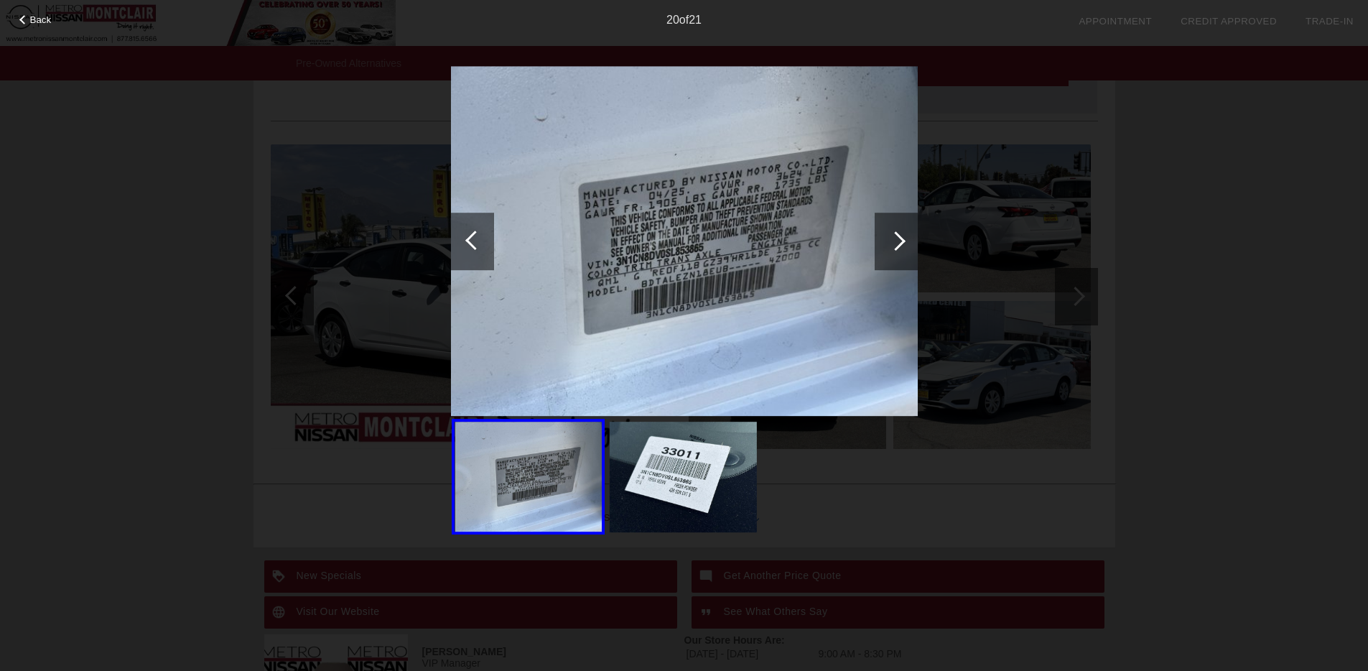
click at [471, 235] on div at bounding box center [474, 239] width 19 height 19
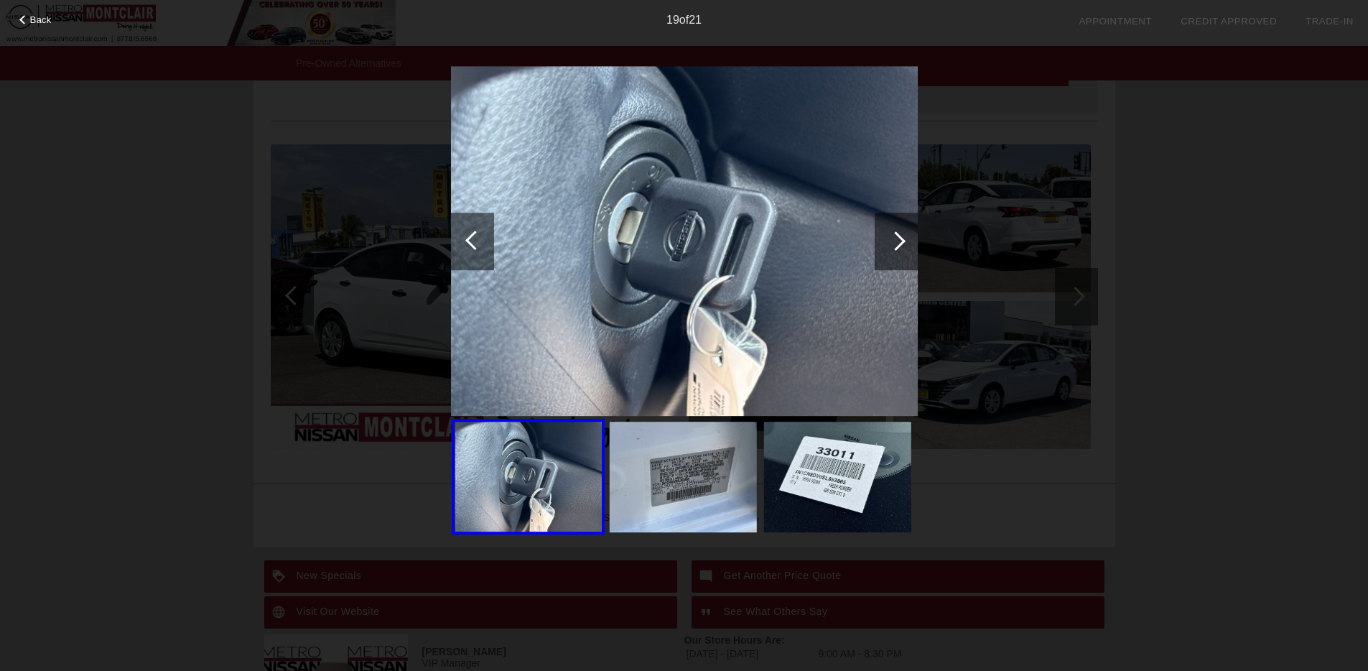
click at [471, 235] on div at bounding box center [474, 239] width 19 height 19
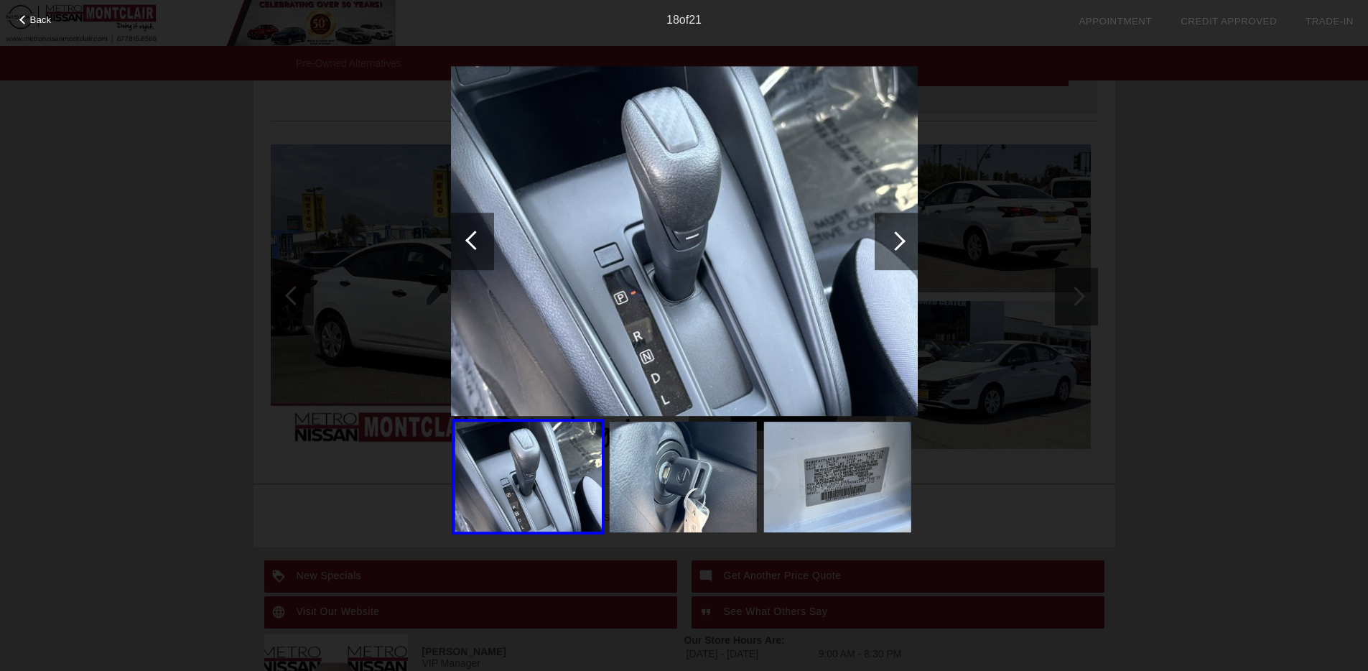
click at [471, 235] on div at bounding box center [474, 239] width 19 height 19
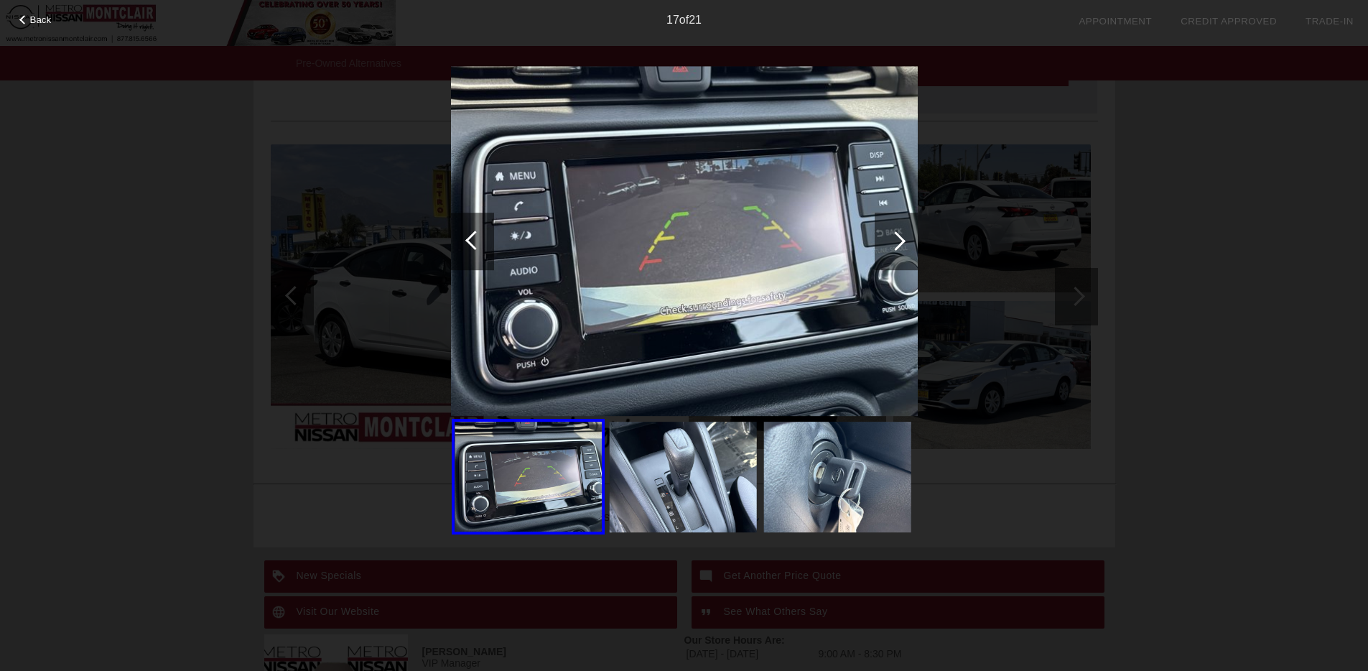
click at [45, 25] on div "17 of 21" at bounding box center [684, 14] width 1368 height 29
click at [34, 19] on span "Back" at bounding box center [41, 19] width 22 height 11
